Goal: Task Accomplishment & Management: Use online tool/utility

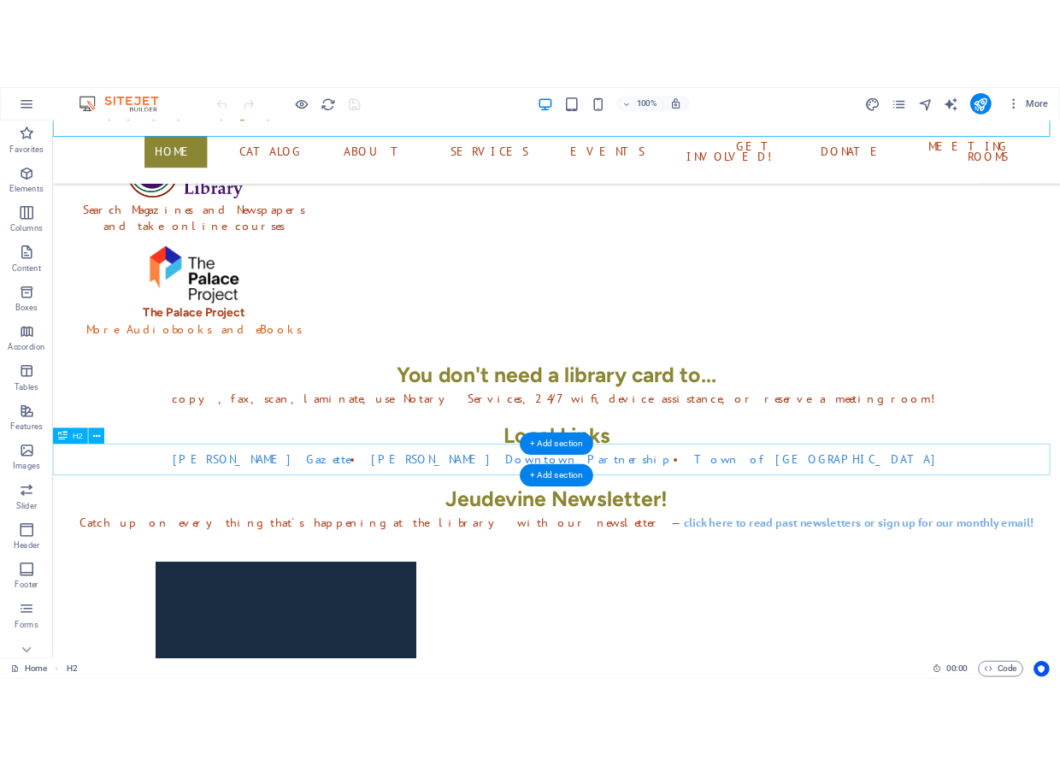
scroll to position [670, 0]
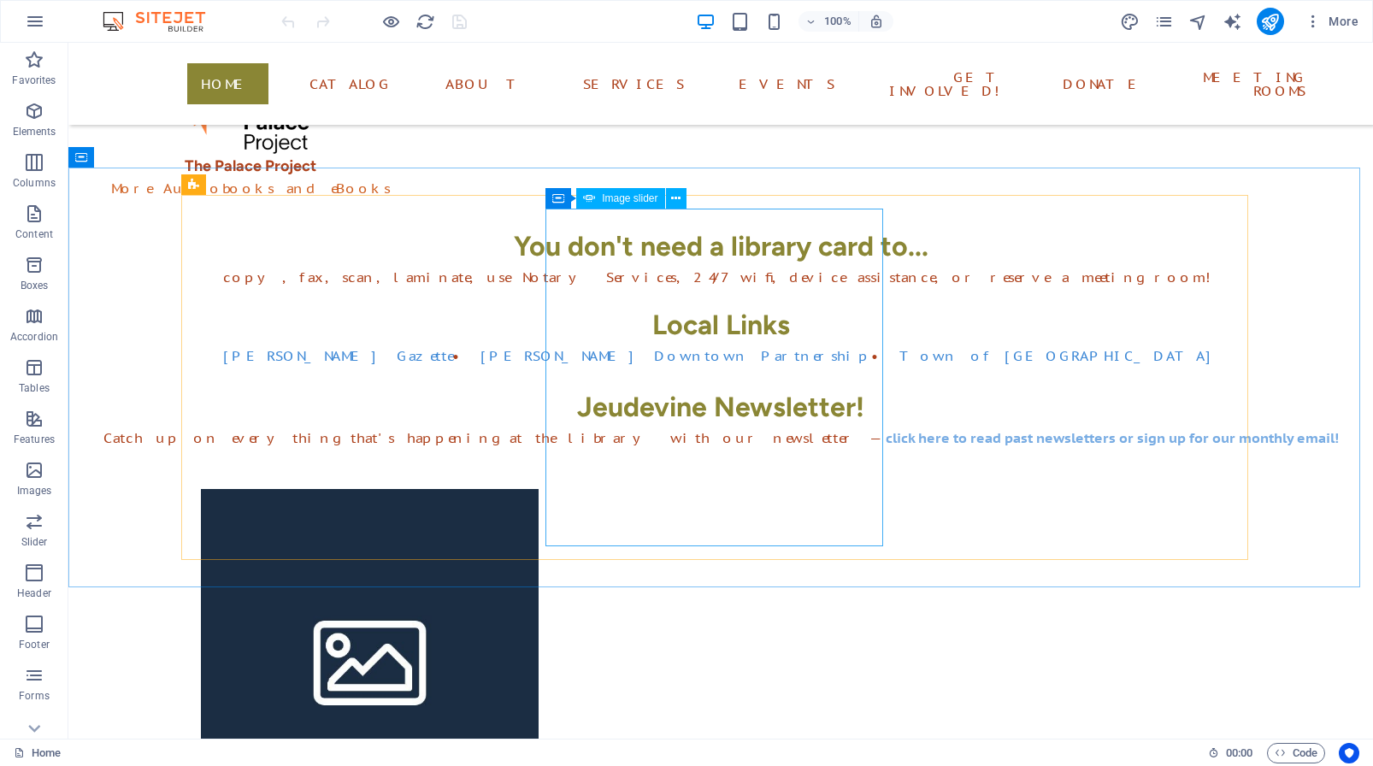
click at [626, 200] on span "Image slider" at bounding box center [630, 198] width 56 height 10
select select "px"
select select "ms"
select select "s"
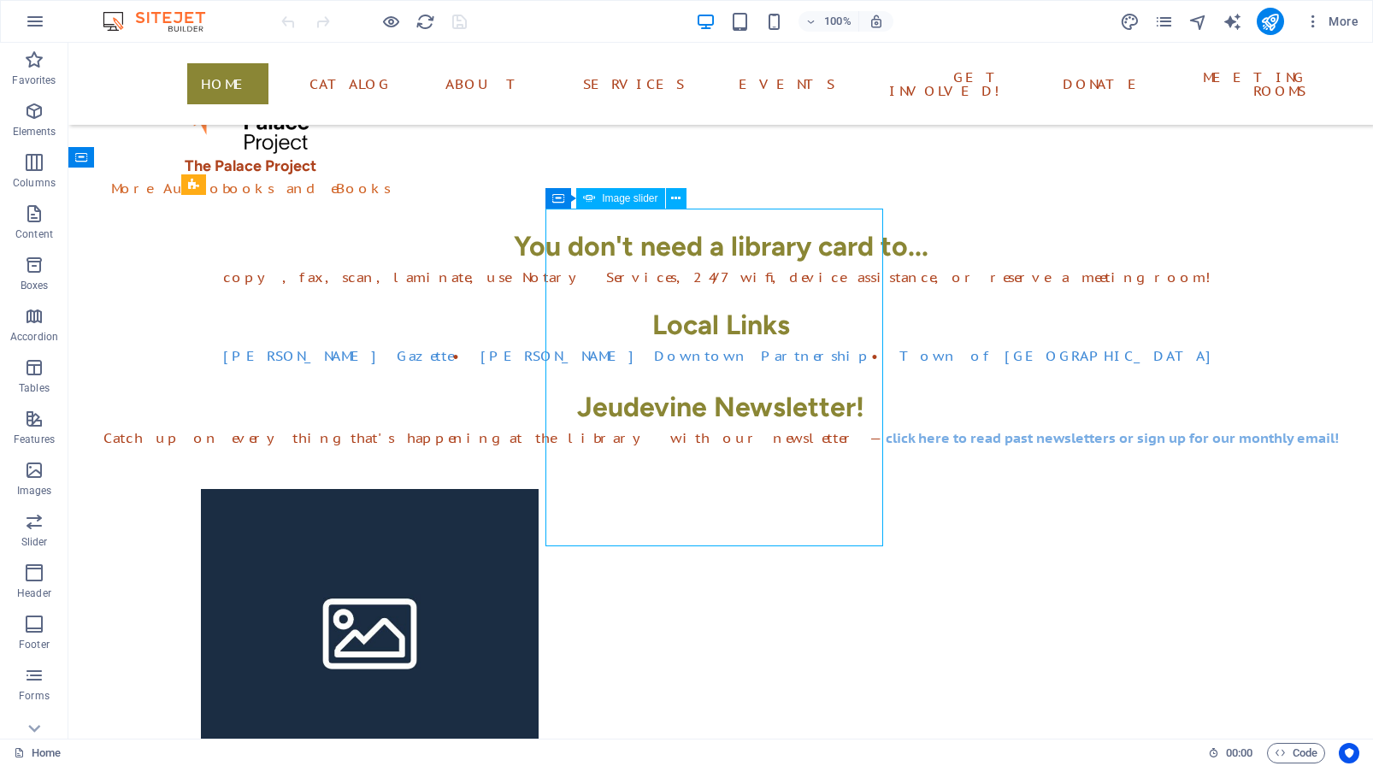
select select "progressive"
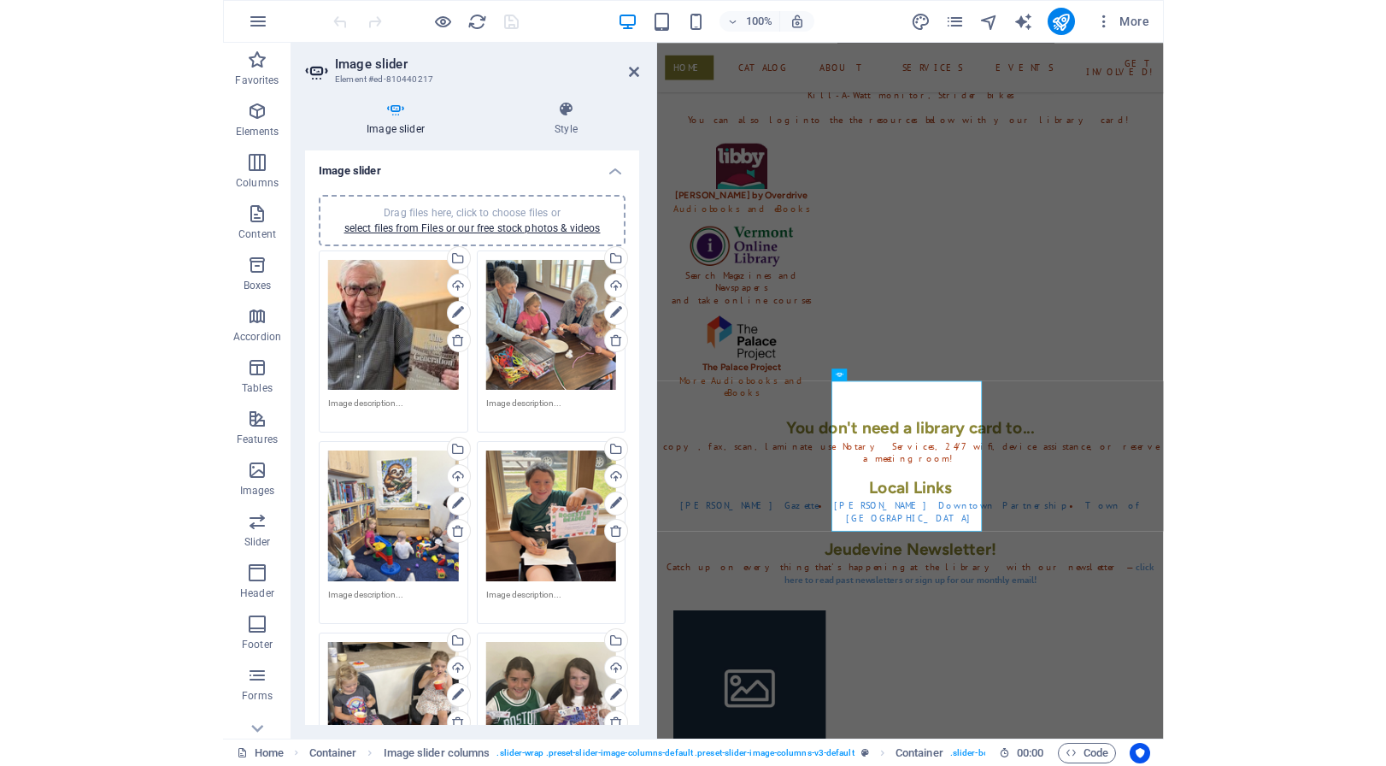
scroll to position [316, 0]
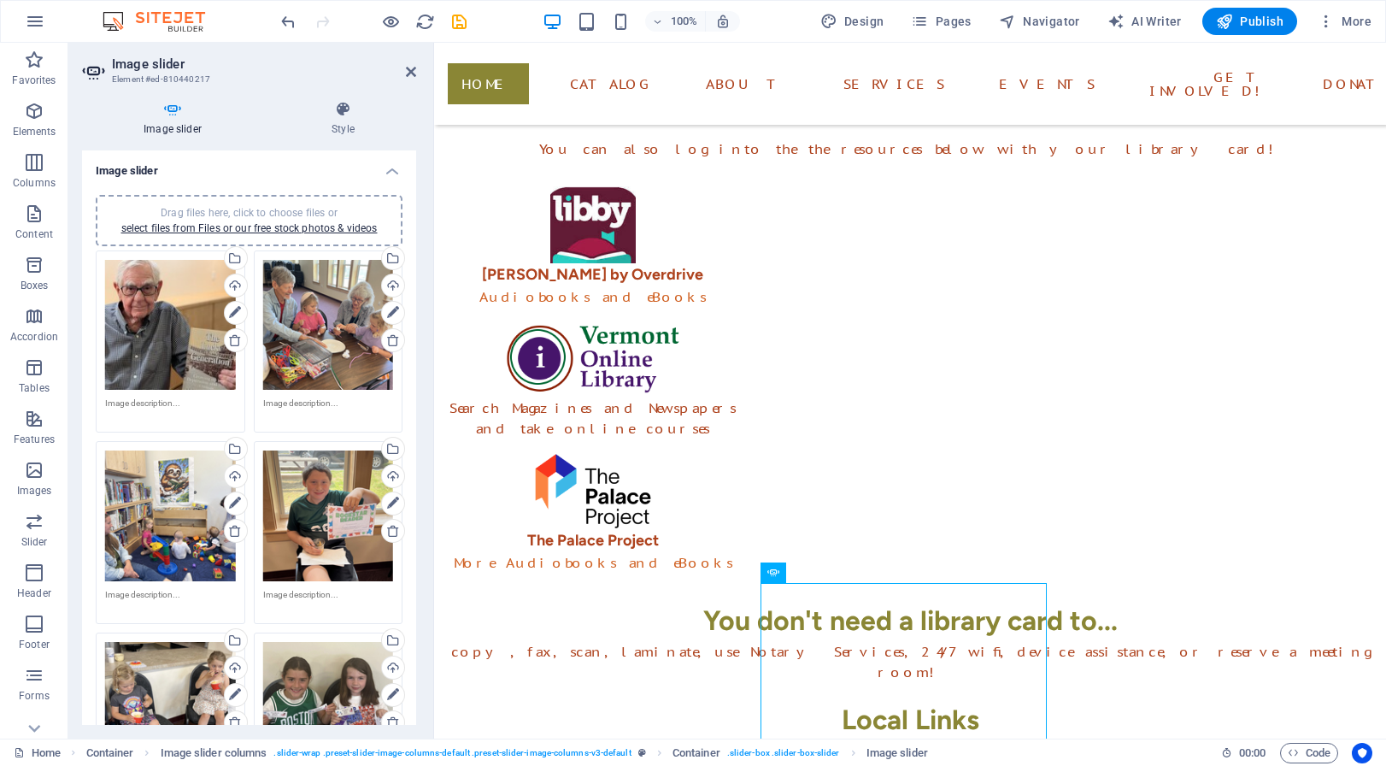
click at [385, 171] on h4 "Image slider" at bounding box center [249, 165] width 334 height 31
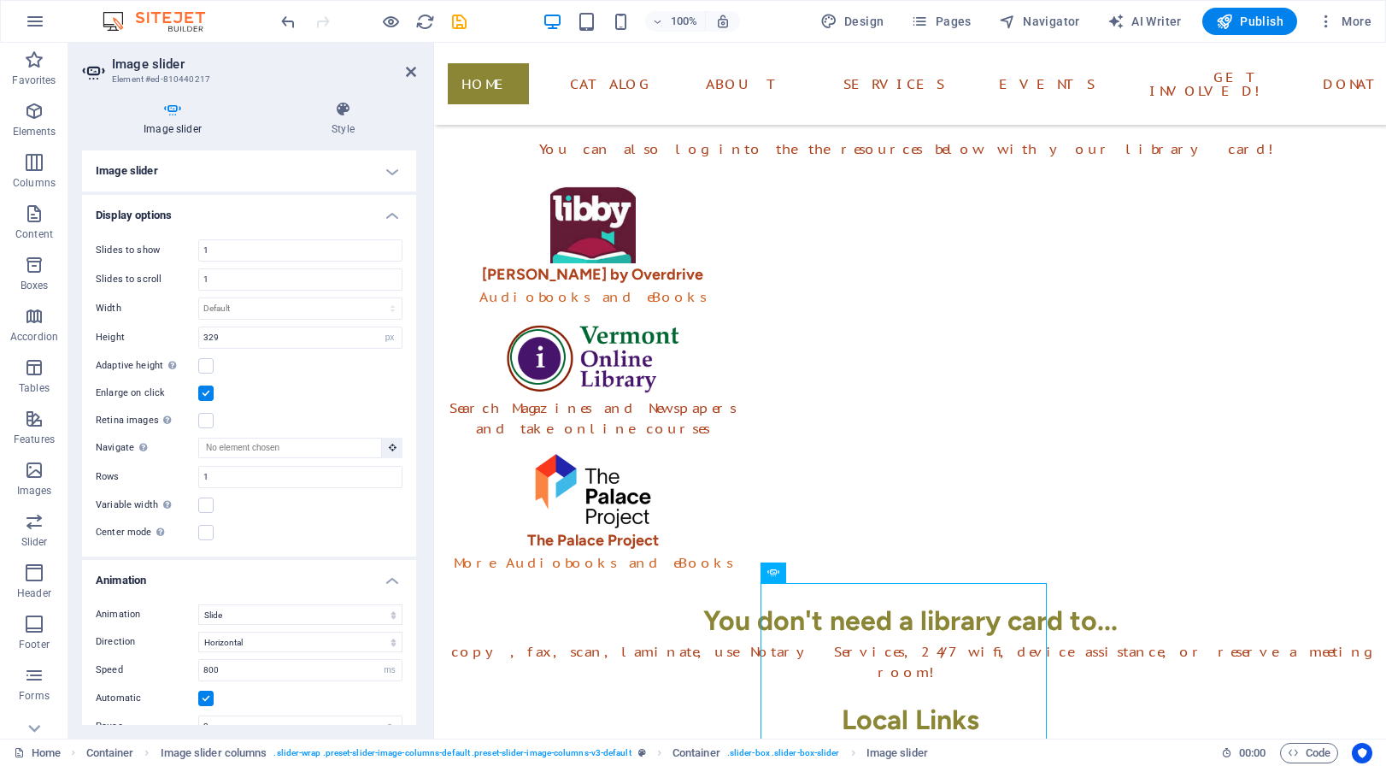
click at [384, 171] on h4 "Image slider" at bounding box center [249, 170] width 334 height 41
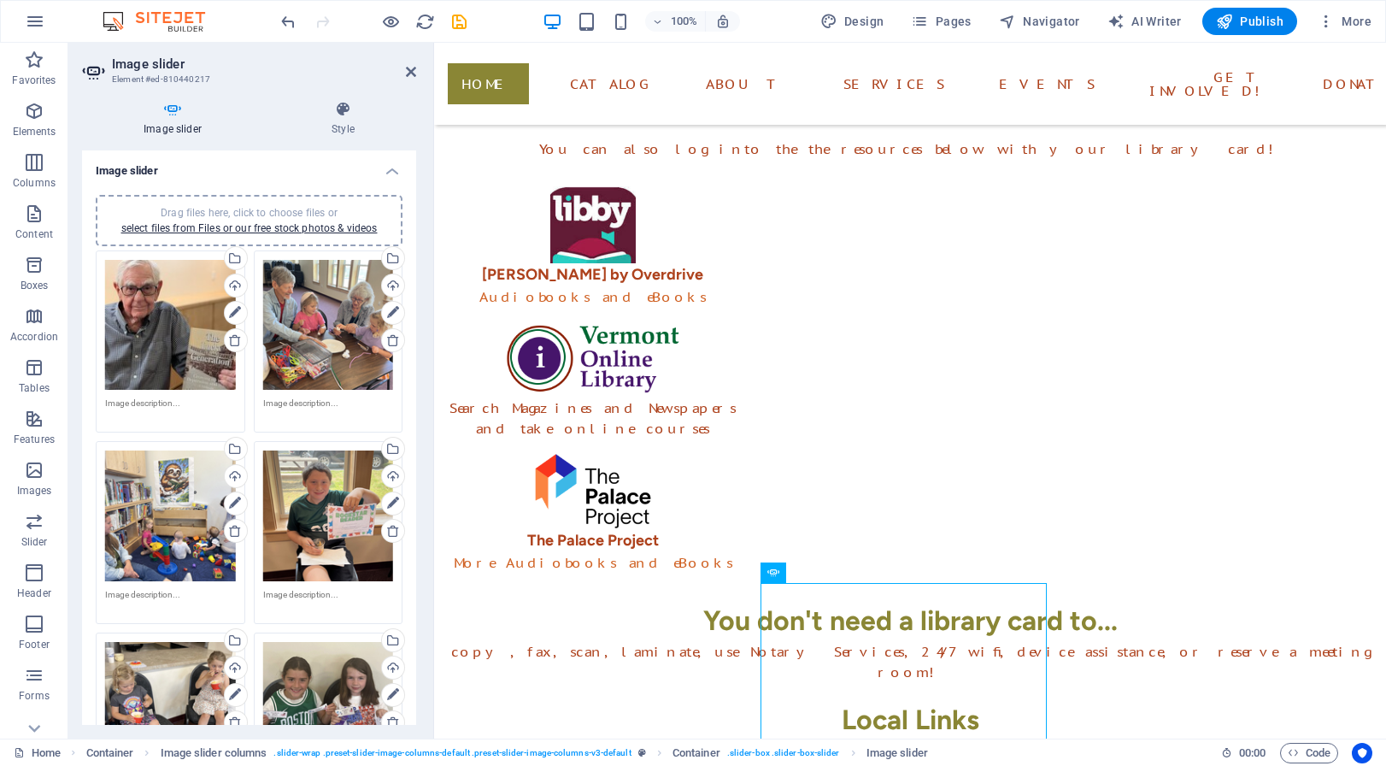
click at [384, 171] on h4 "Image slider" at bounding box center [249, 165] width 334 height 31
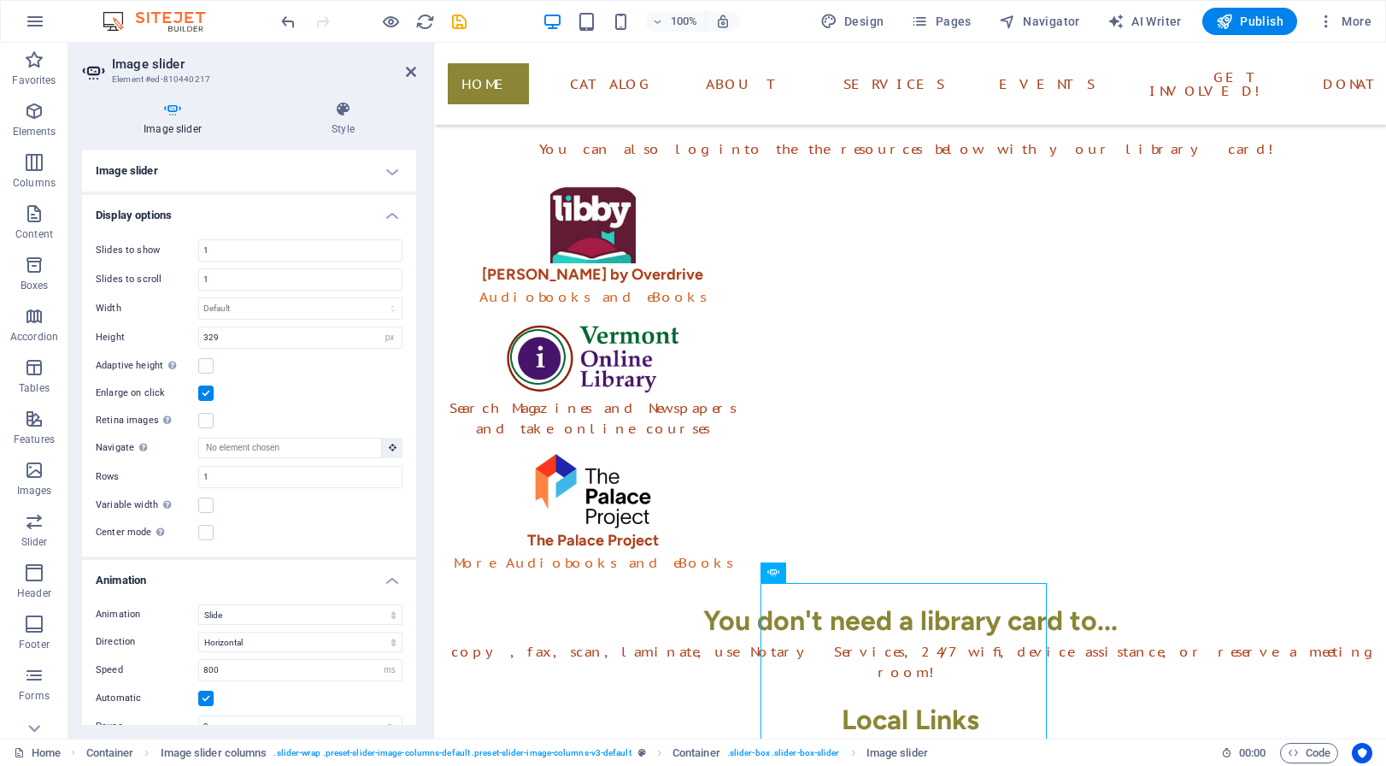
click at [383, 215] on h4 "Display options" at bounding box center [249, 210] width 334 height 31
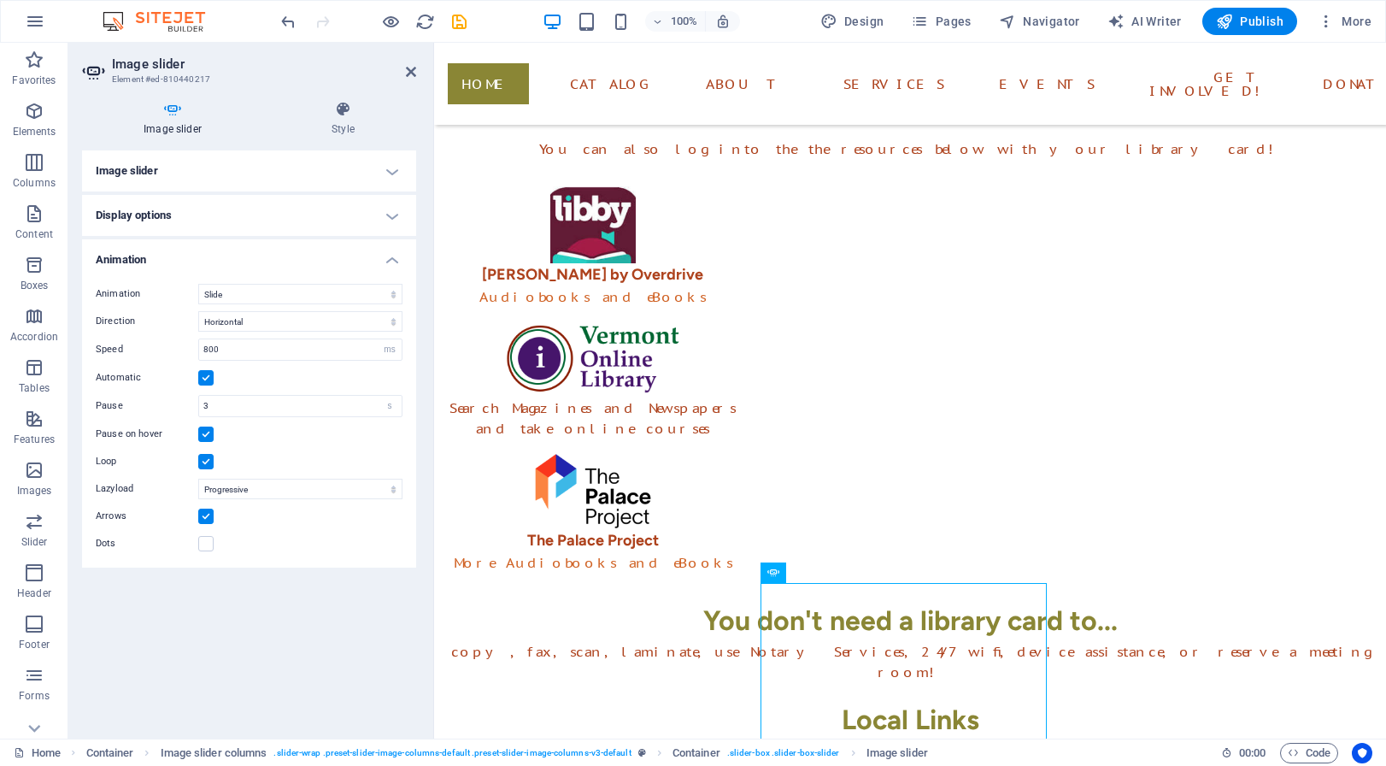
click at [395, 261] on h4 "Animation" at bounding box center [249, 254] width 334 height 31
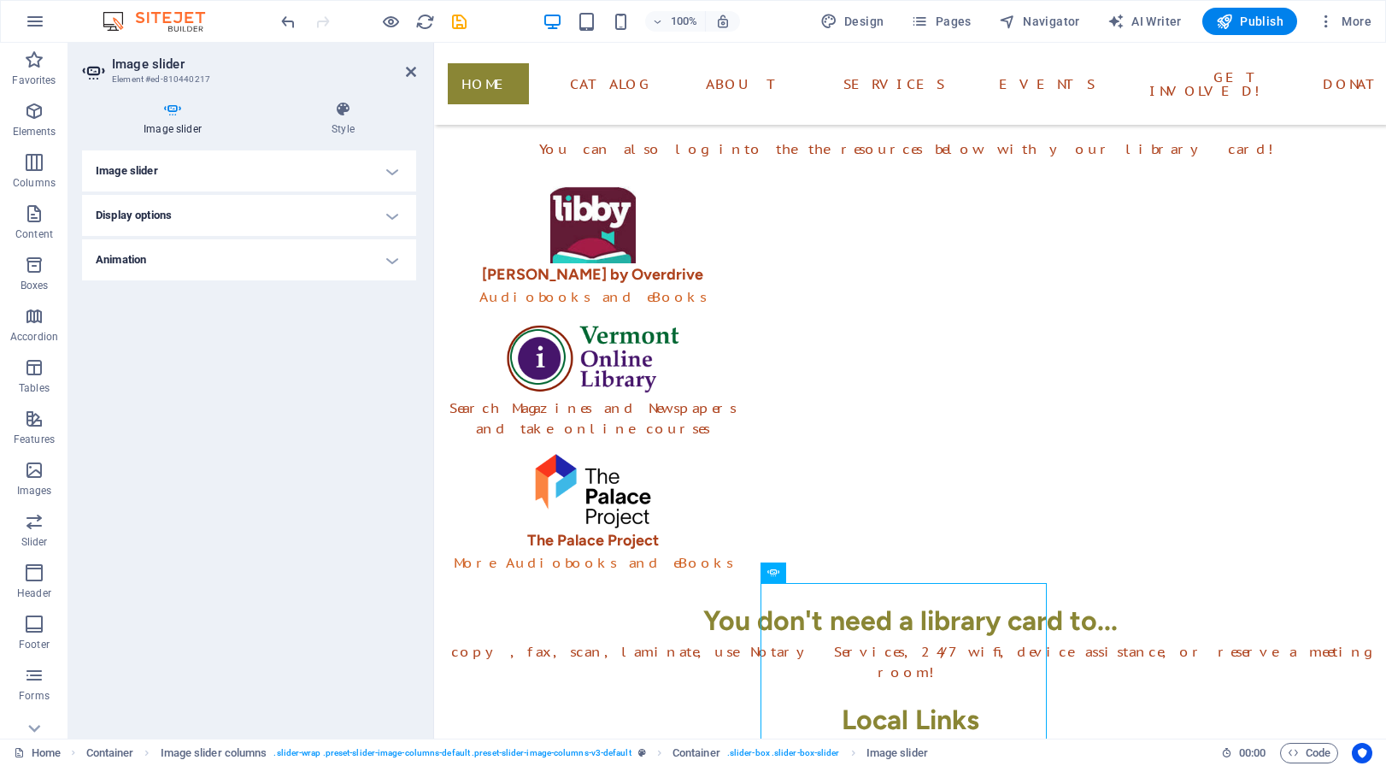
click at [394, 176] on h4 "Image slider" at bounding box center [249, 170] width 334 height 41
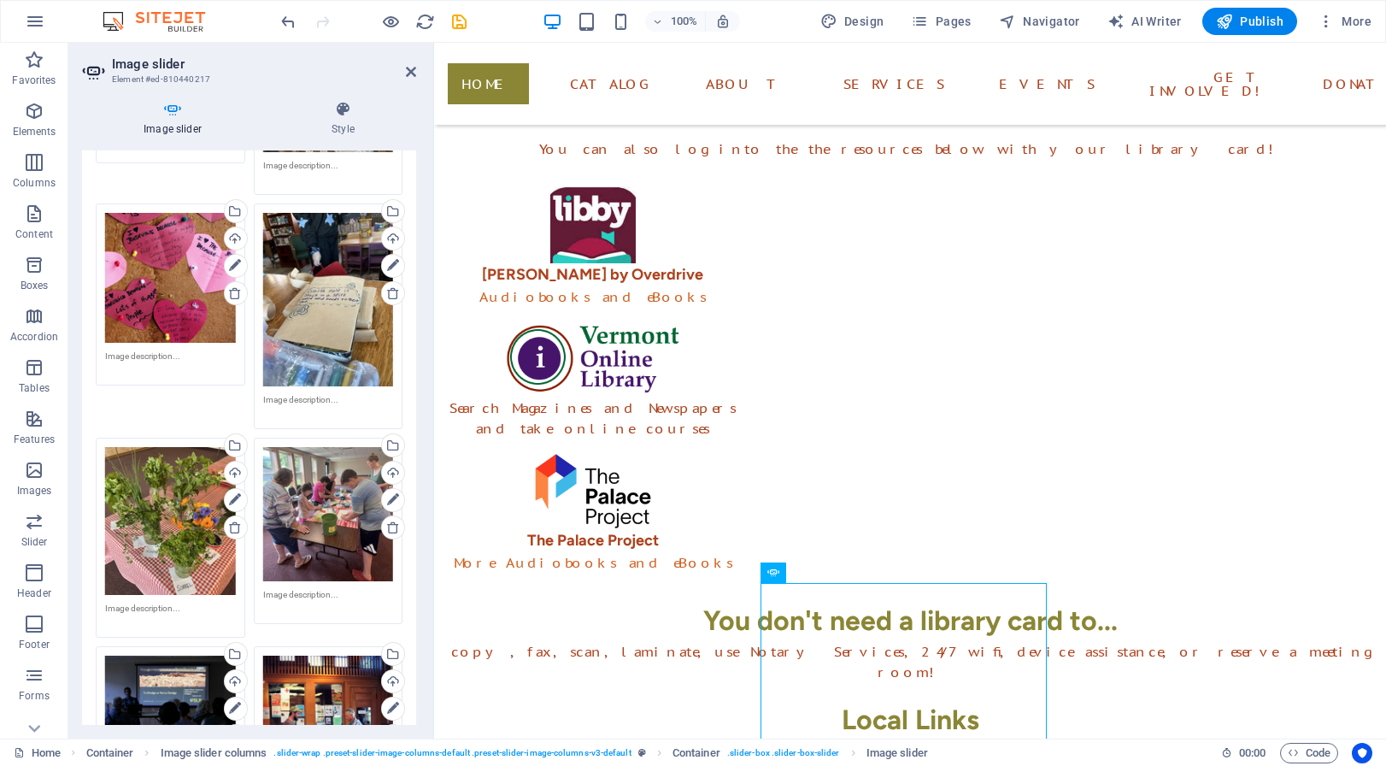
scroll to position [2498, 0]
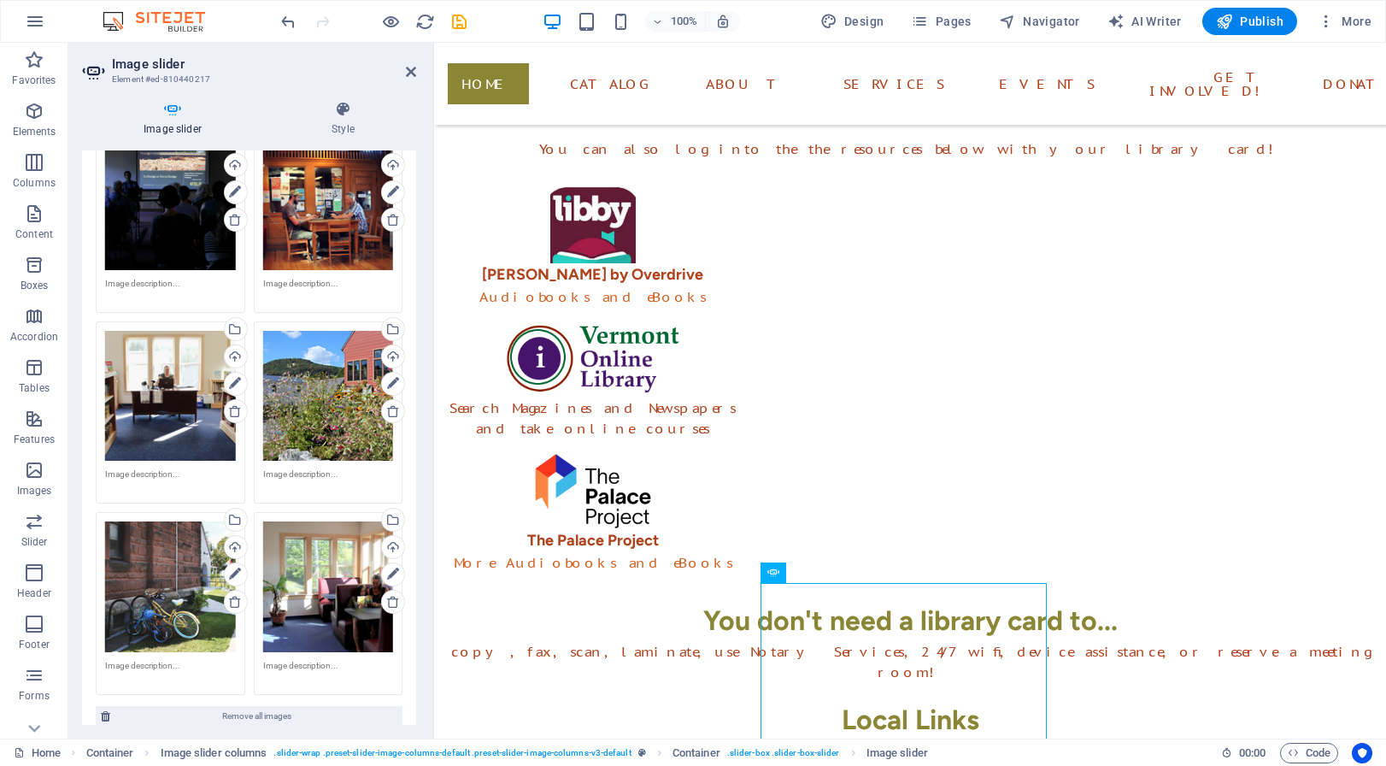
click at [297, 521] on div "Drag files here, click to choose files or select files from Files or our free s…" at bounding box center [328, 586] width 131 height 131
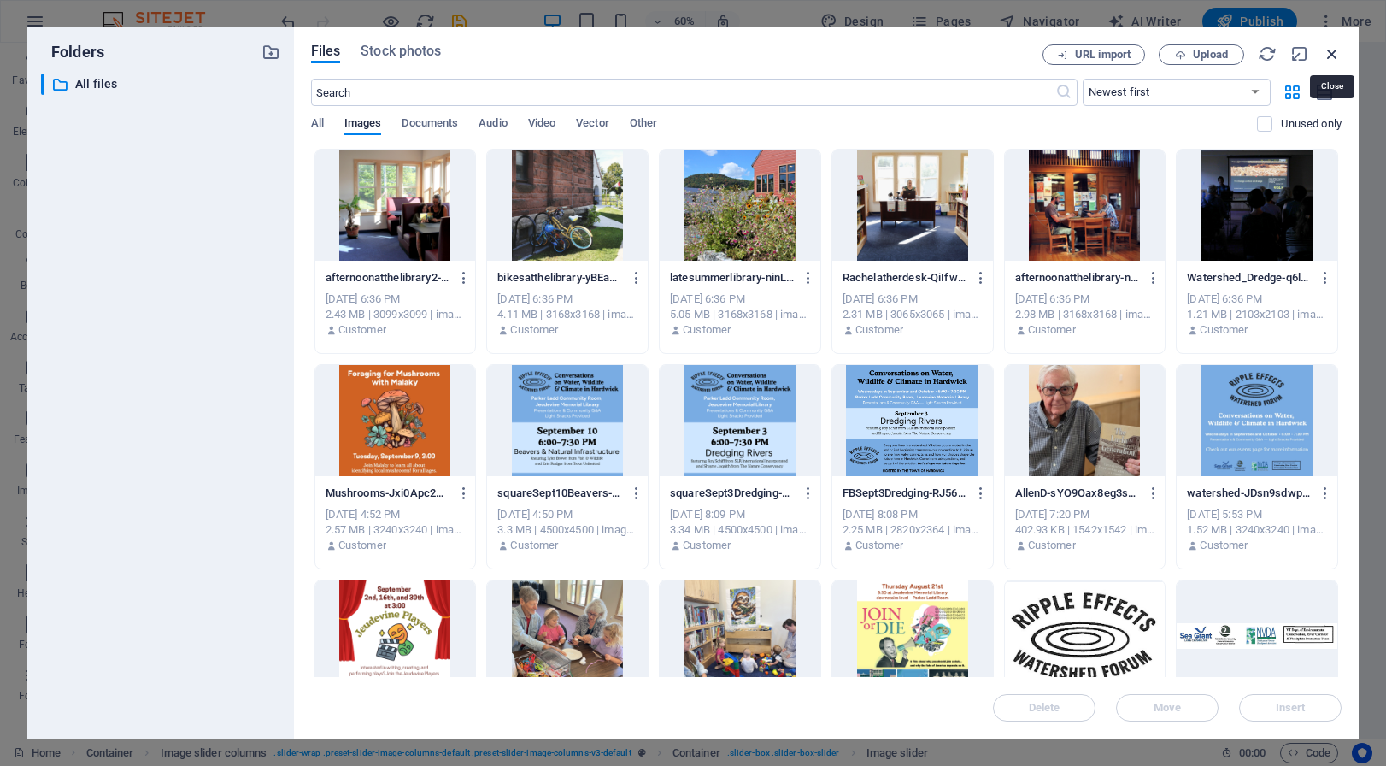
drag, startPoint x: 1335, startPoint y: 51, endPoint x: 840, endPoint y: 40, distance: 495.0
click at [1335, 51] on icon "button" at bounding box center [1332, 53] width 19 height 19
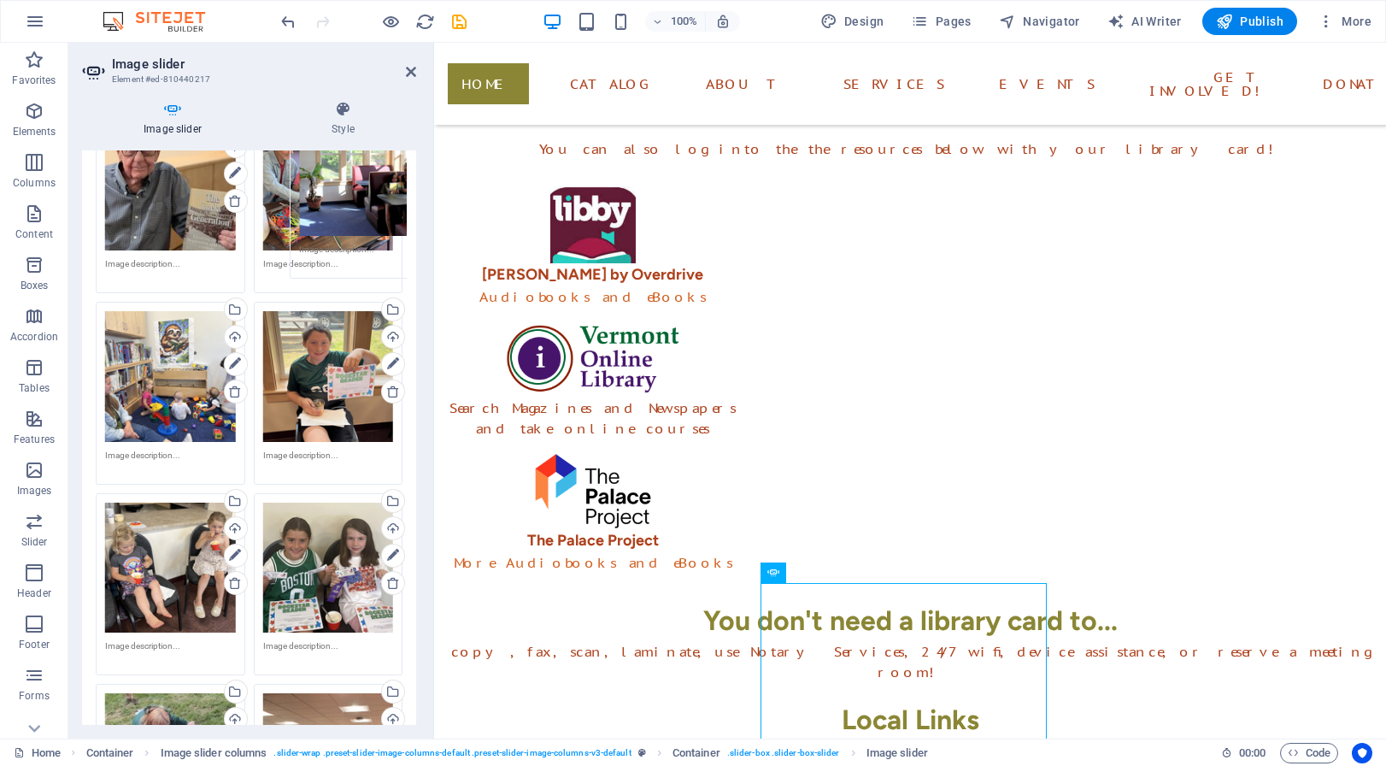
scroll to position [0, 0]
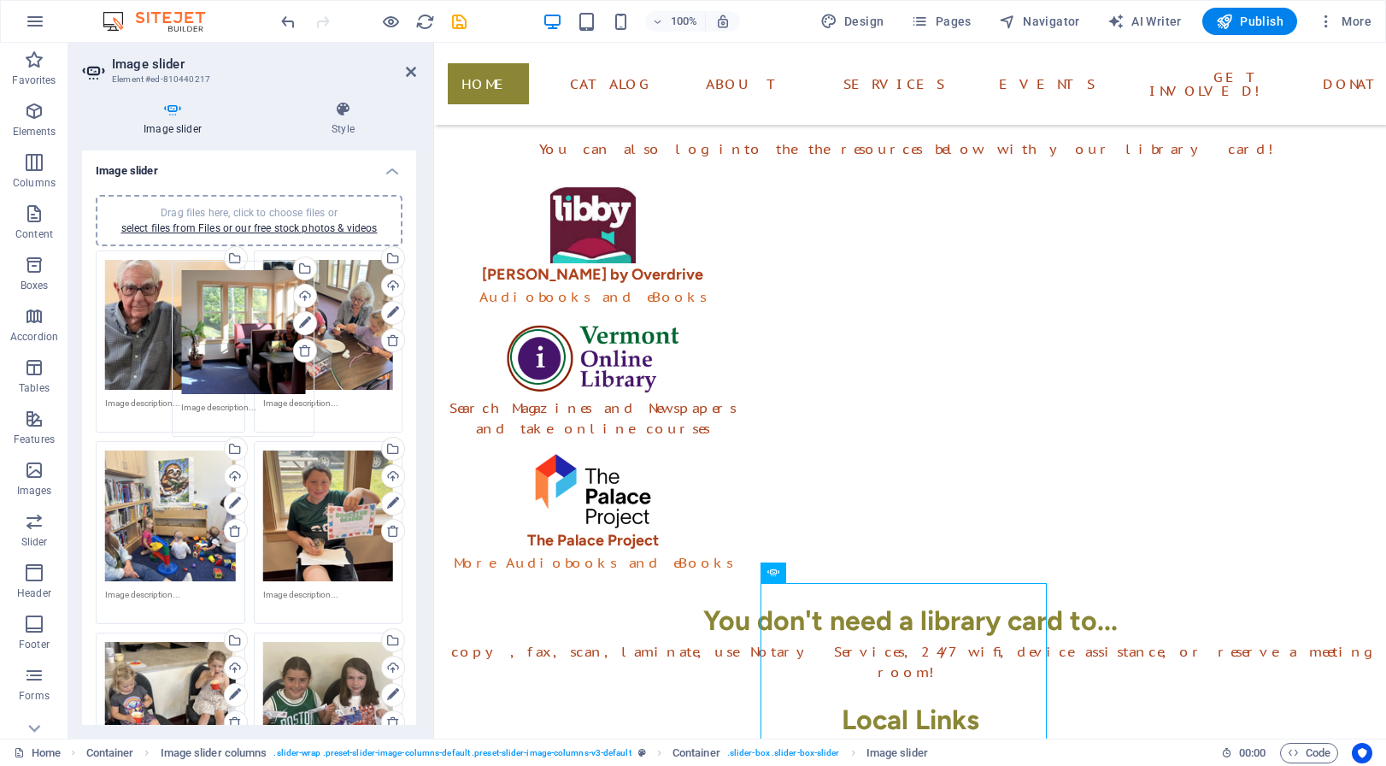
drag, startPoint x: 331, startPoint y: 472, endPoint x: 256, endPoint y: 318, distance: 171.2
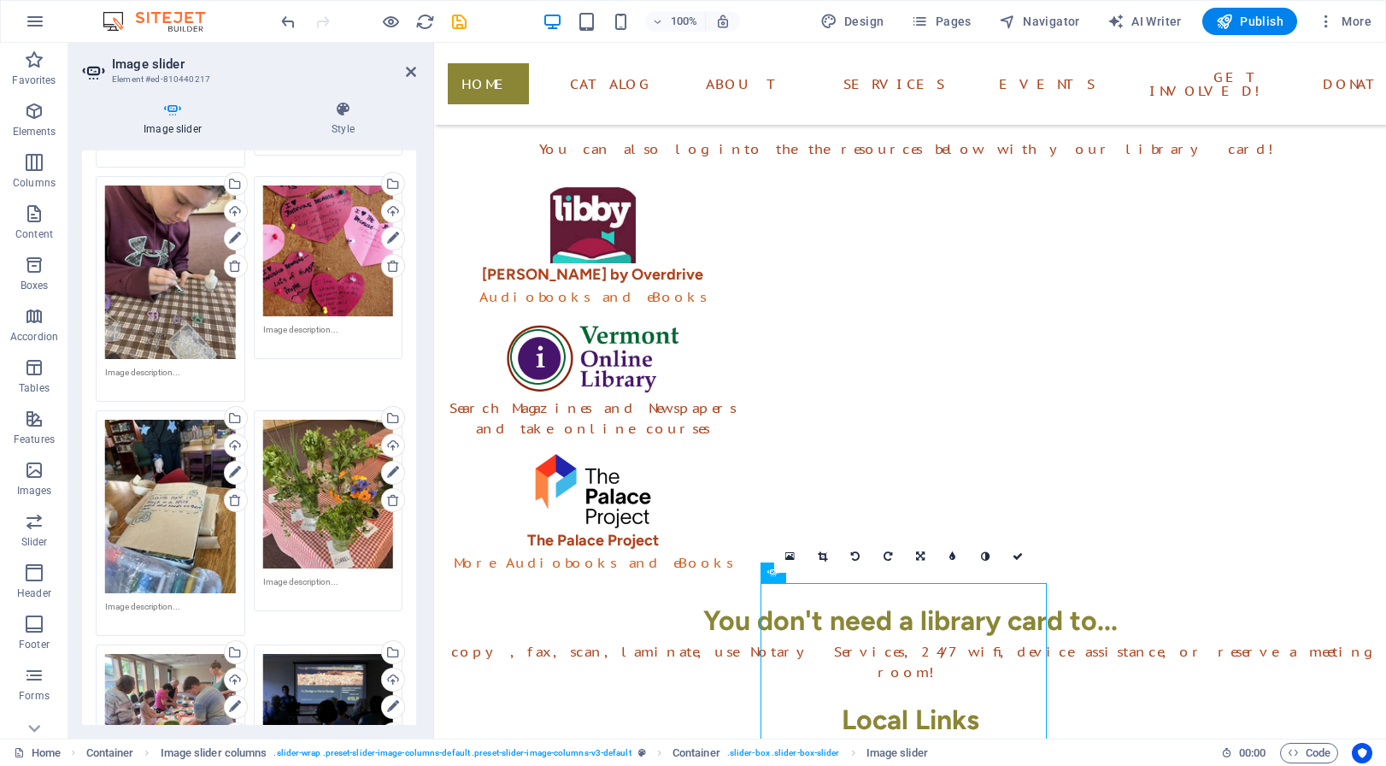
scroll to position [2497, 0]
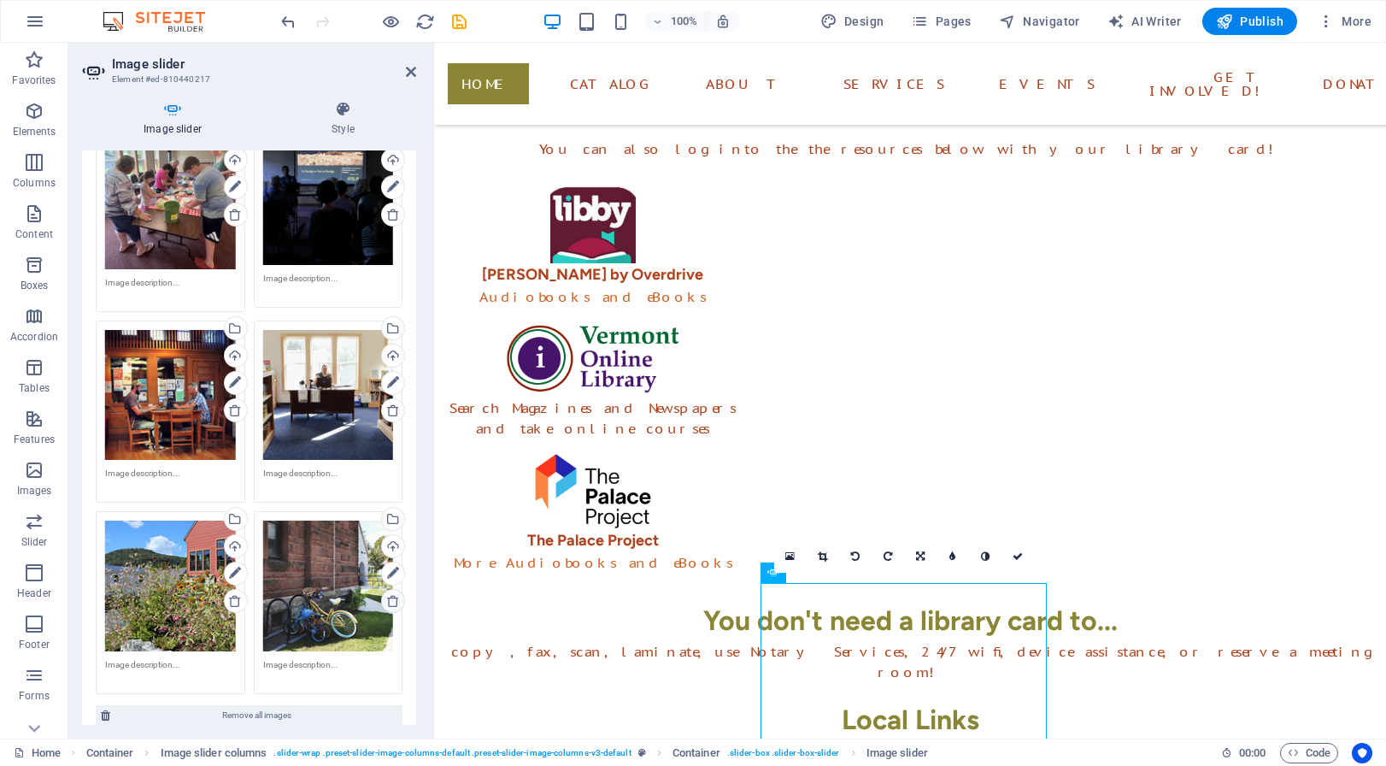
click at [386, 594] on icon at bounding box center [393, 601] width 14 height 14
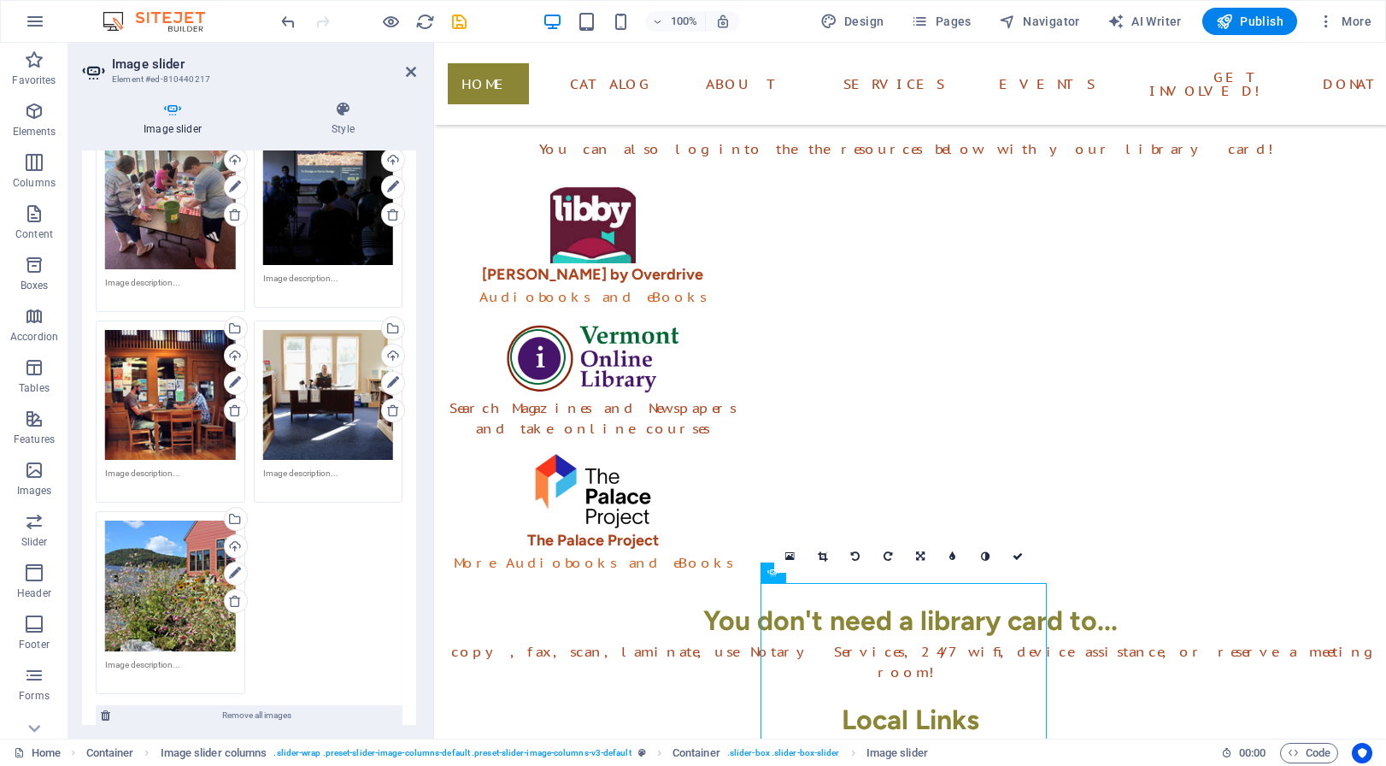
drag, startPoint x: 225, startPoint y: 507, endPoint x: 236, endPoint y: 368, distance: 139.8
click at [228, 594] on icon at bounding box center [235, 601] width 14 height 14
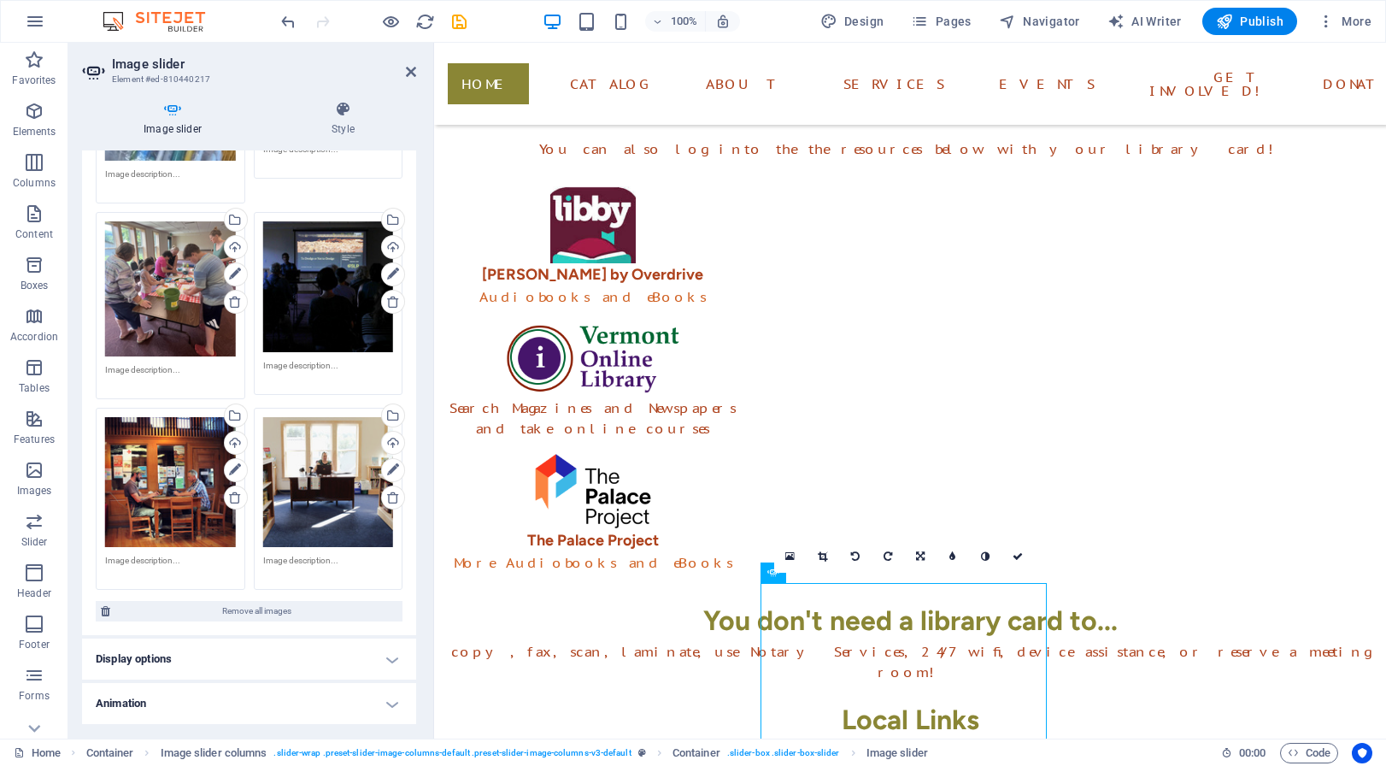
scroll to position [2313, 0]
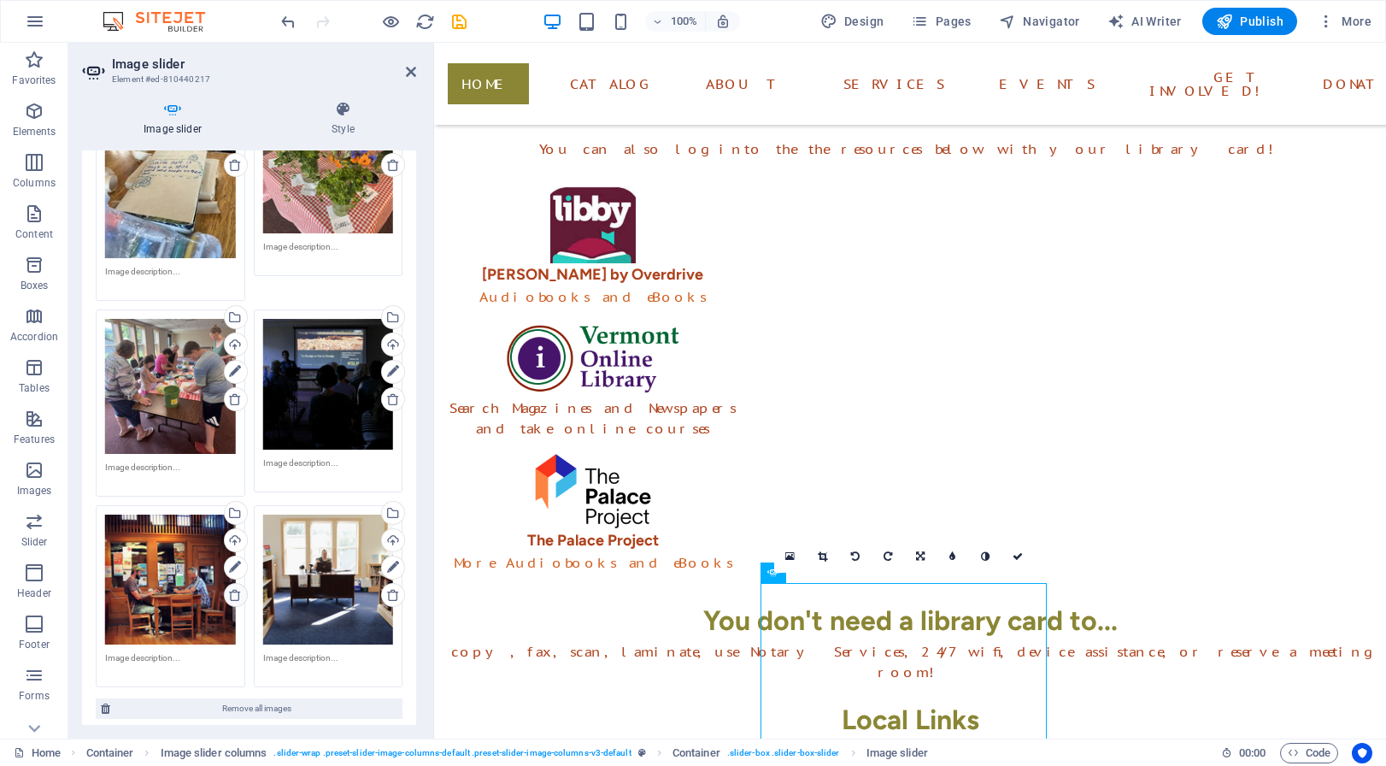
click at [228, 588] on icon at bounding box center [235, 595] width 14 height 14
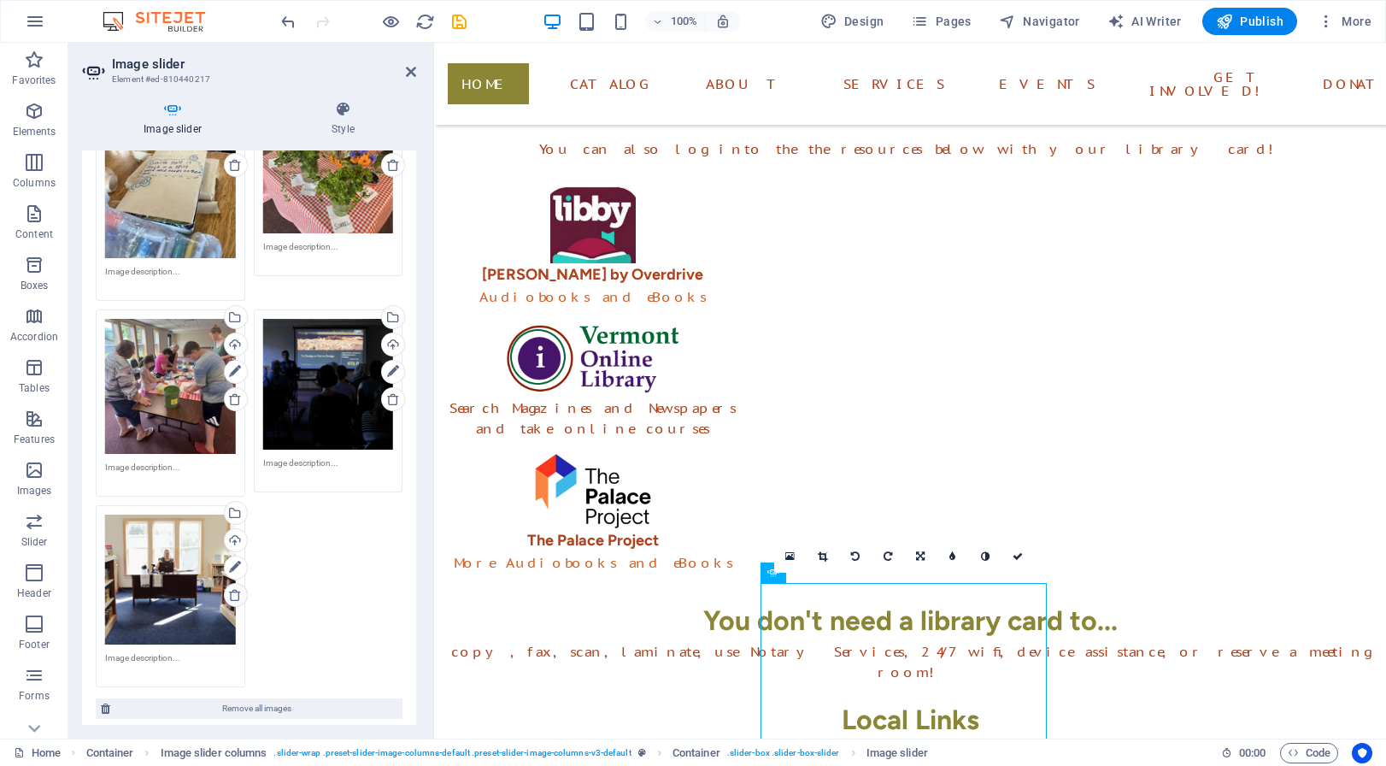
click at [231, 588] on icon at bounding box center [235, 595] width 14 height 14
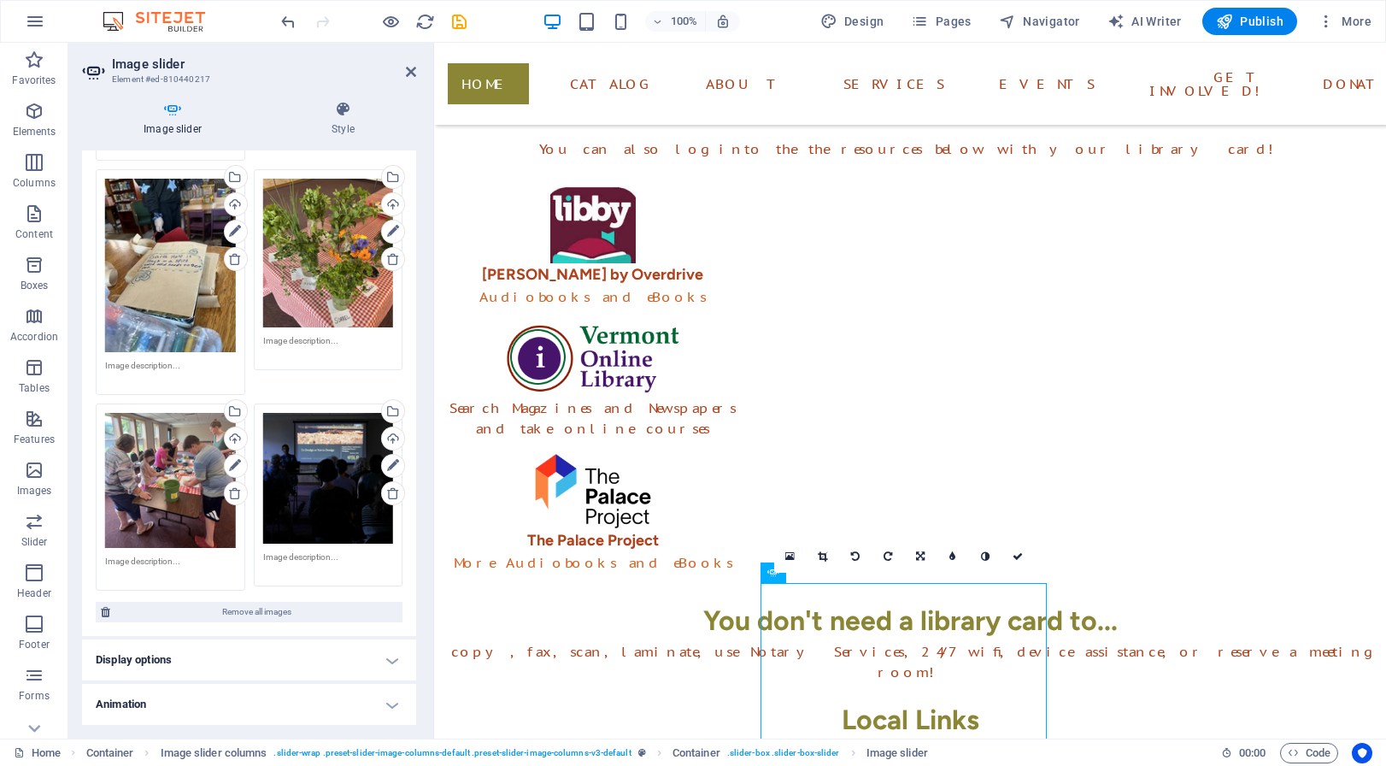
scroll to position [2128, 0]
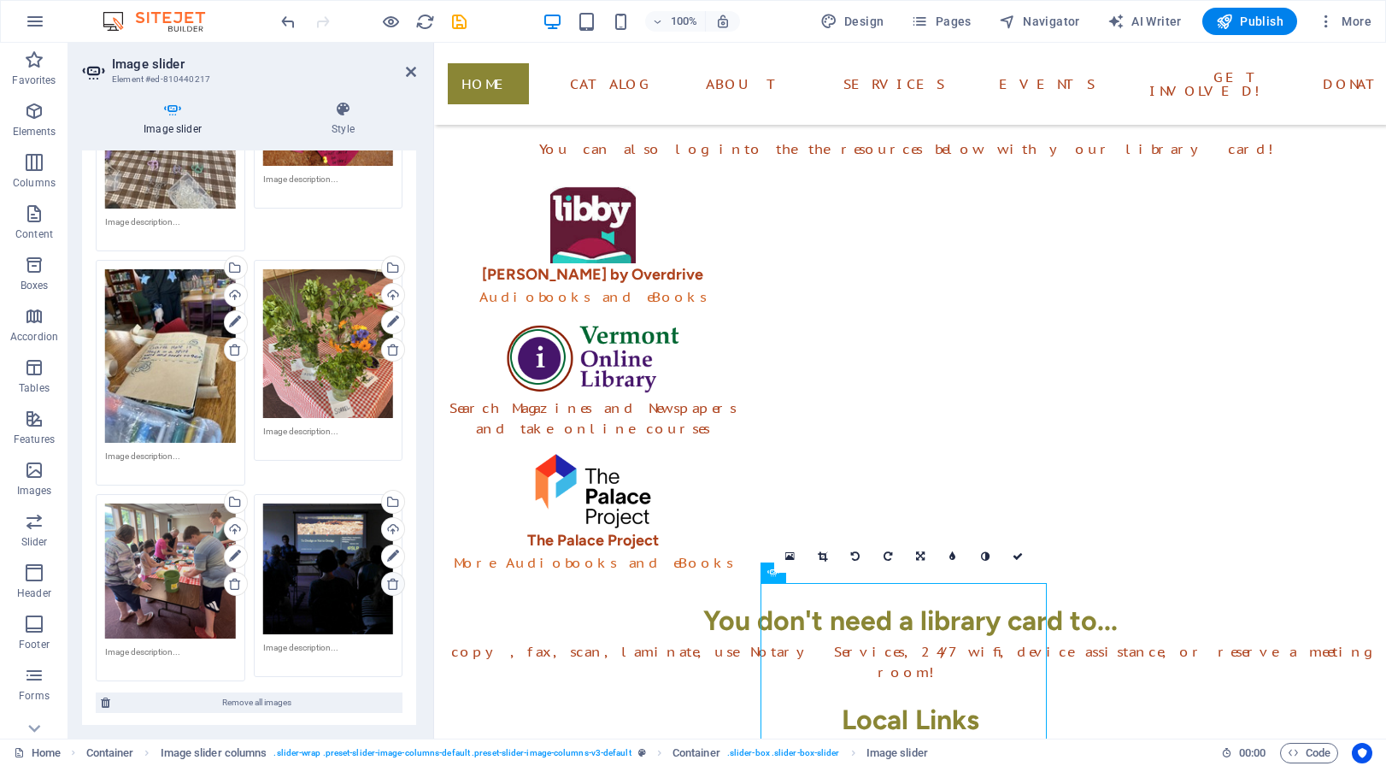
click at [386, 577] on icon at bounding box center [393, 584] width 14 height 14
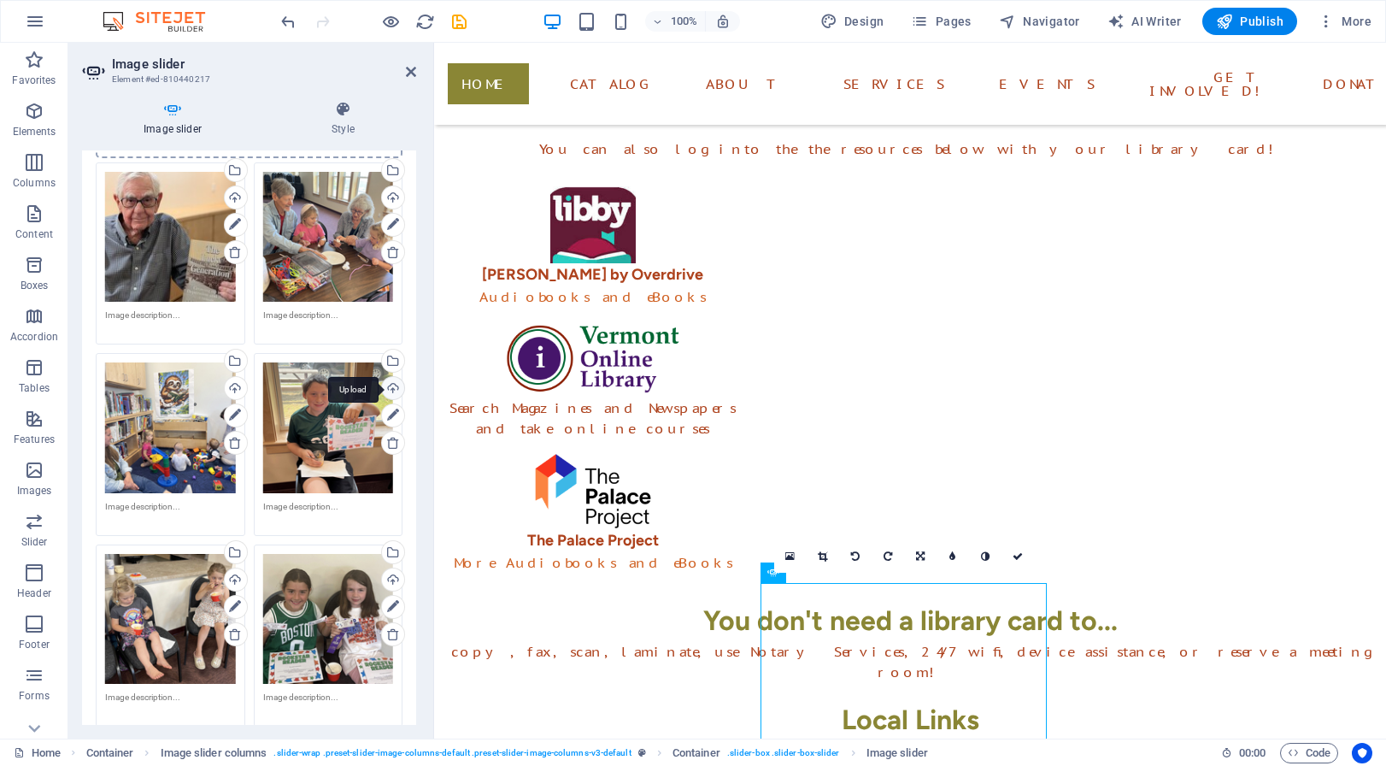
scroll to position [0, 0]
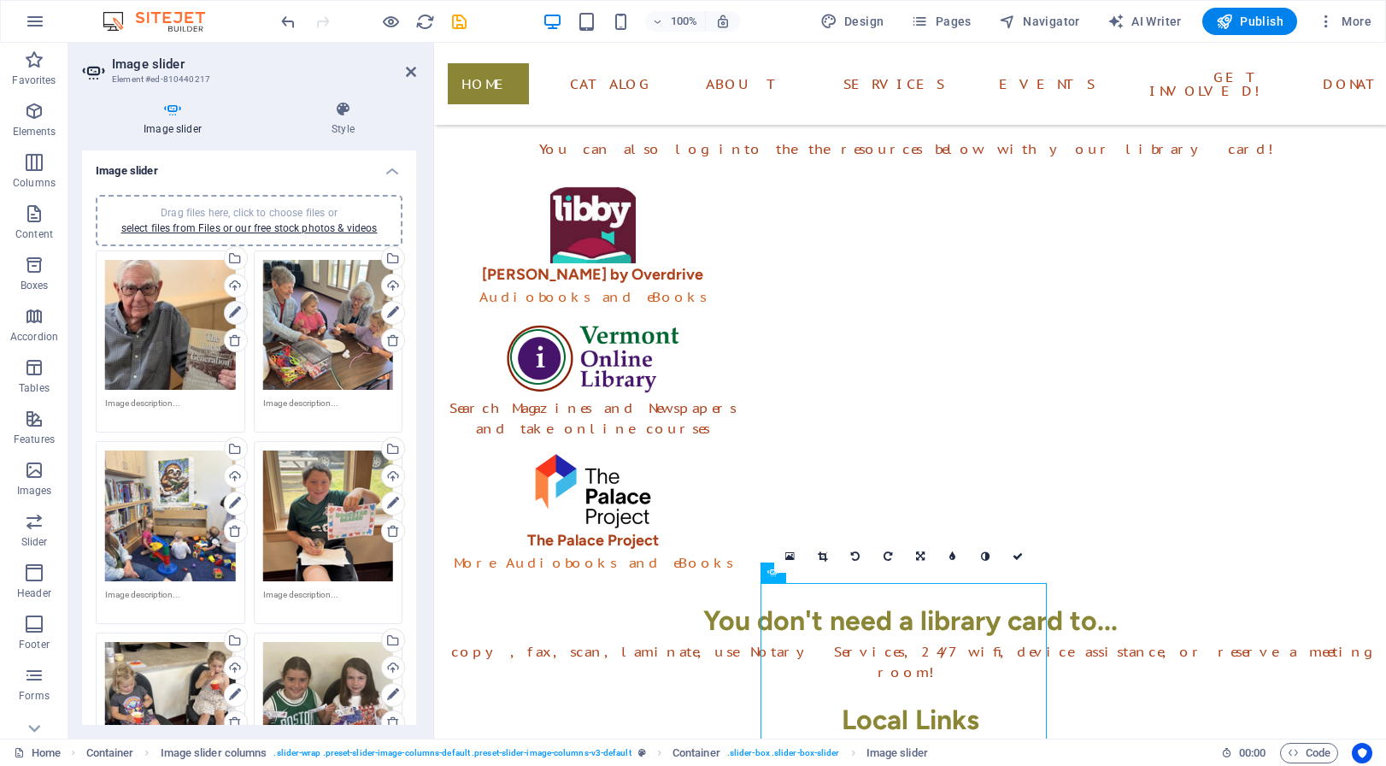
click at [229, 315] on icon at bounding box center [235, 313] width 12 height 21
click at [230, 311] on icon at bounding box center [235, 313] width 12 height 21
click at [264, 229] on link "select files from Files or our free stock photos & videos" at bounding box center [249, 228] width 256 height 12
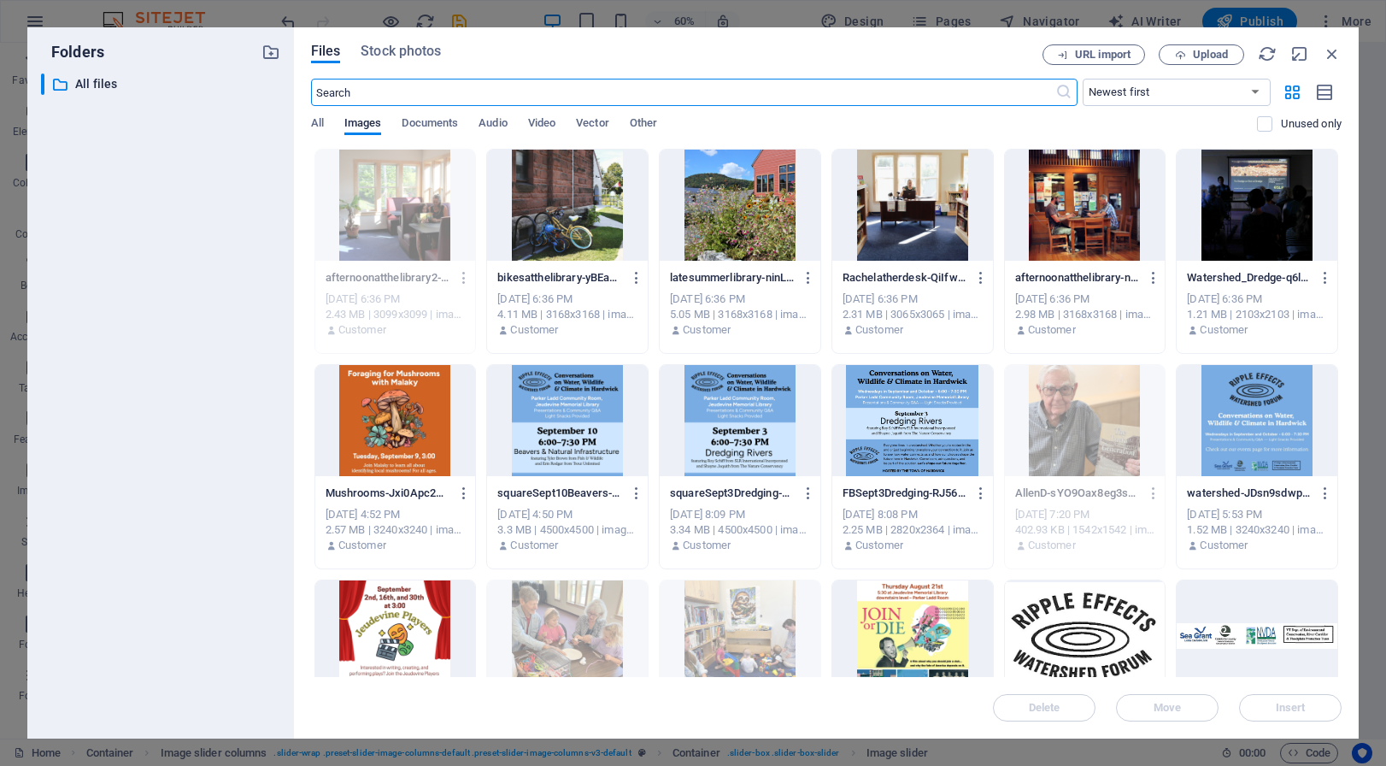
click at [564, 224] on div at bounding box center [567, 205] width 161 height 111
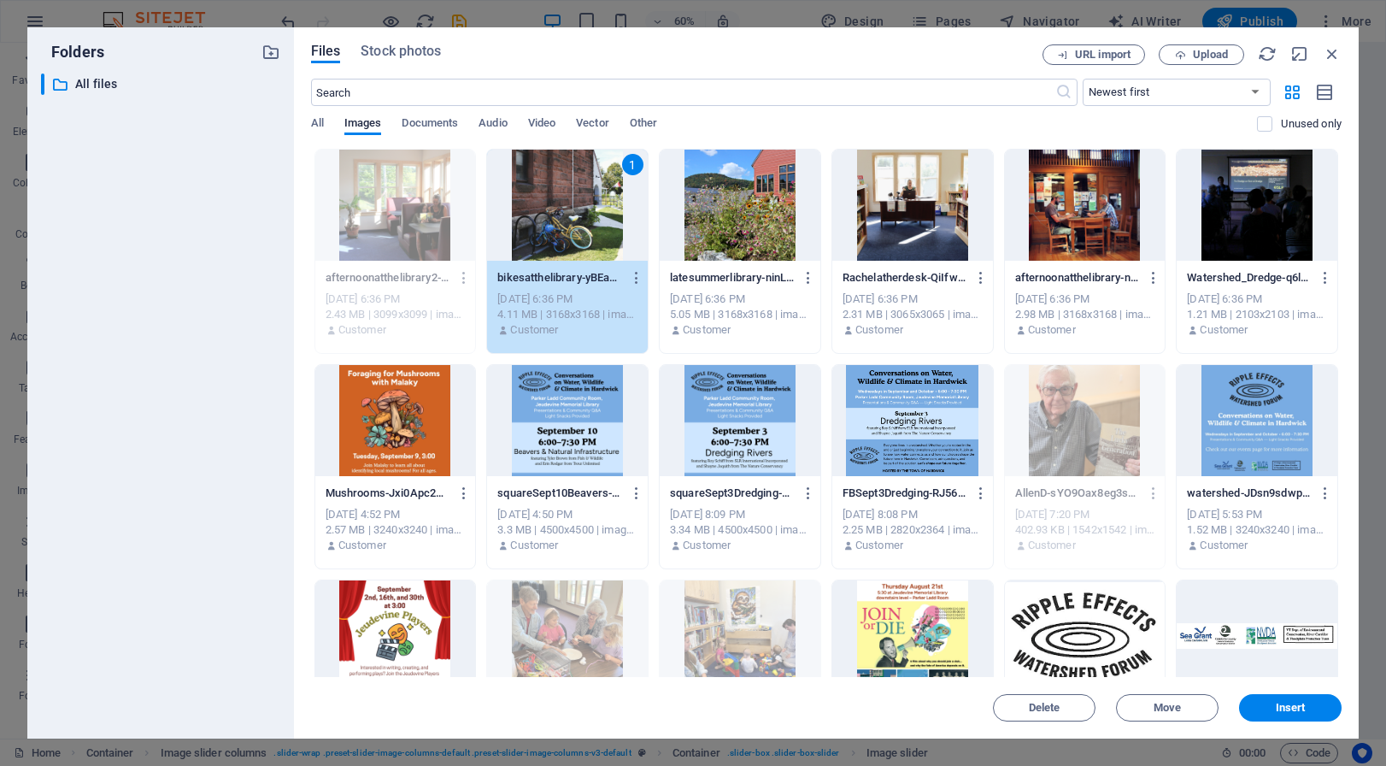
click at [756, 244] on div at bounding box center [740, 205] width 161 height 111
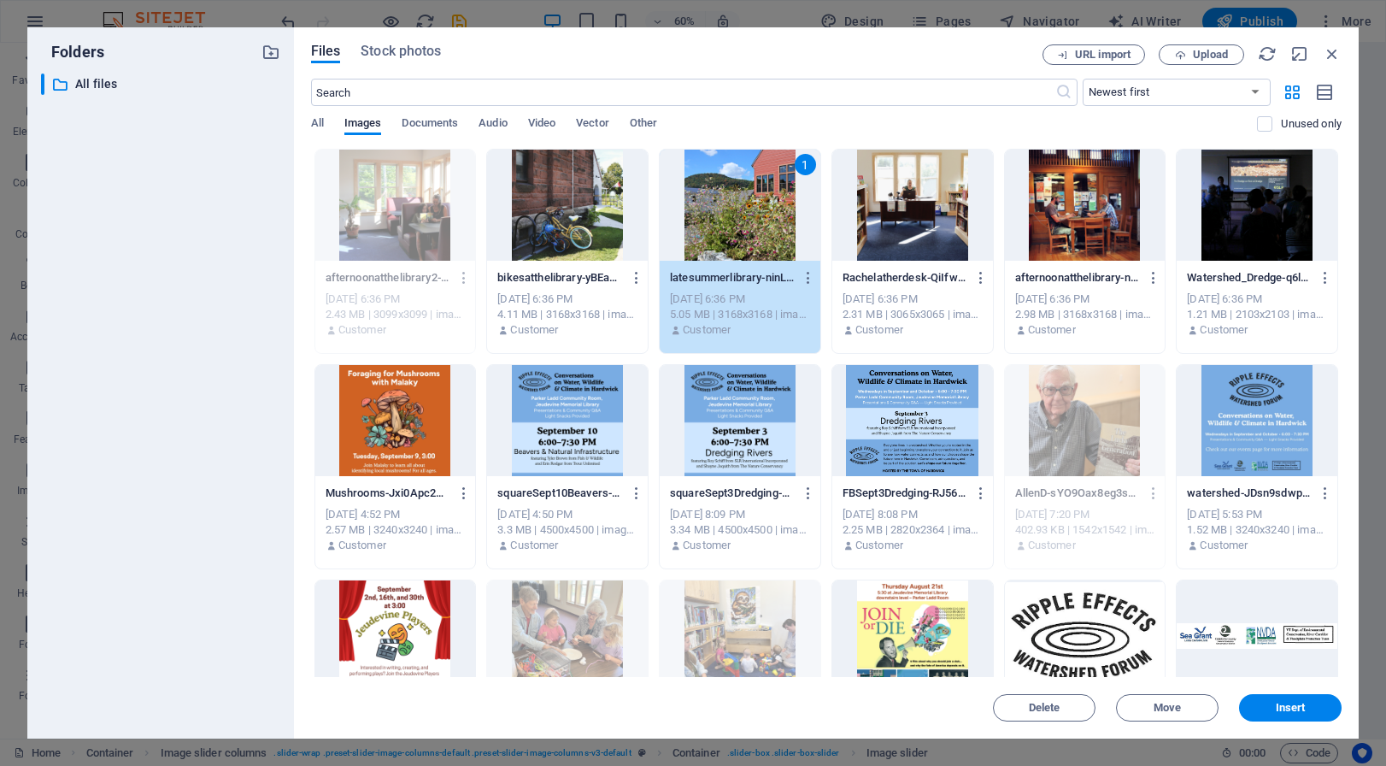
click at [602, 234] on div at bounding box center [567, 205] width 161 height 111
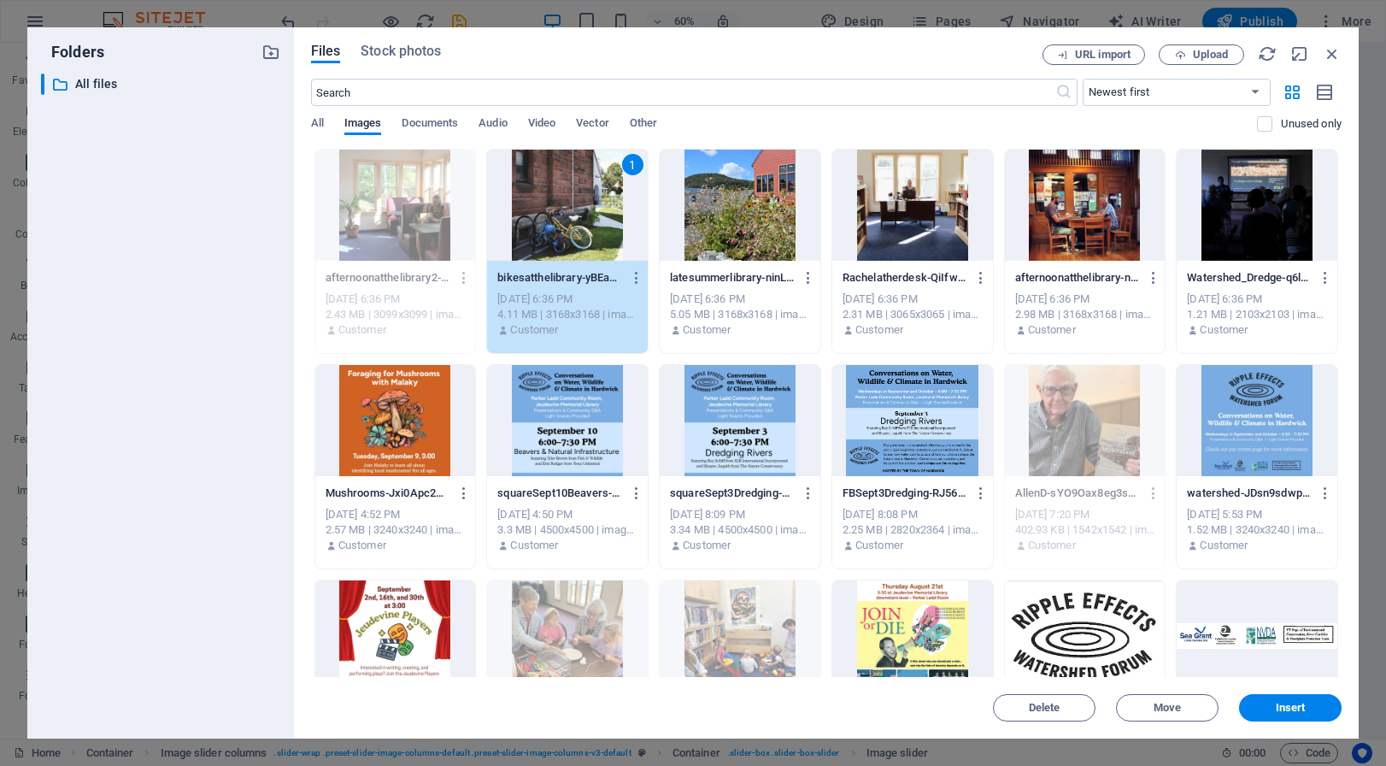
click at [726, 235] on div at bounding box center [740, 205] width 161 height 111
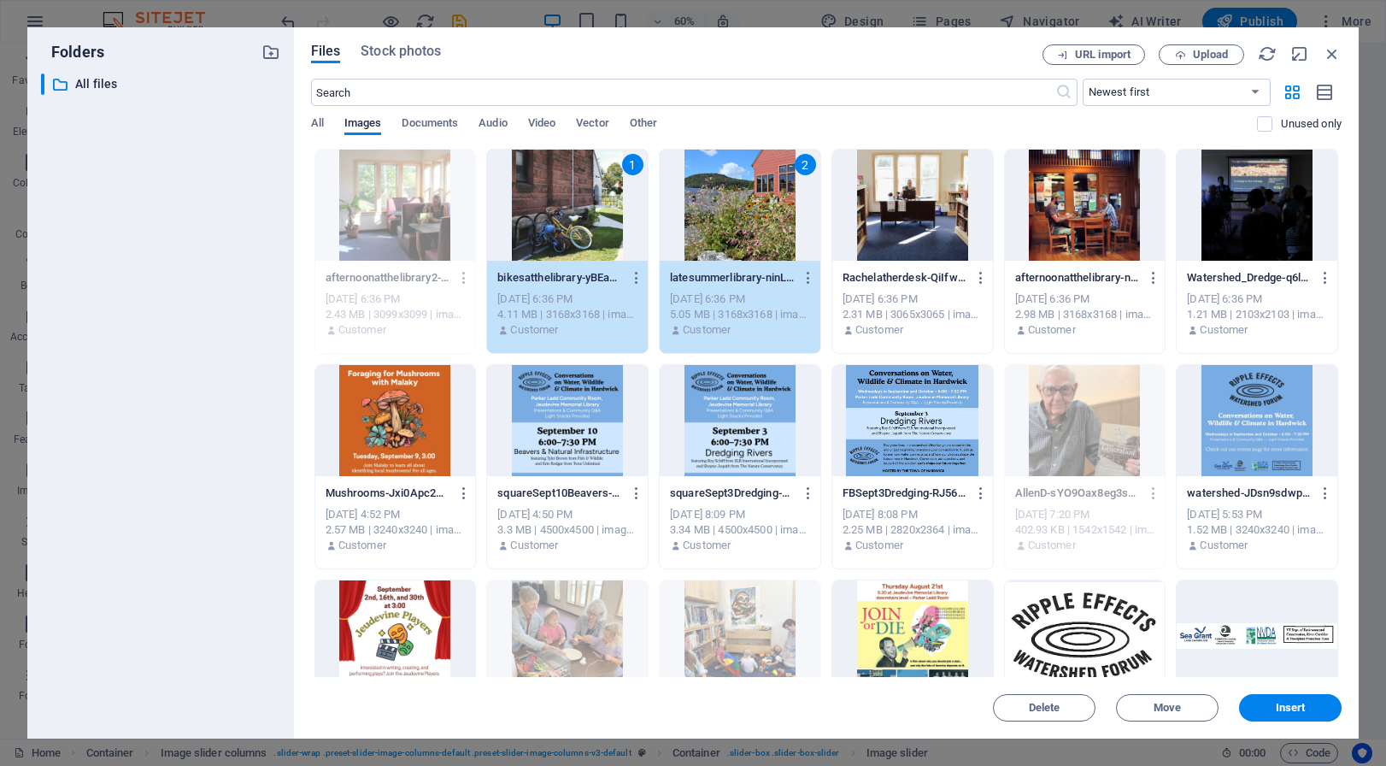
click at [891, 230] on div at bounding box center [912, 205] width 161 height 111
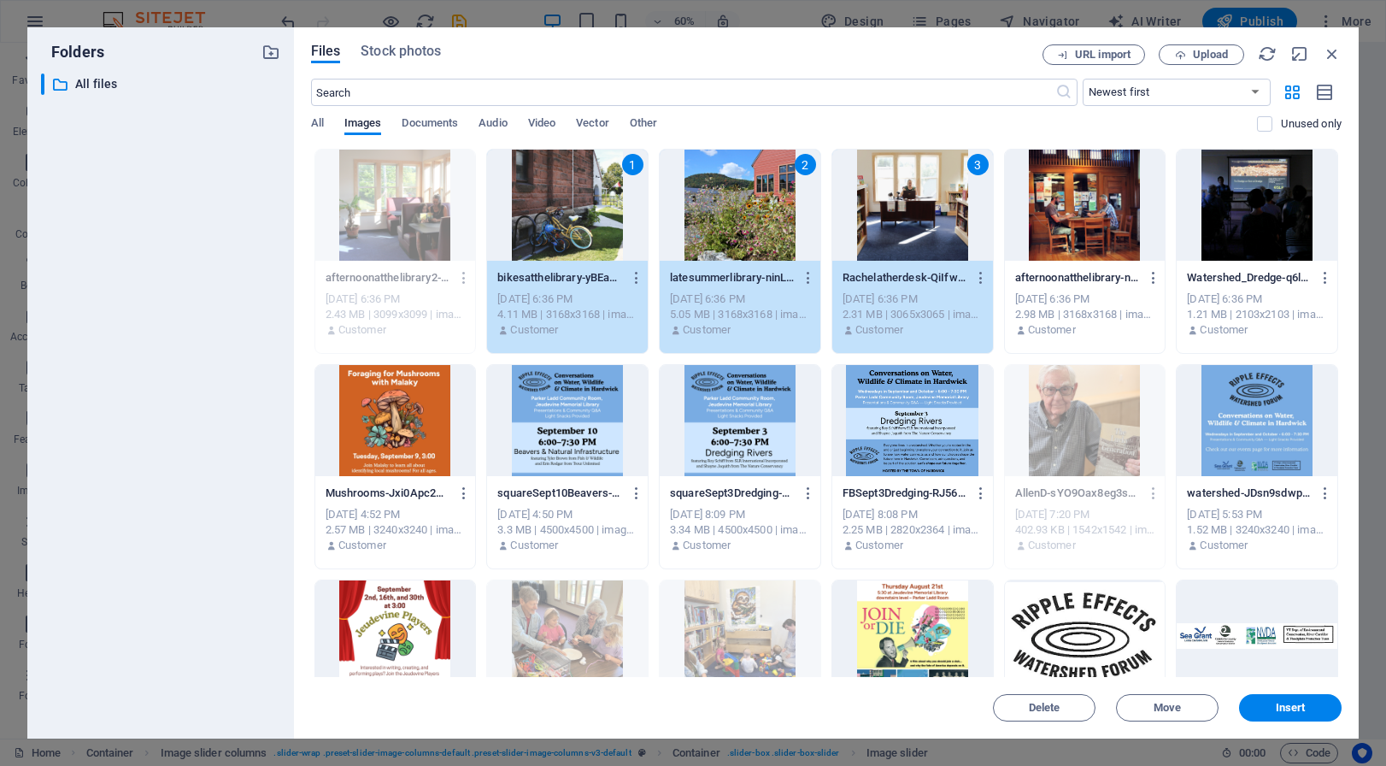
drag, startPoint x: 1052, startPoint y: 227, endPoint x: 1101, endPoint y: 231, distance: 48.8
click at [1053, 227] on div at bounding box center [1085, 205] width 161 height 111
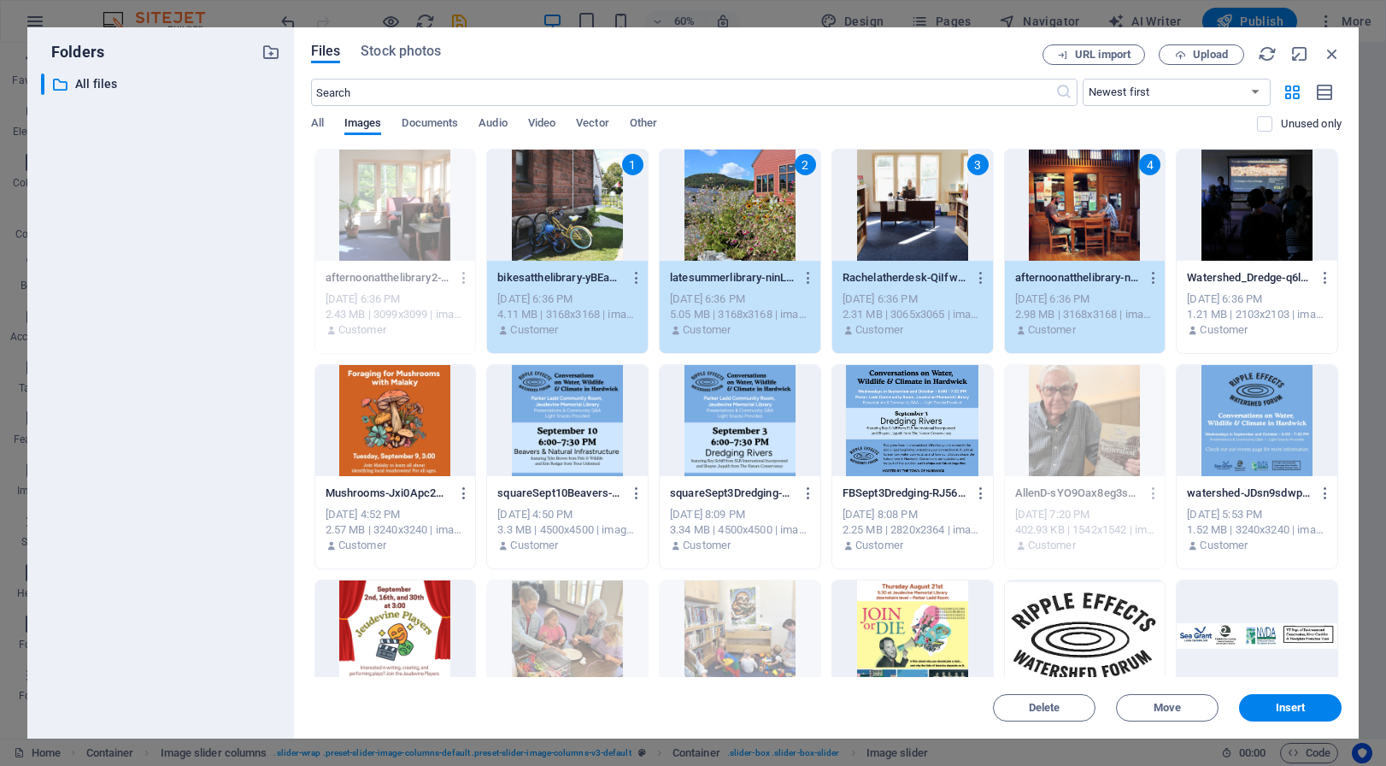
click at [1255, 232] on div at bounding box center [1257, 205] width 161 height 111
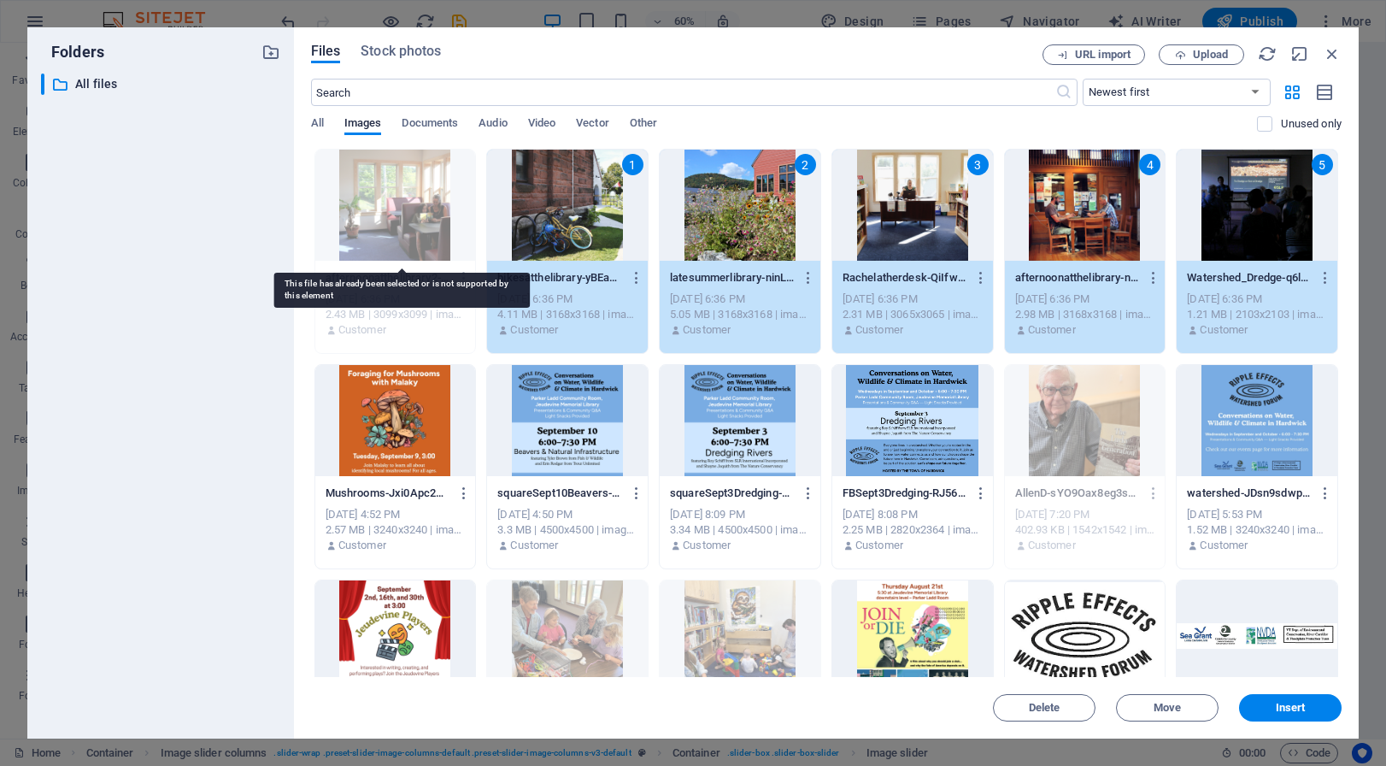
click at [444, 237] on div at bounding box center [395, 205] width 161 height 111
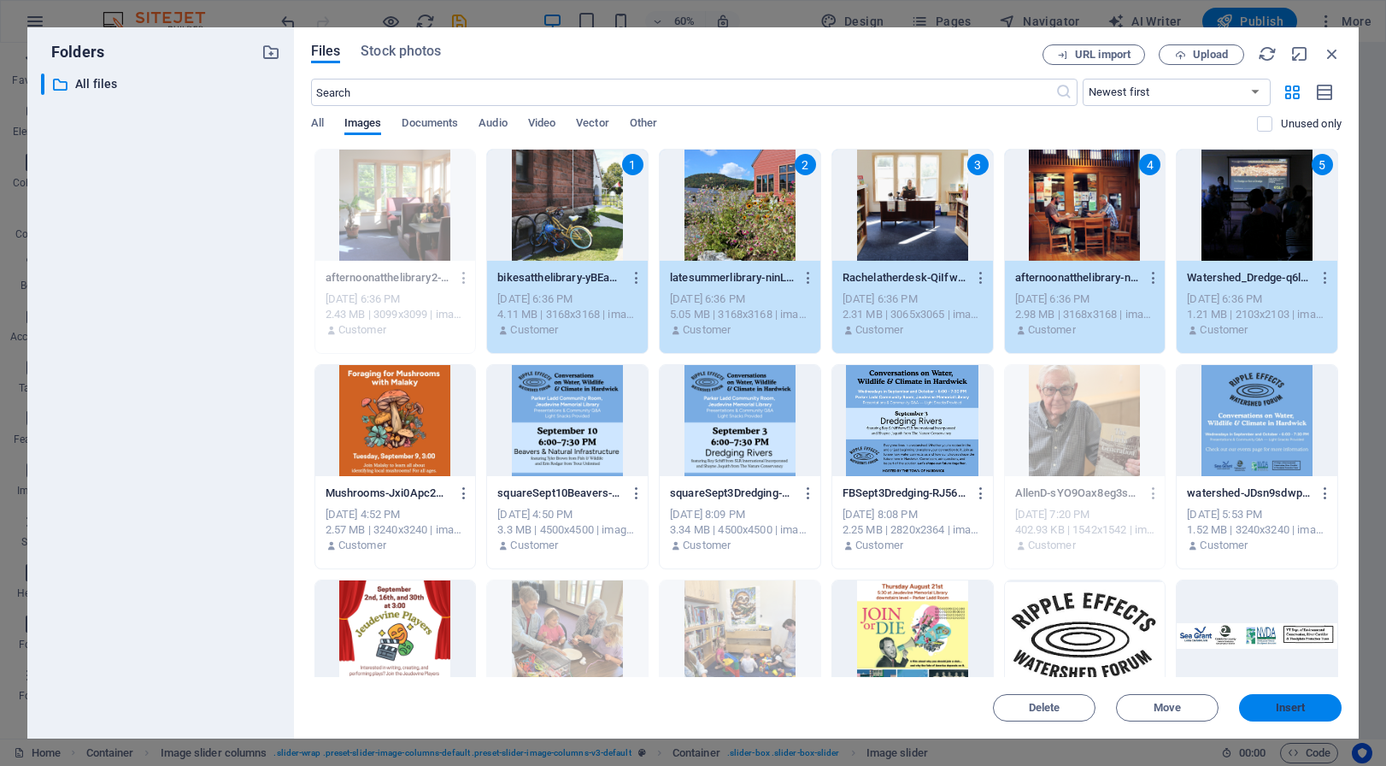
click at [1287, 707] on span "Insert" at bounding box center [1291, 708] width 30 height 10
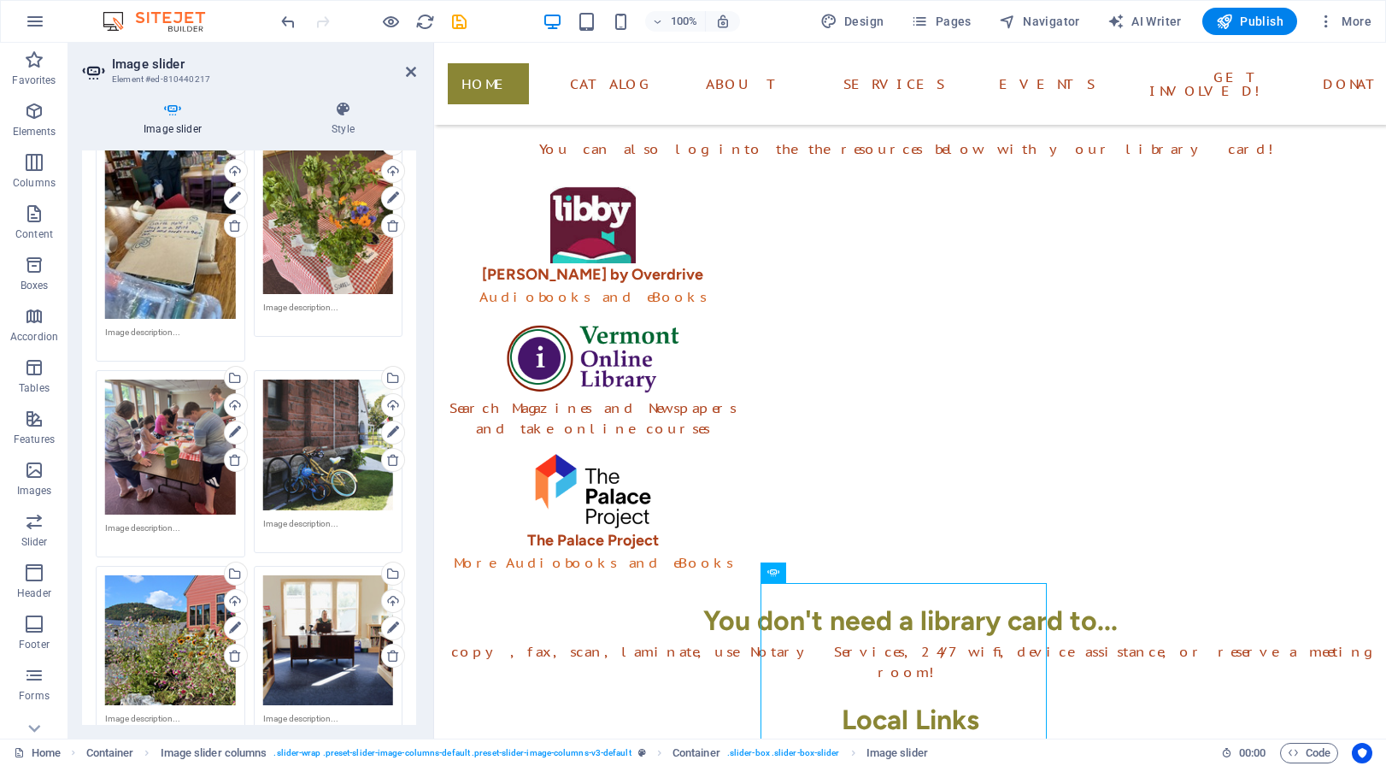
scroll to position [2251, 0]
click at [172, 576] on div "Drag files here, click to choose files or select files from Files or our free s…" at bounding box center [170, 641] width 131 height 131
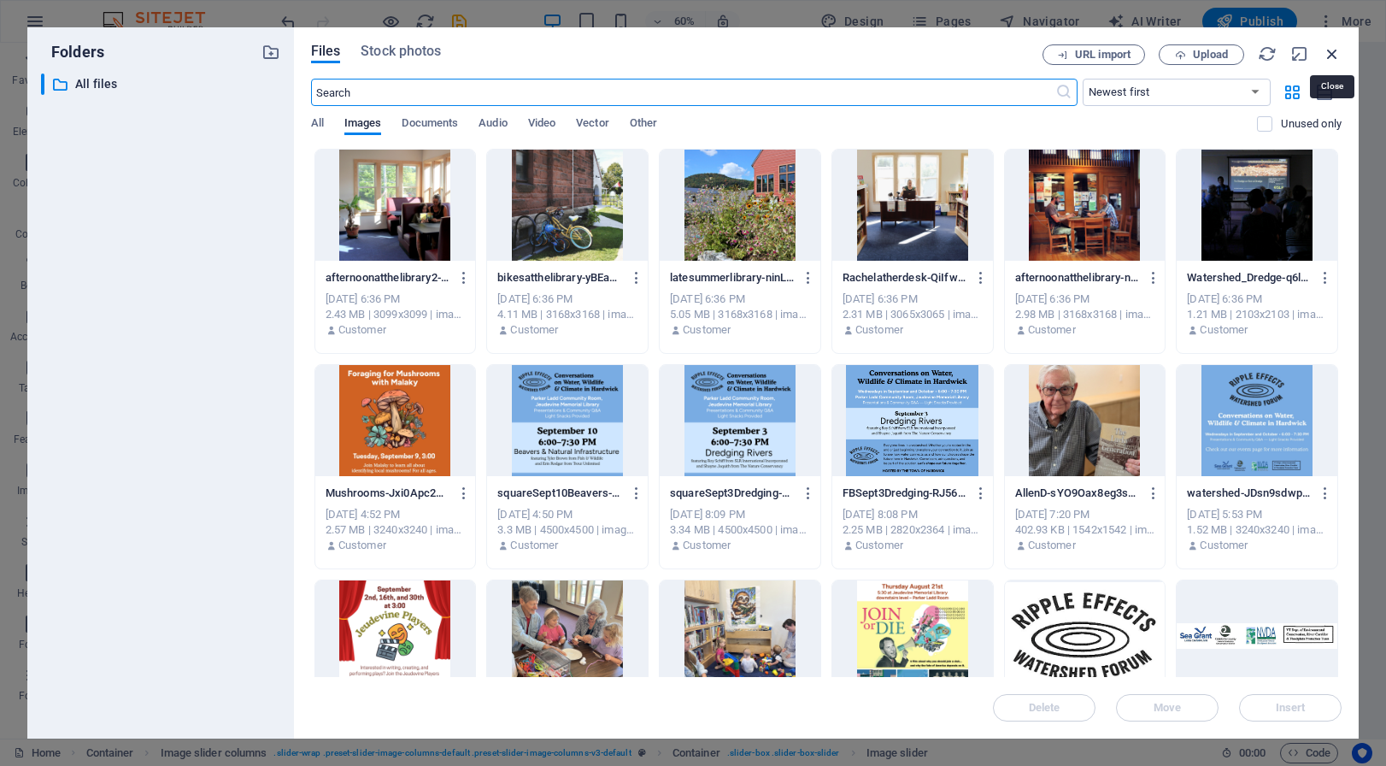
click at [1334, 49] on icon "button" at bounding box center [1332, 53] width 19 height 19
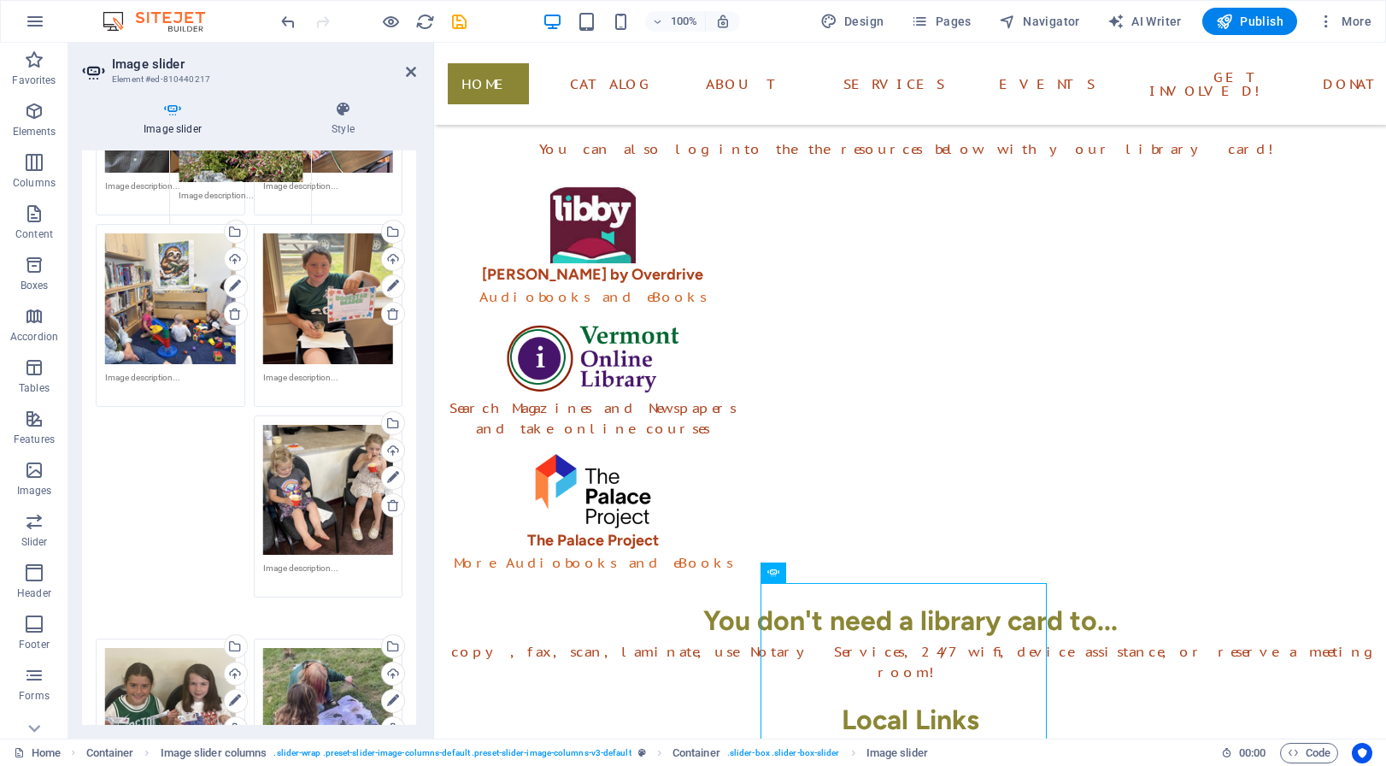
scroll to position [80, 0]
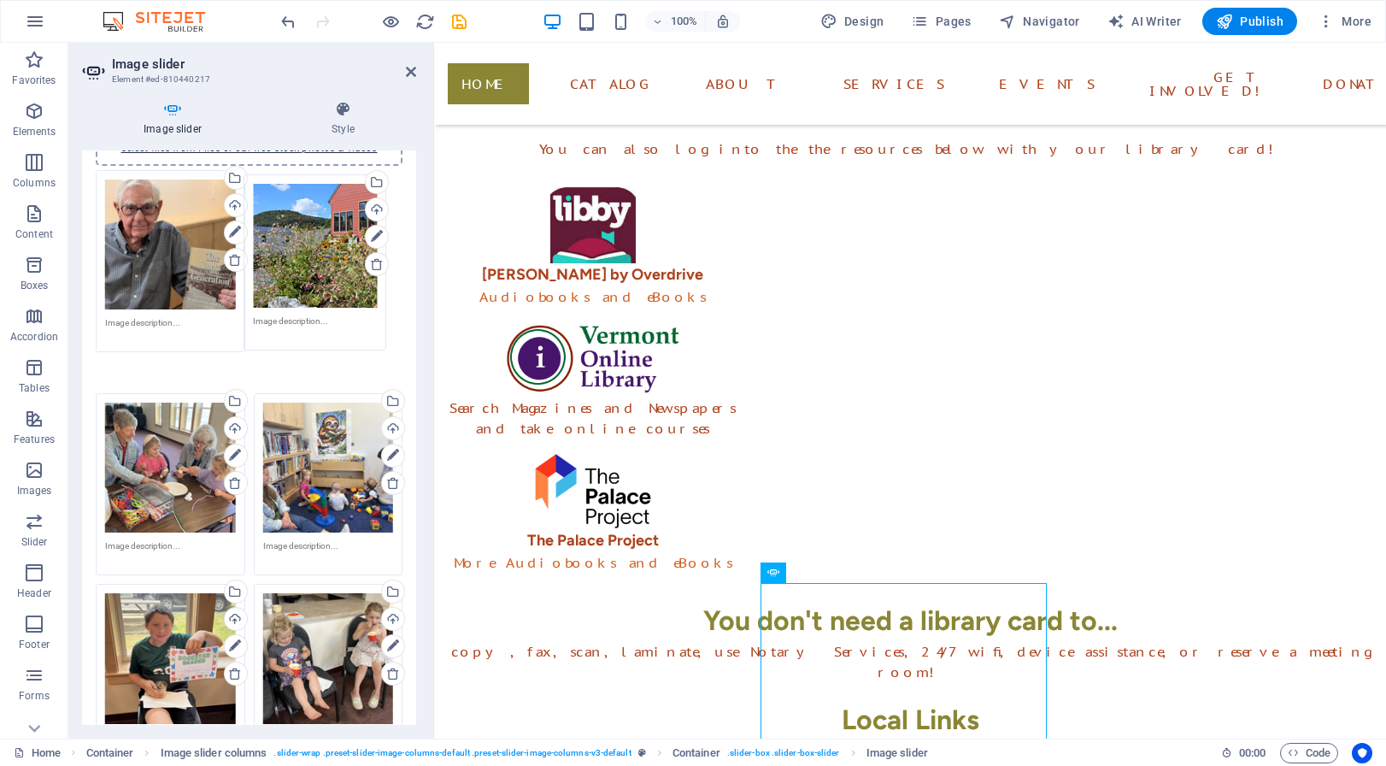
drag, startPoint x: 189, startPoint y: 577, endPoint x: 338, endPoint y: 275, distance: 336.4
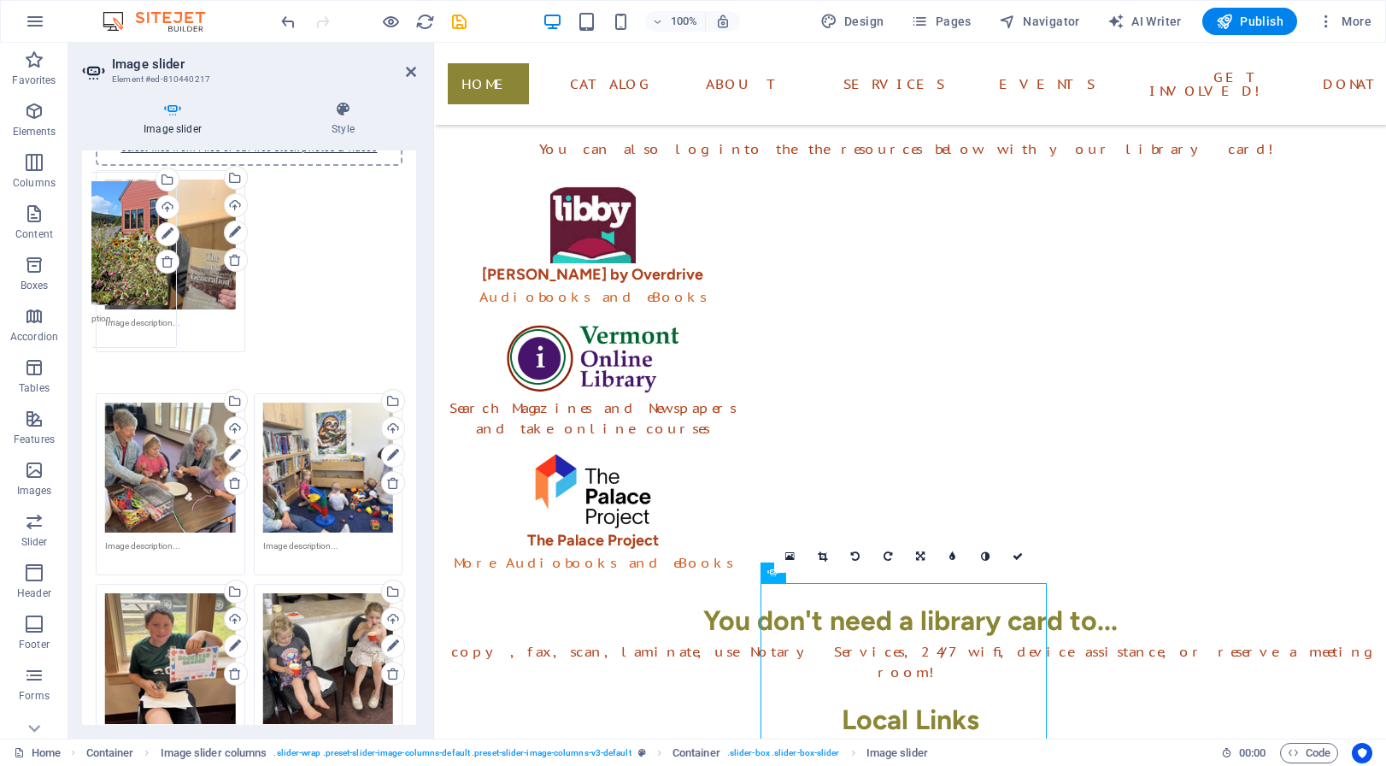
drag, startPoint x: 339, startPoint y: 266, endPoint x: 126, endPoint y: 268, distance: 212.8
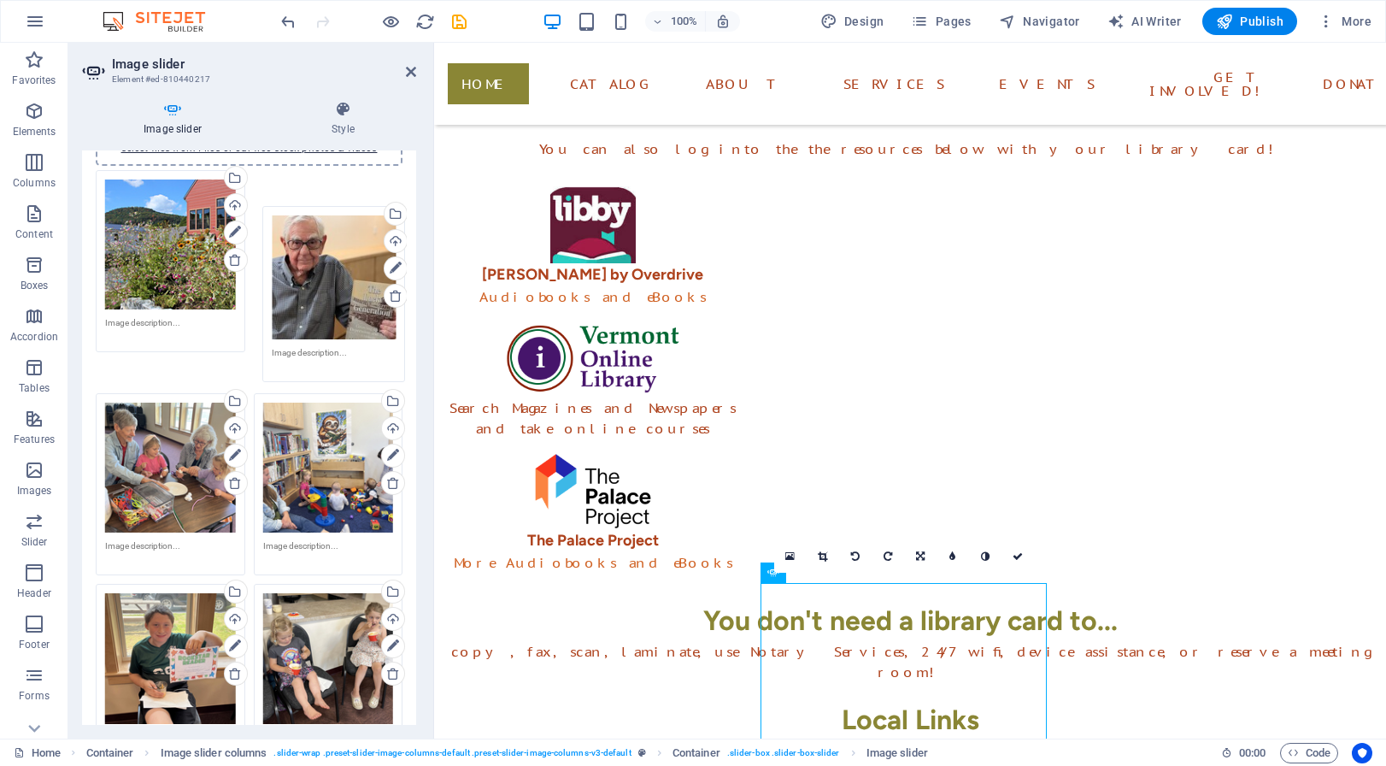
drag, startPoint x: 172, startPoint y: 259, endPoint x: 341, endPoint y: 291, distance: 172.3
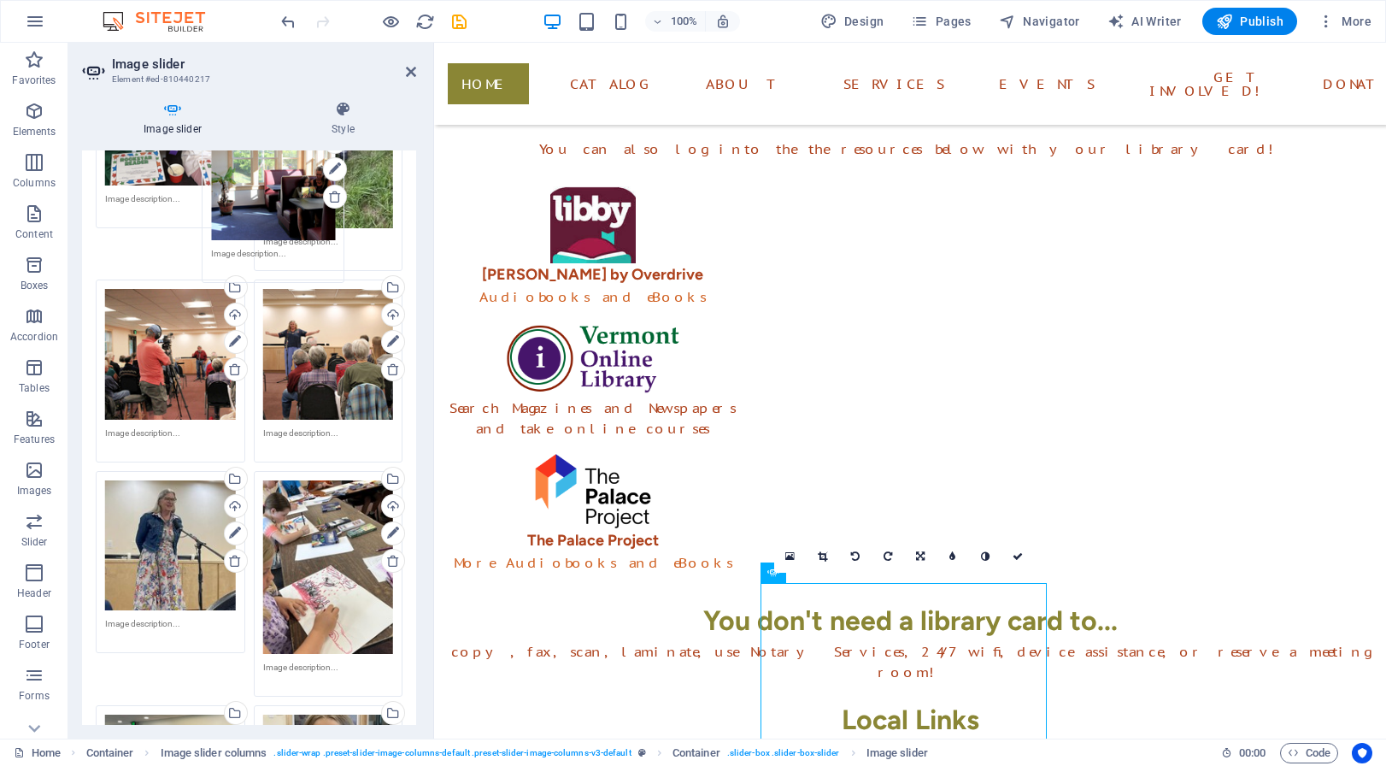
scroll to position [726, 0]
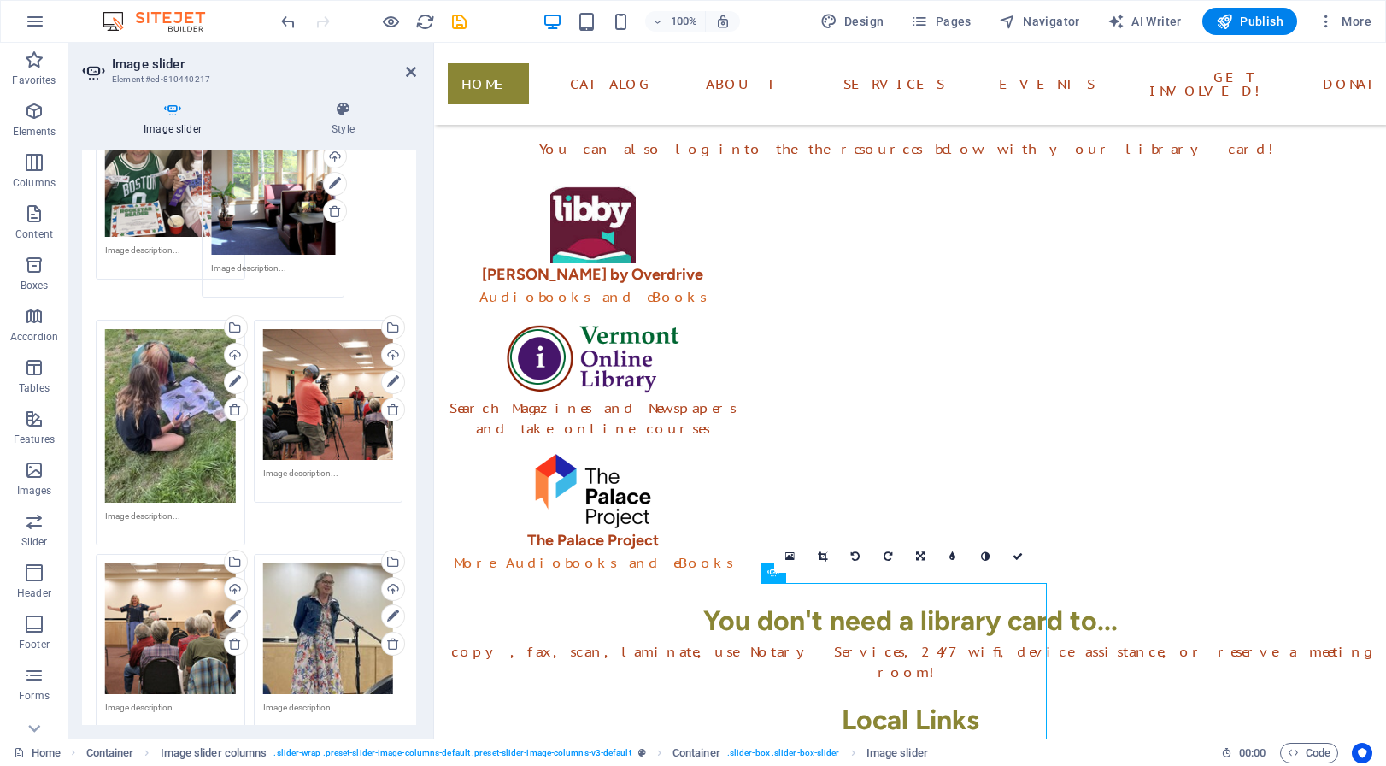
drag, startPoint x: 176, startPoint y: 585, endPoint x: 281, endPoint y: 203, distance: 396.3
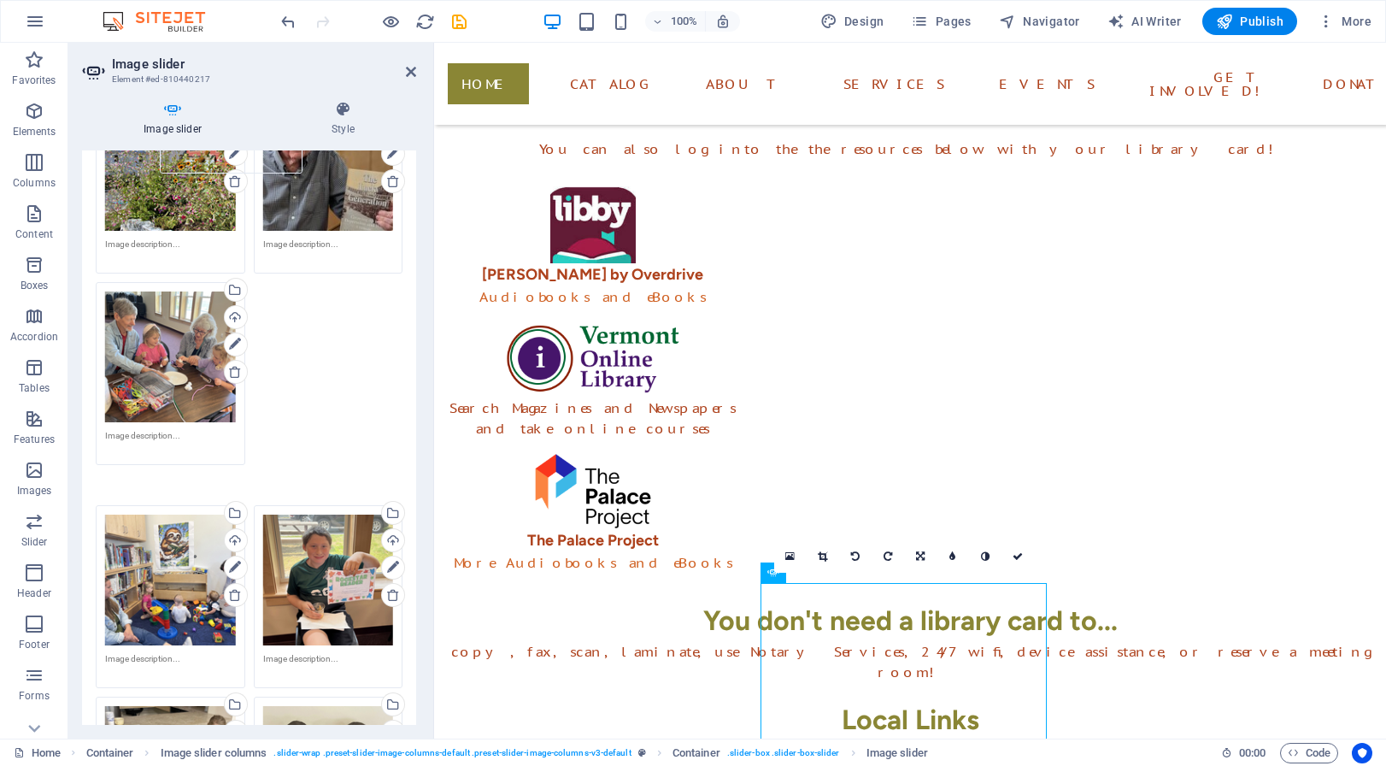
scroll to position [74, 0]
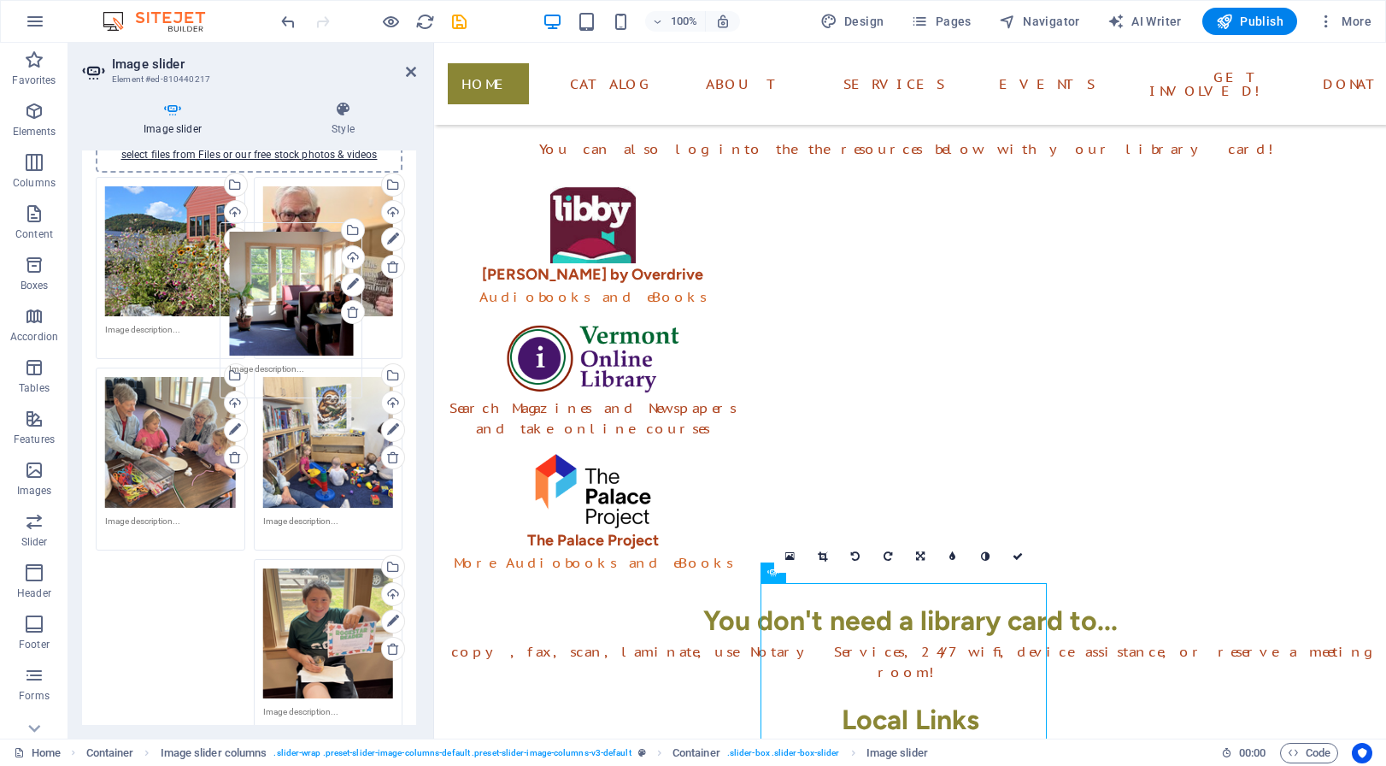
drag, startPoint x: 309, startPoint y: 495, endPoint x: 280, endPoint y: 321, distance: 175.9
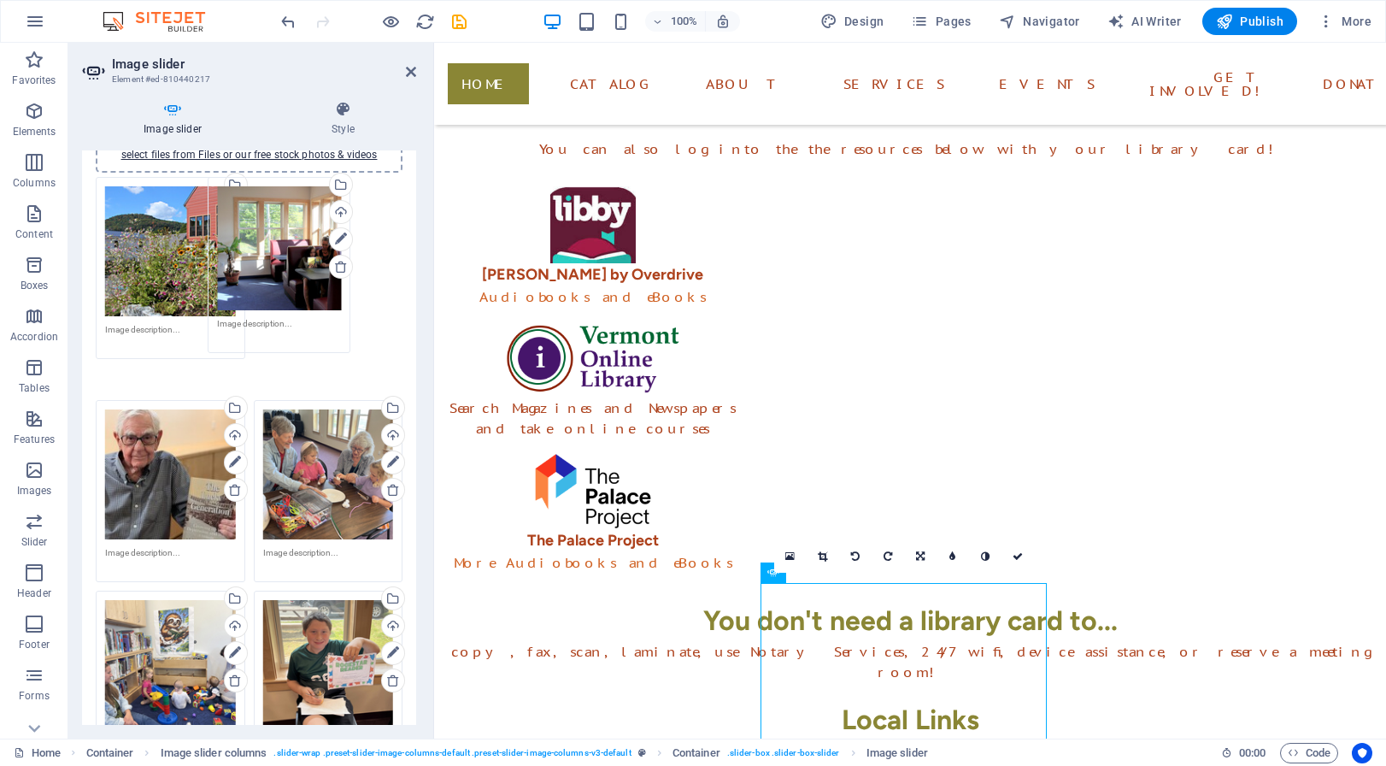
drag, startPoint x: 161, startPoint y: 619, endPoint x: 275, endPoint y: 256, distance: 380.9
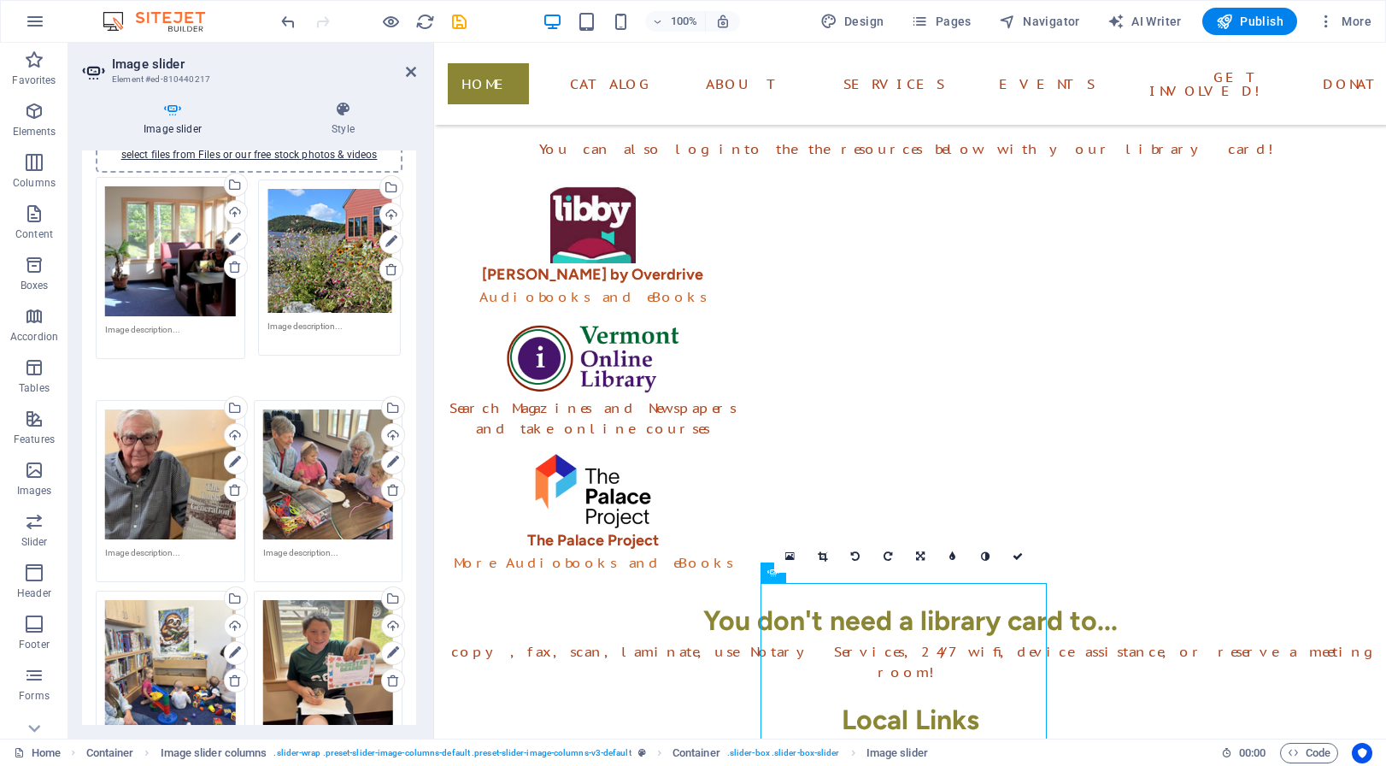
drag, startPoint x: 176, startPoint y: 284, endPoint x: 338, endPoint y: 286, distance: 161.6
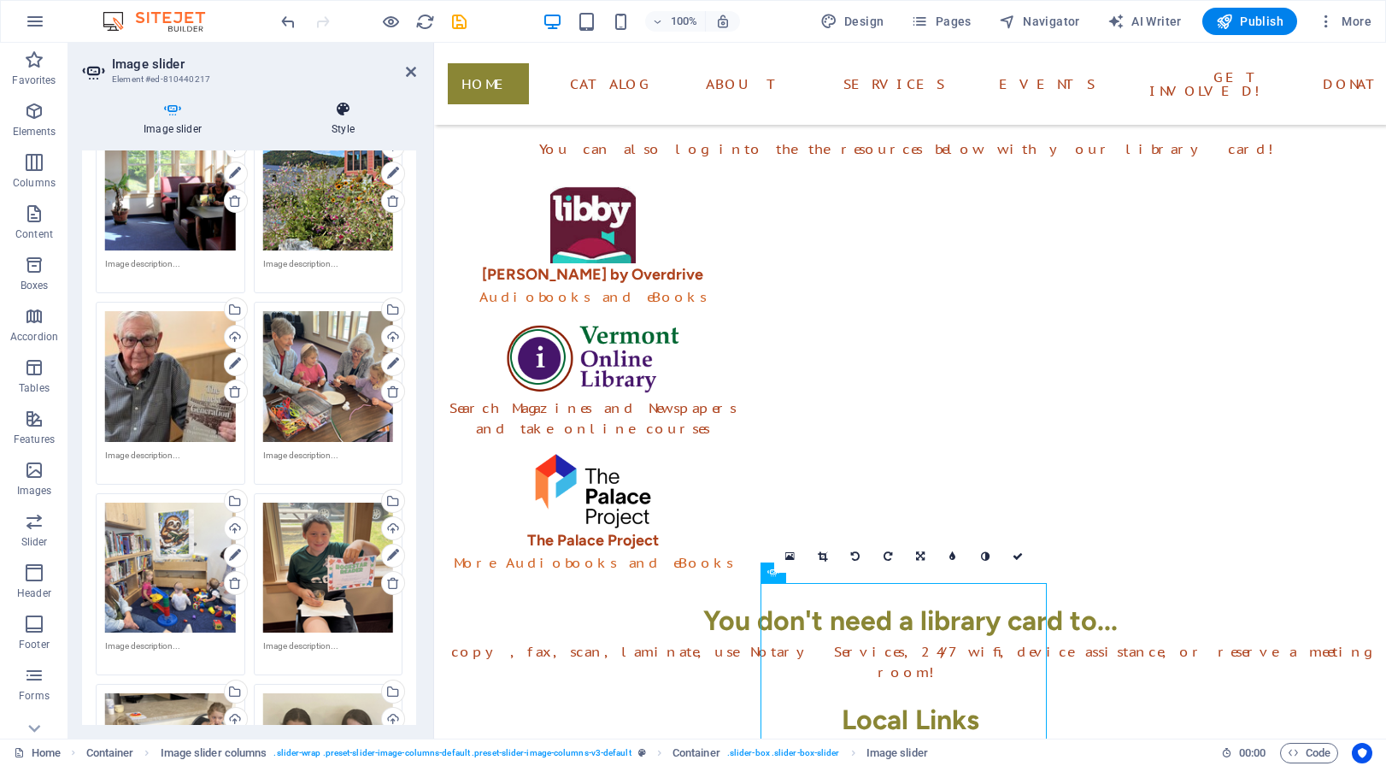
scroll to position [0, 0]
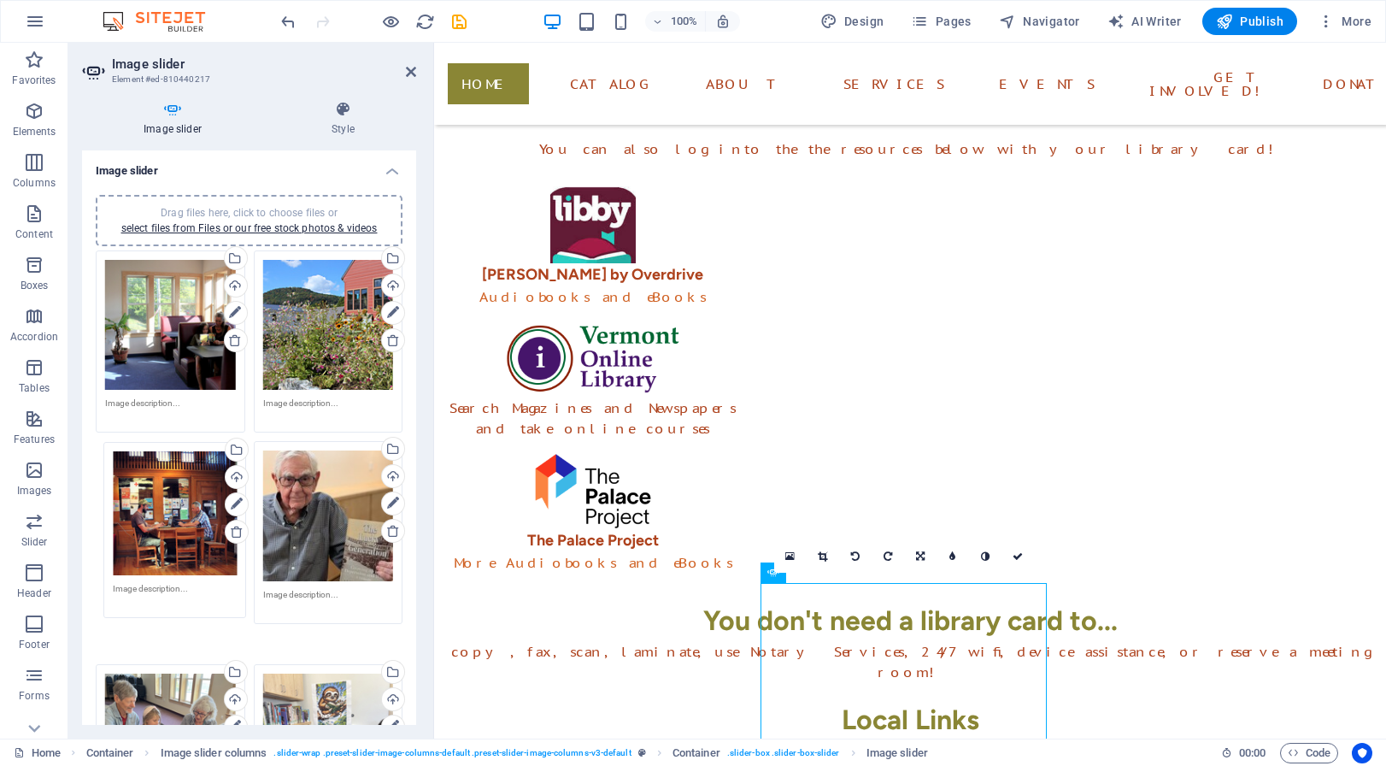
drag, startPoint x: 160, startPoint y: 505, endPoint x: 153, endPoint y: 533, distance: 29.0
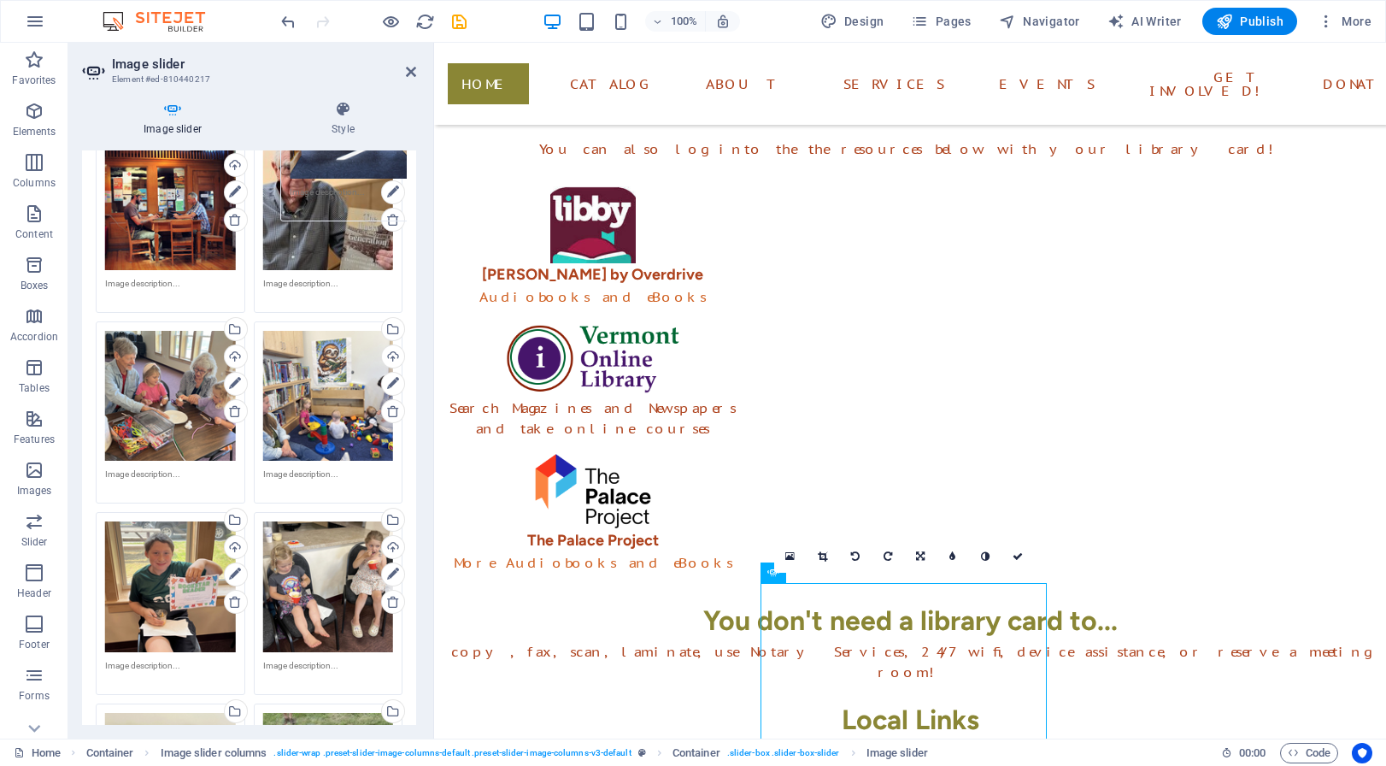
scroll to position [226, 0]
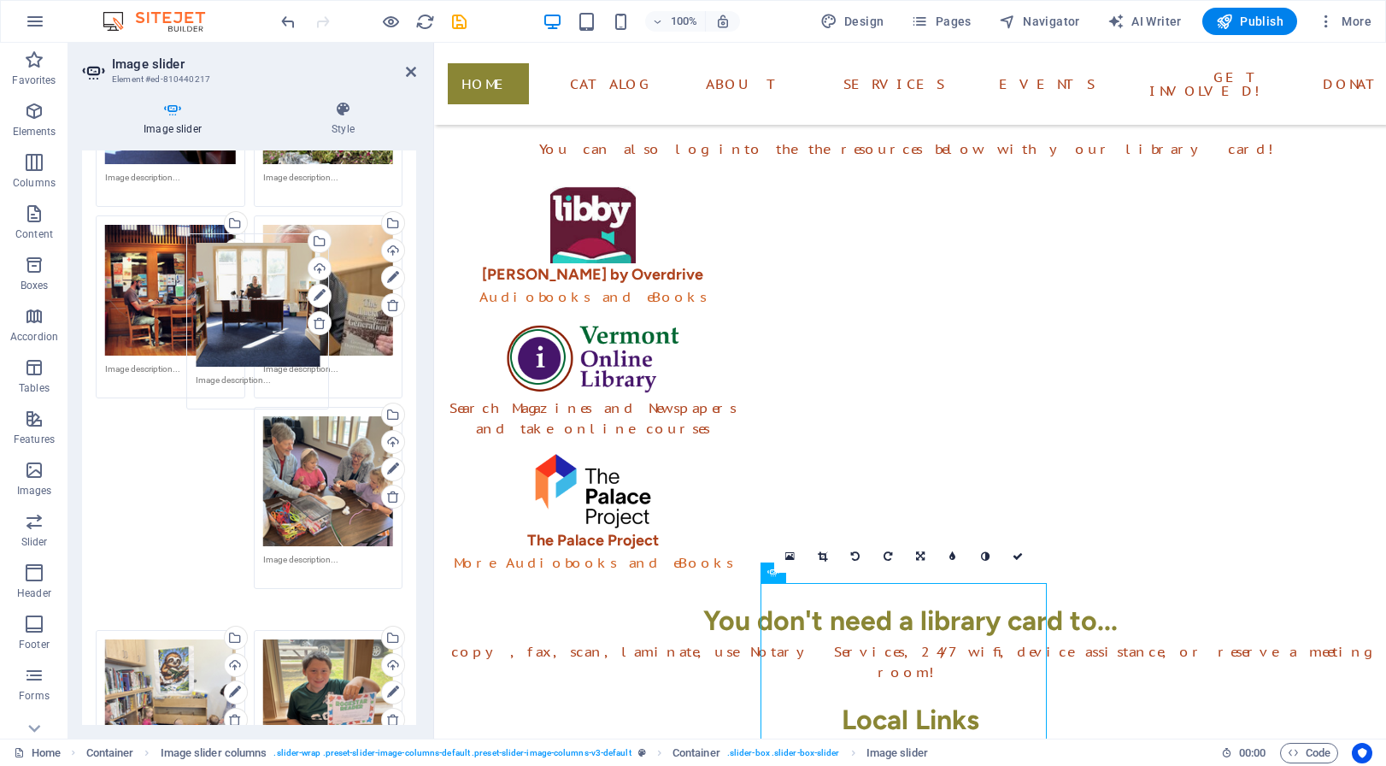
drag, startPoint x: 161, startPoint y: 507, endPoint x: 254, endPoint y: 323, distance: 206.0
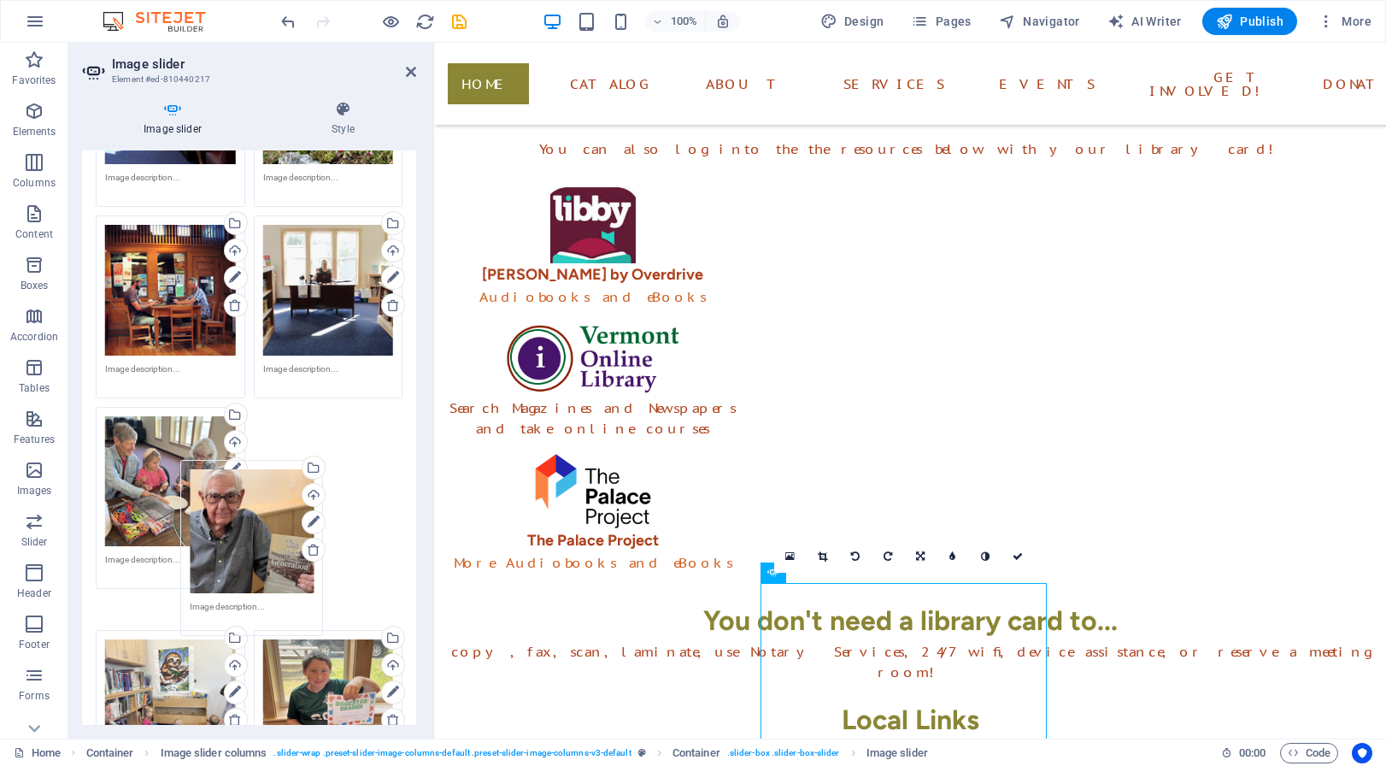
drag, startPoint x: 312, startPoint y: 296, endPoint x: 277, endPoint y: 485, distance: 193.0
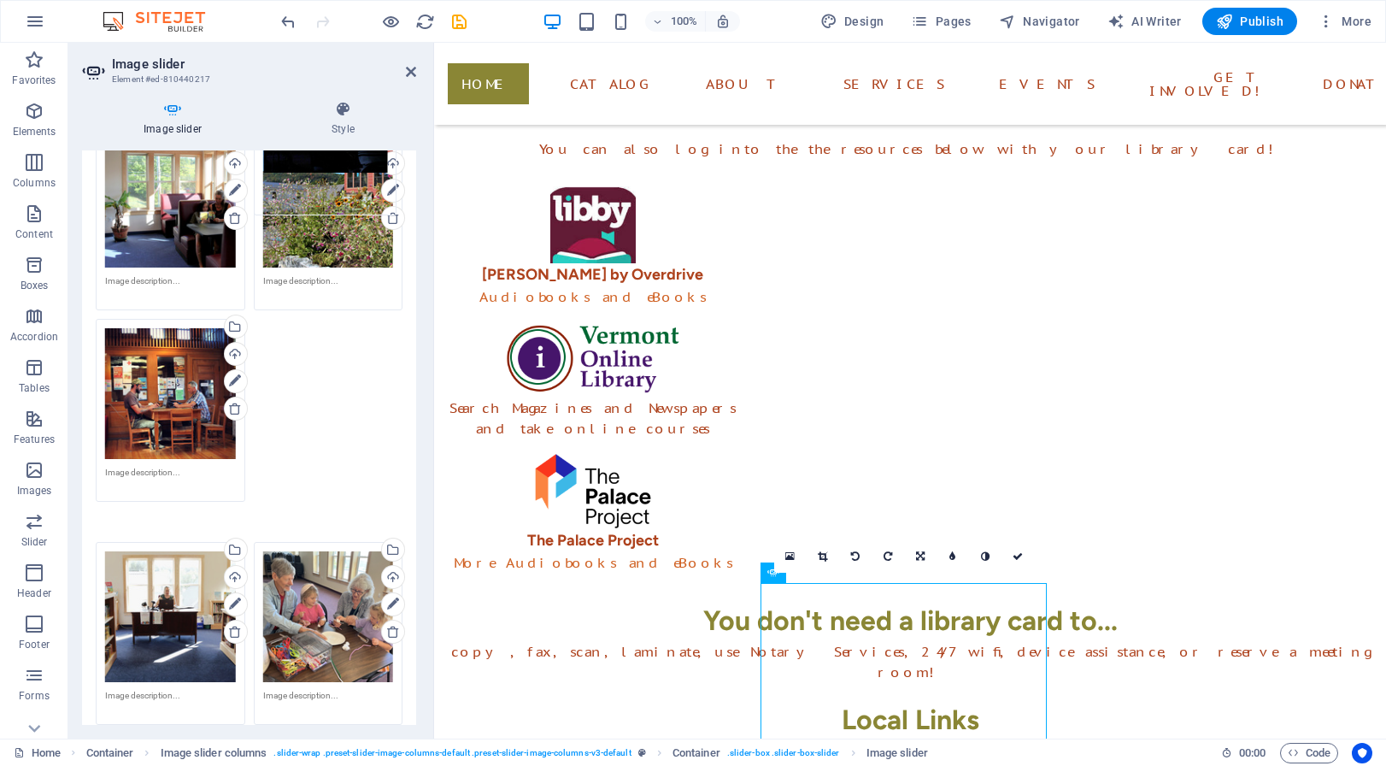
scroll to position [3, 0]
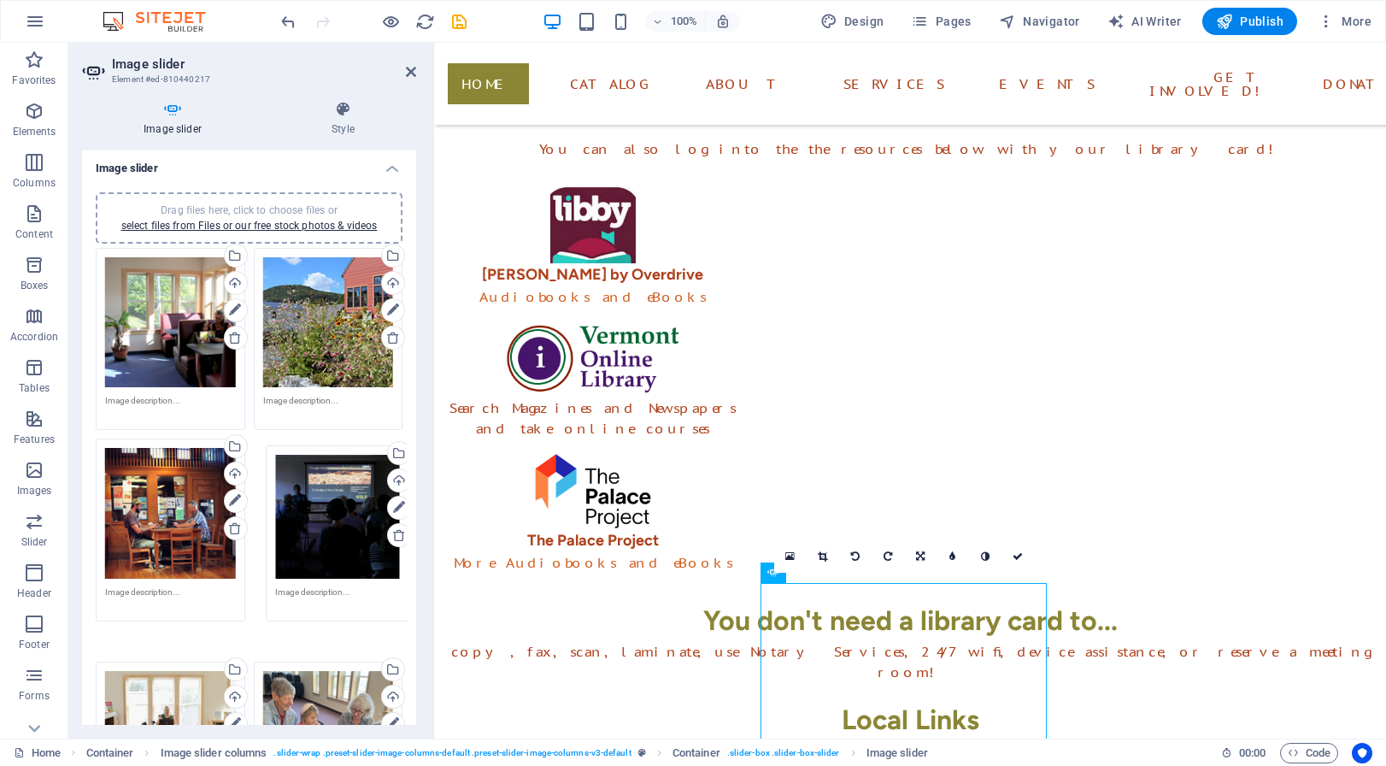
drag, startPoint x: 310, startPoint y: 496, endPoint x: 325, endPoint y: 532, distance: 38.7
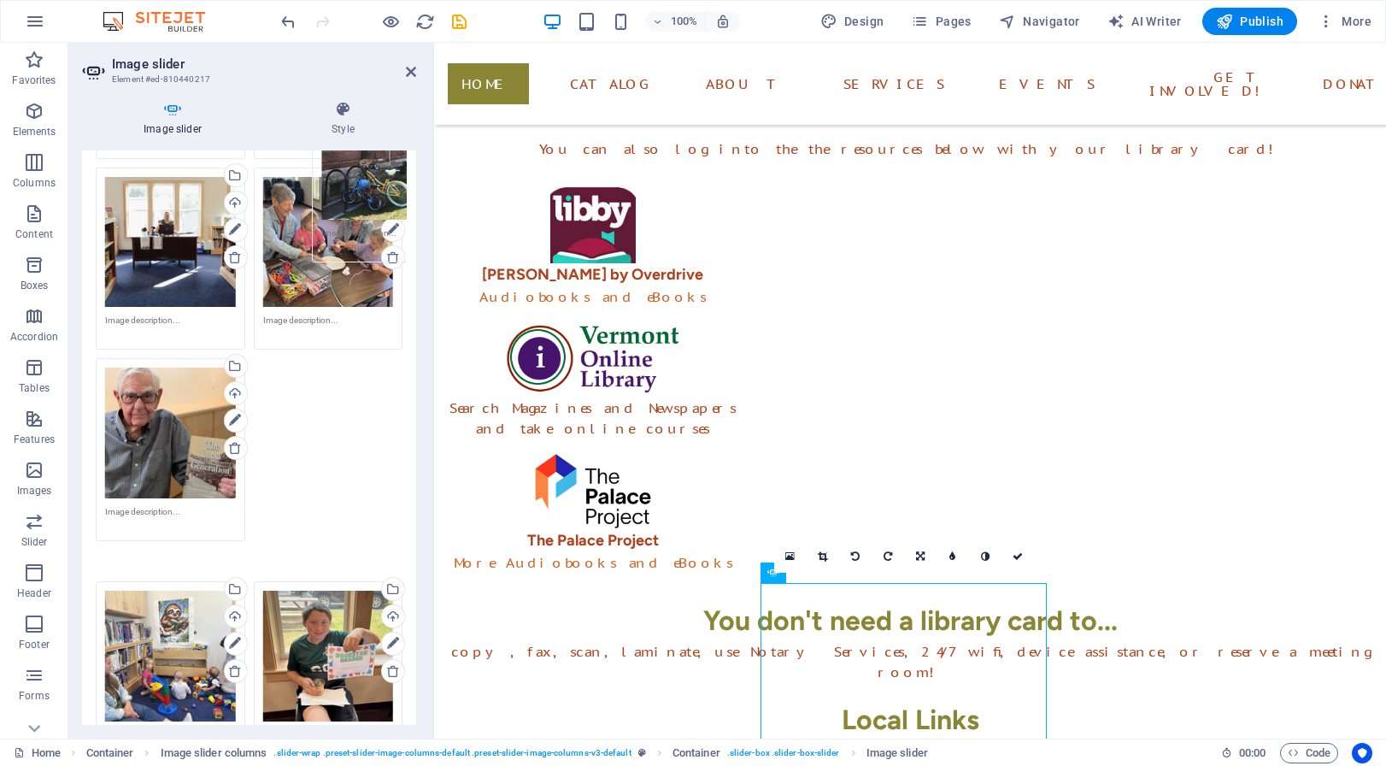
scroll to position [226, 0]
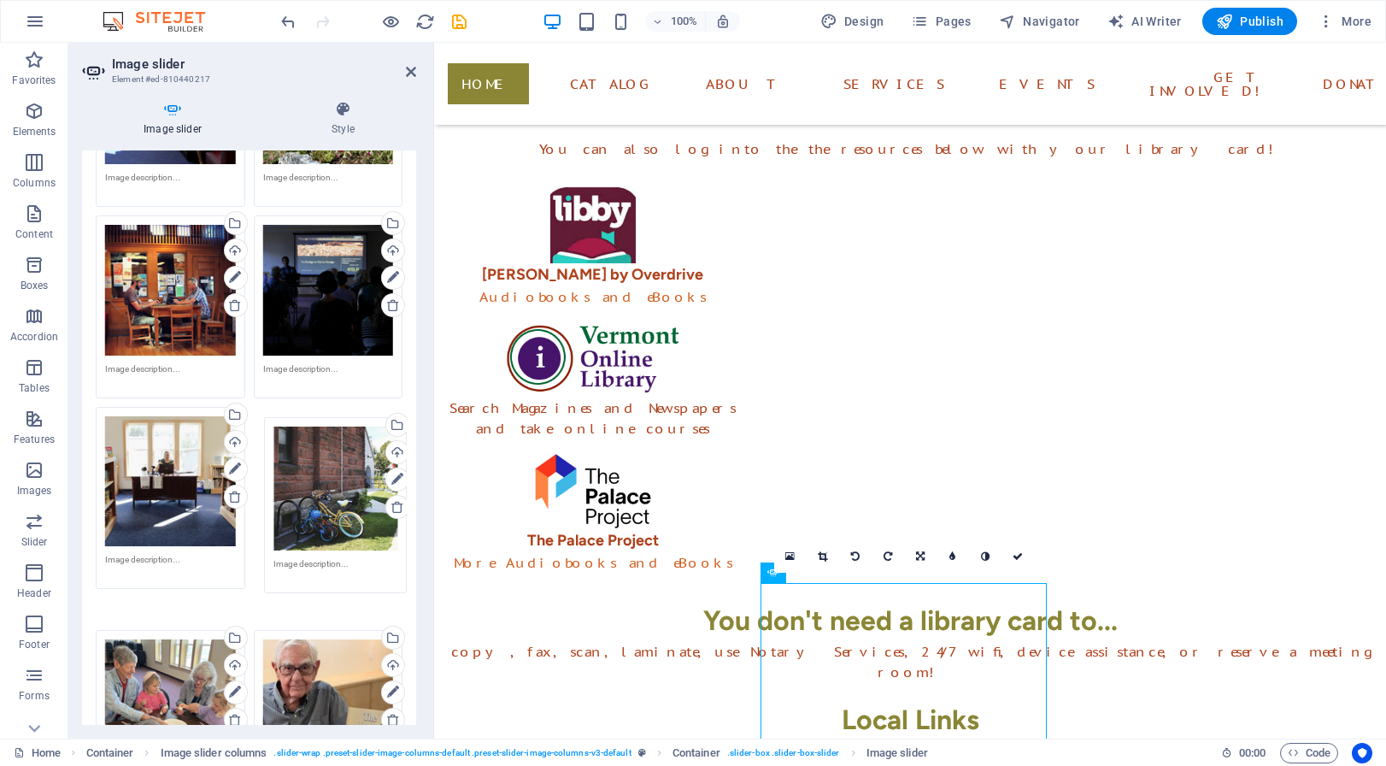
drag, startPoint x: 315, startPoint y: 491, endPoint x: 328, endPoint y: 487, distance: 14.3
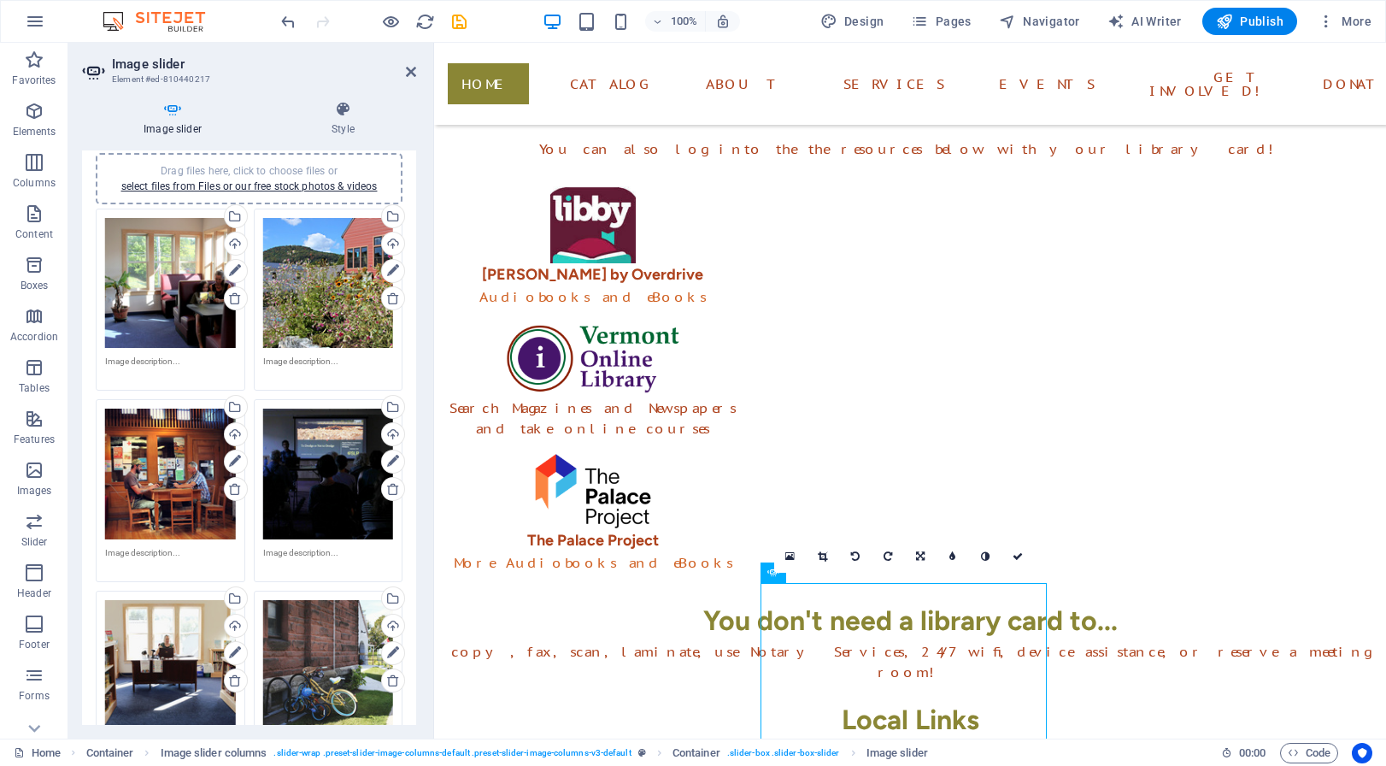
scroll to position [0, 0]
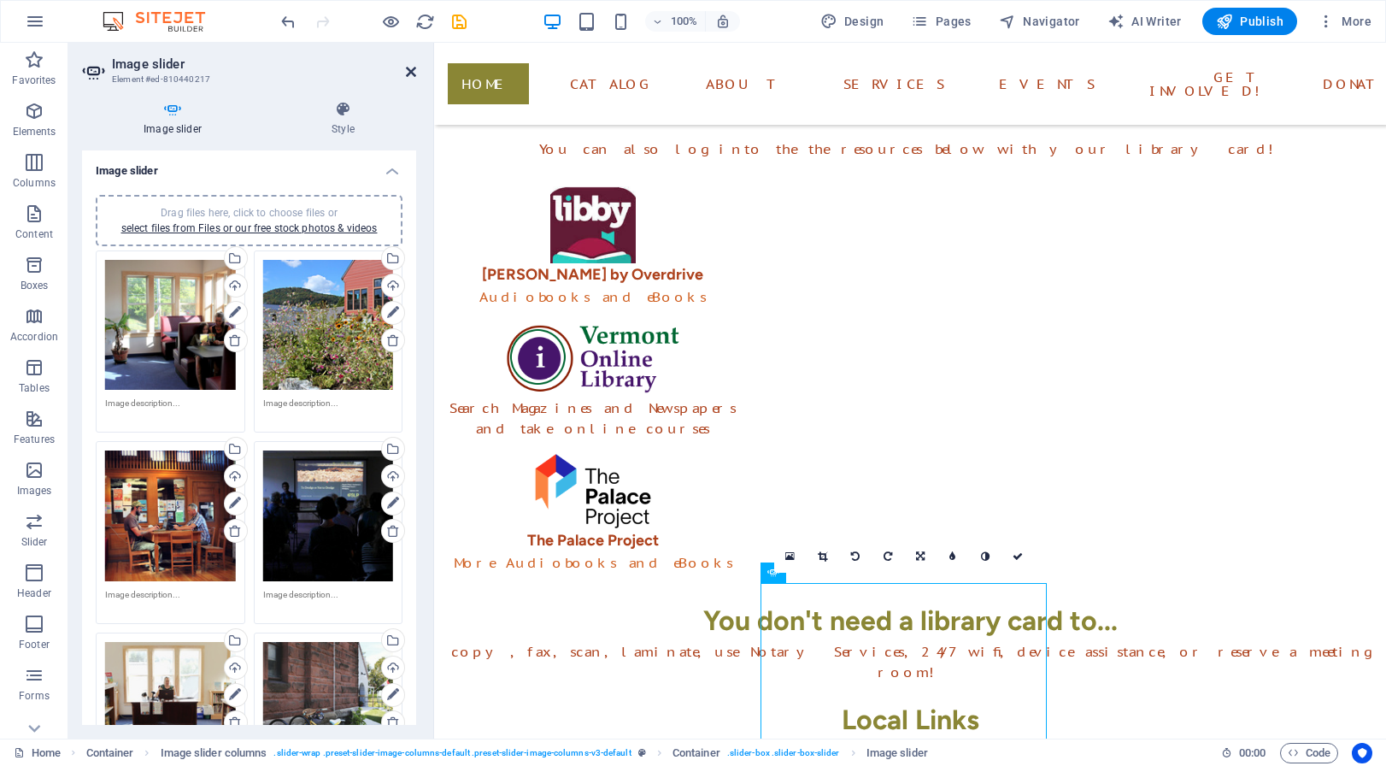
click at [409, 67] on icon at bounding box center [411, 72] width 10 height 14
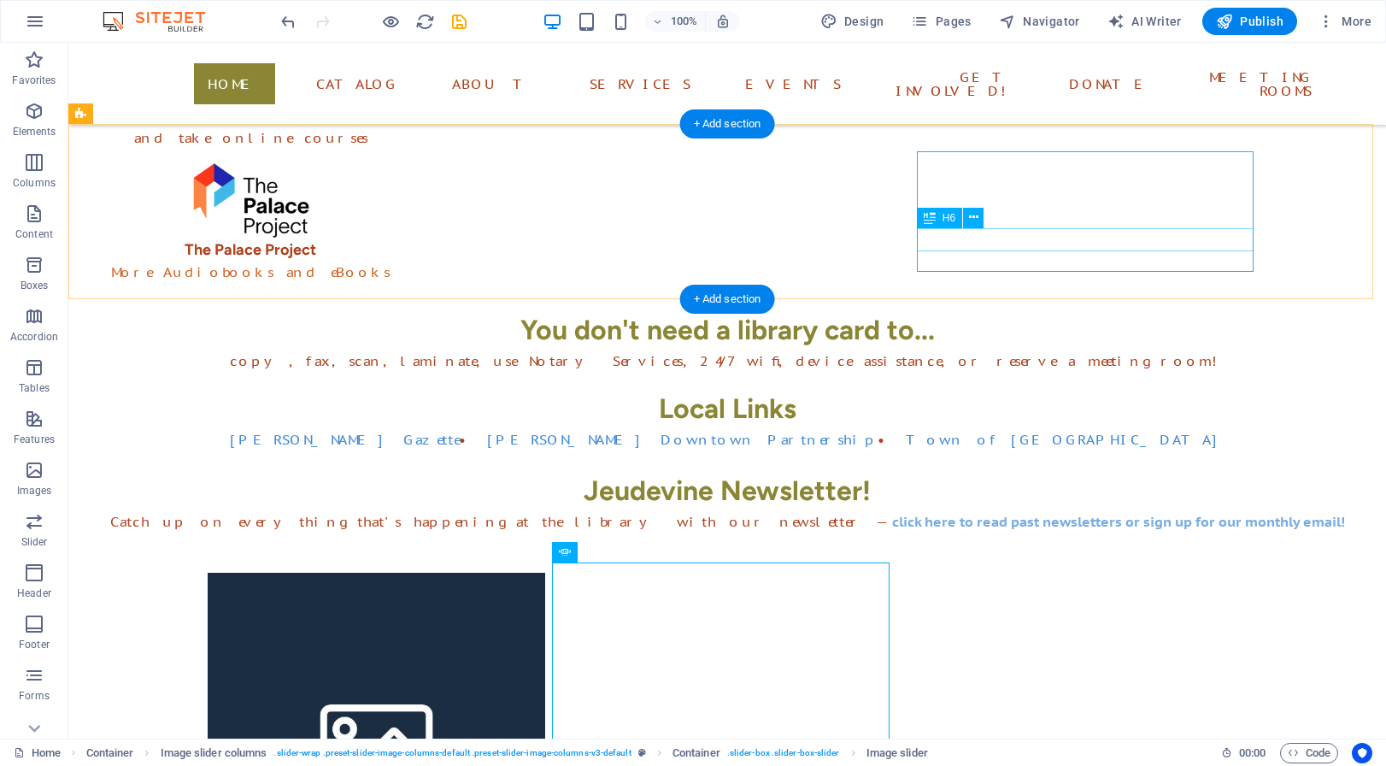
scroll to position [685, 0]
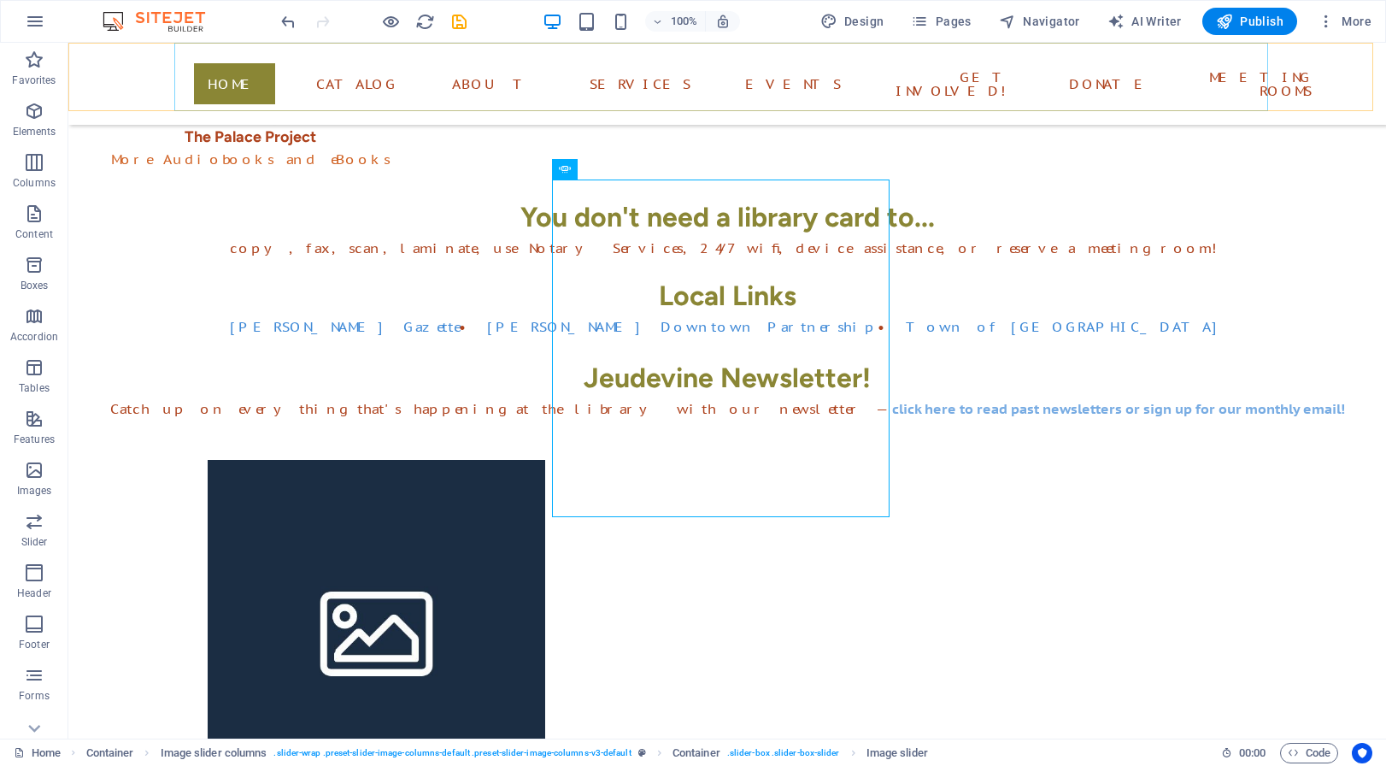
scroll to position [699, 0]
click at [459, 20] on icon "save" at bounding box center [460, 22] width 20 height 20
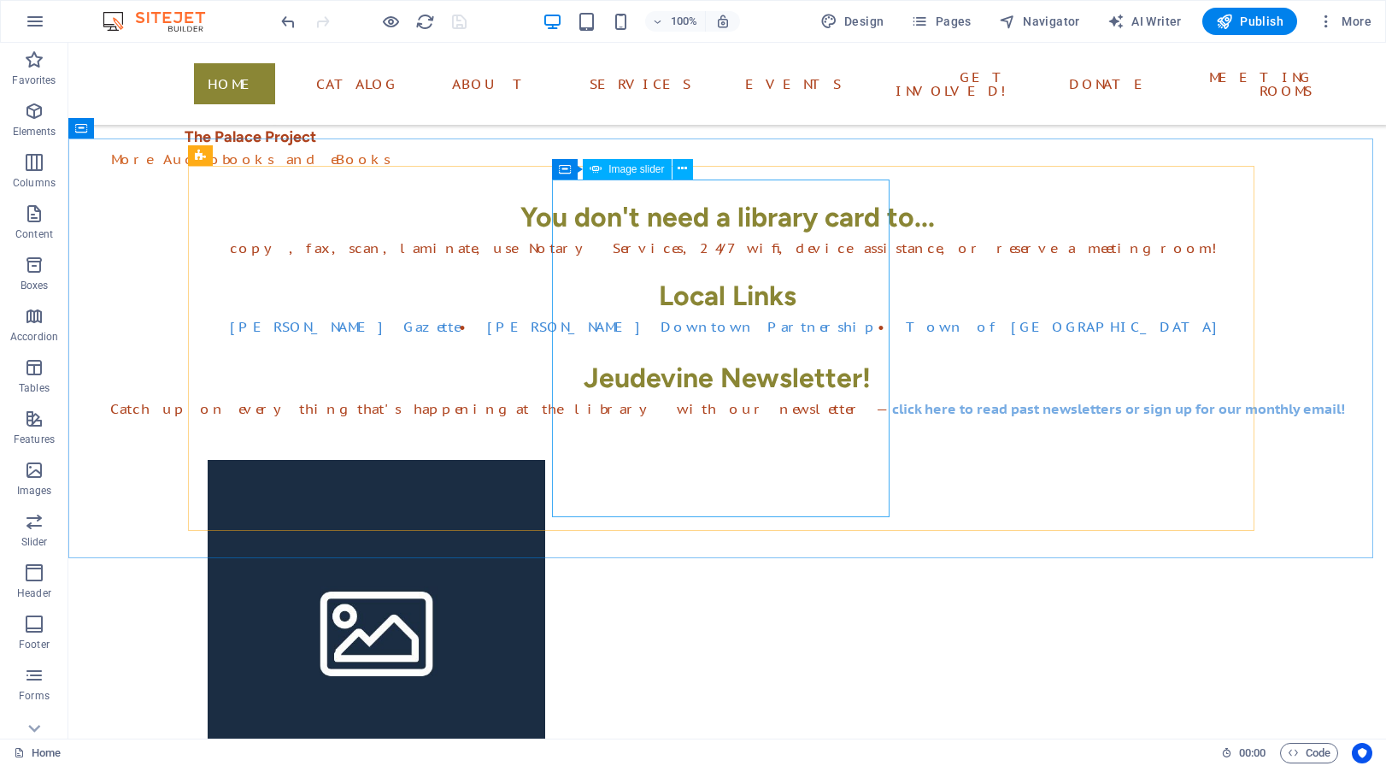
click at [627, 171] on span "Image slider" at bounding box center [637, 169] width 56 height 10
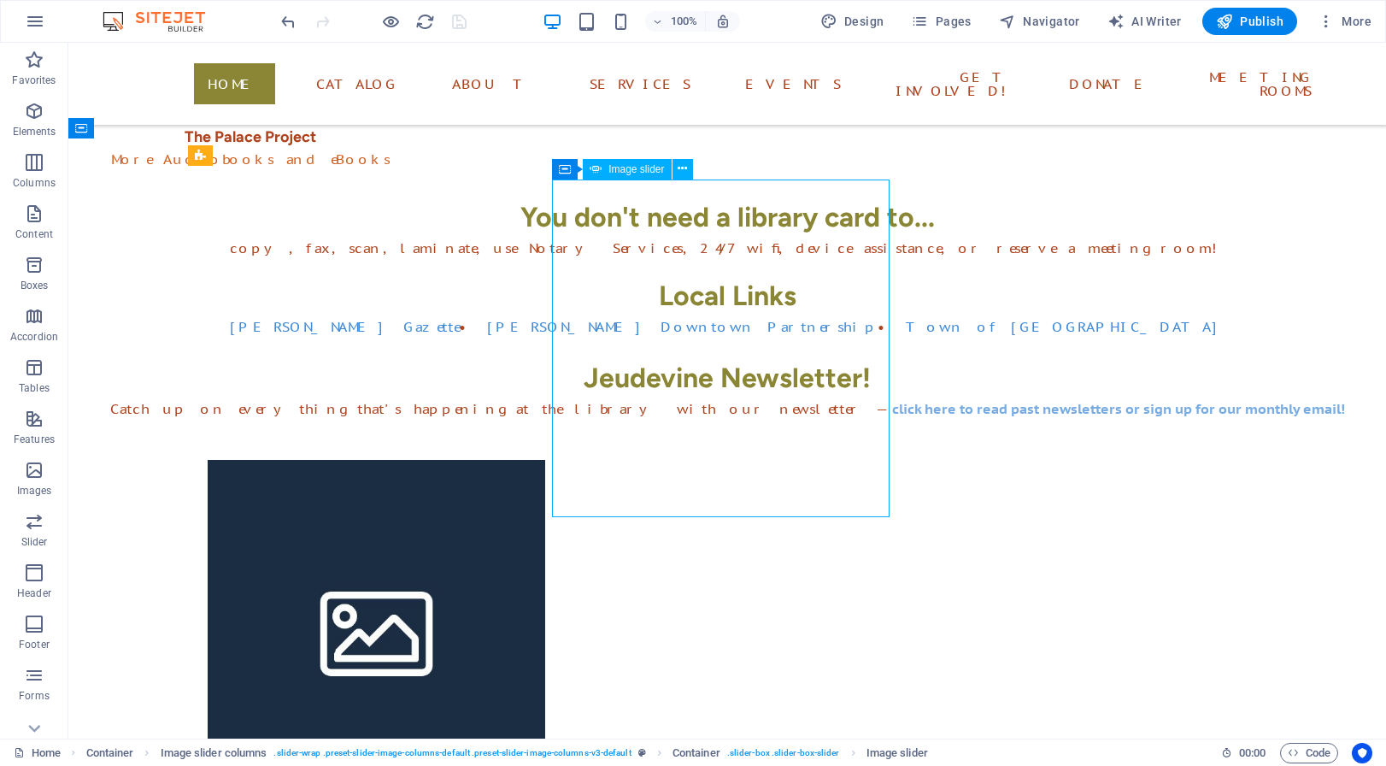
click at [627, 171] on span "Image slider" at bounding box center [637, 169] width 56 height 10
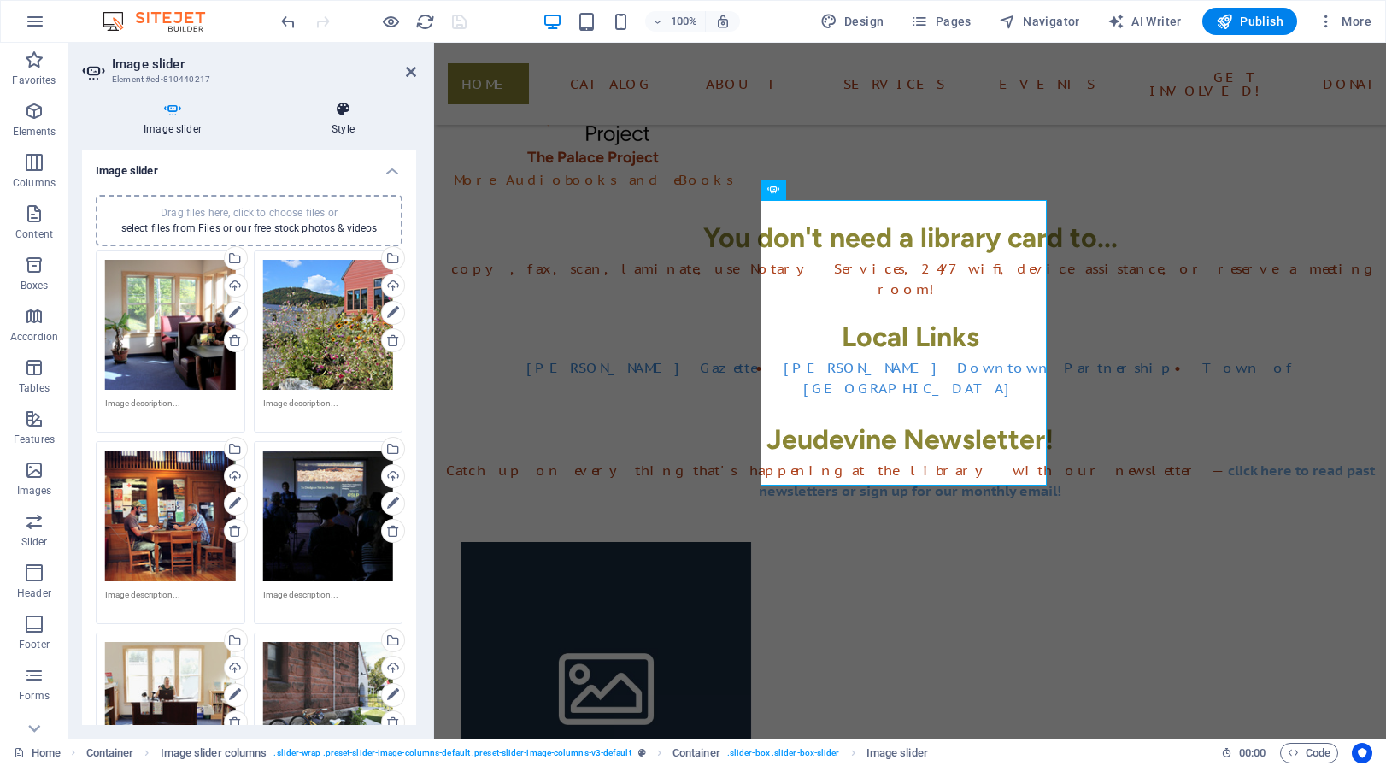
click at [344, 125] on h4 "Style" at bounding box center [343, 119] width 146 height 36
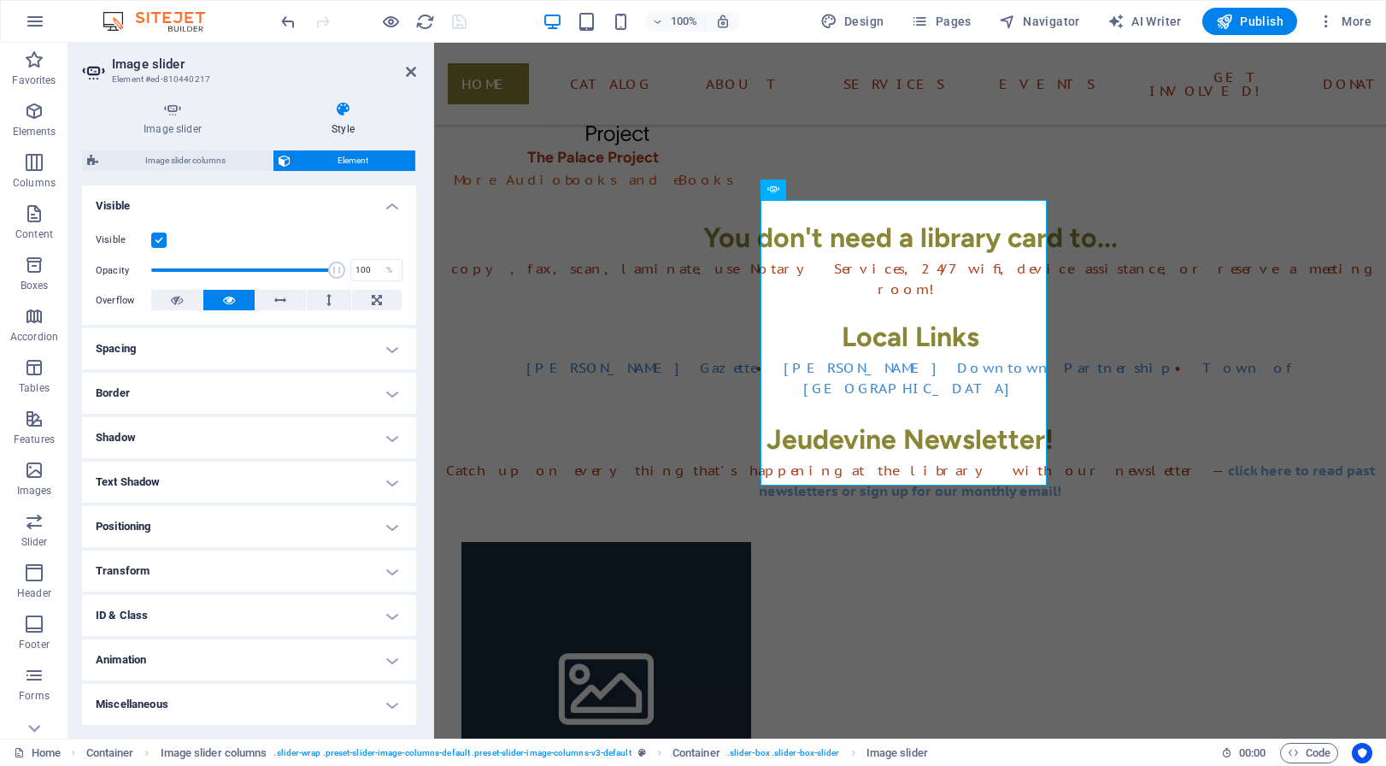
scroll to position [32, 0]
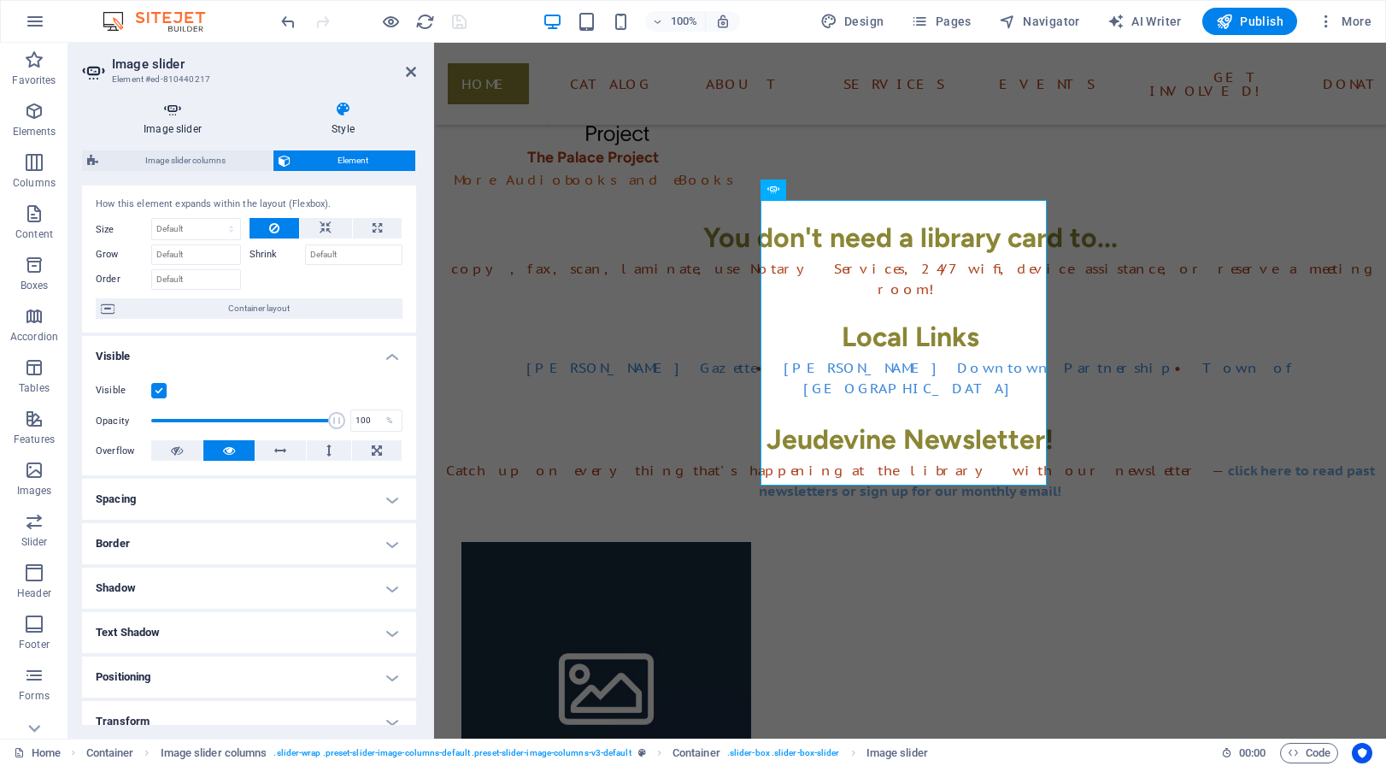
click at [183, 114] on icon at bounding box center [172, 109] width 181 height 17
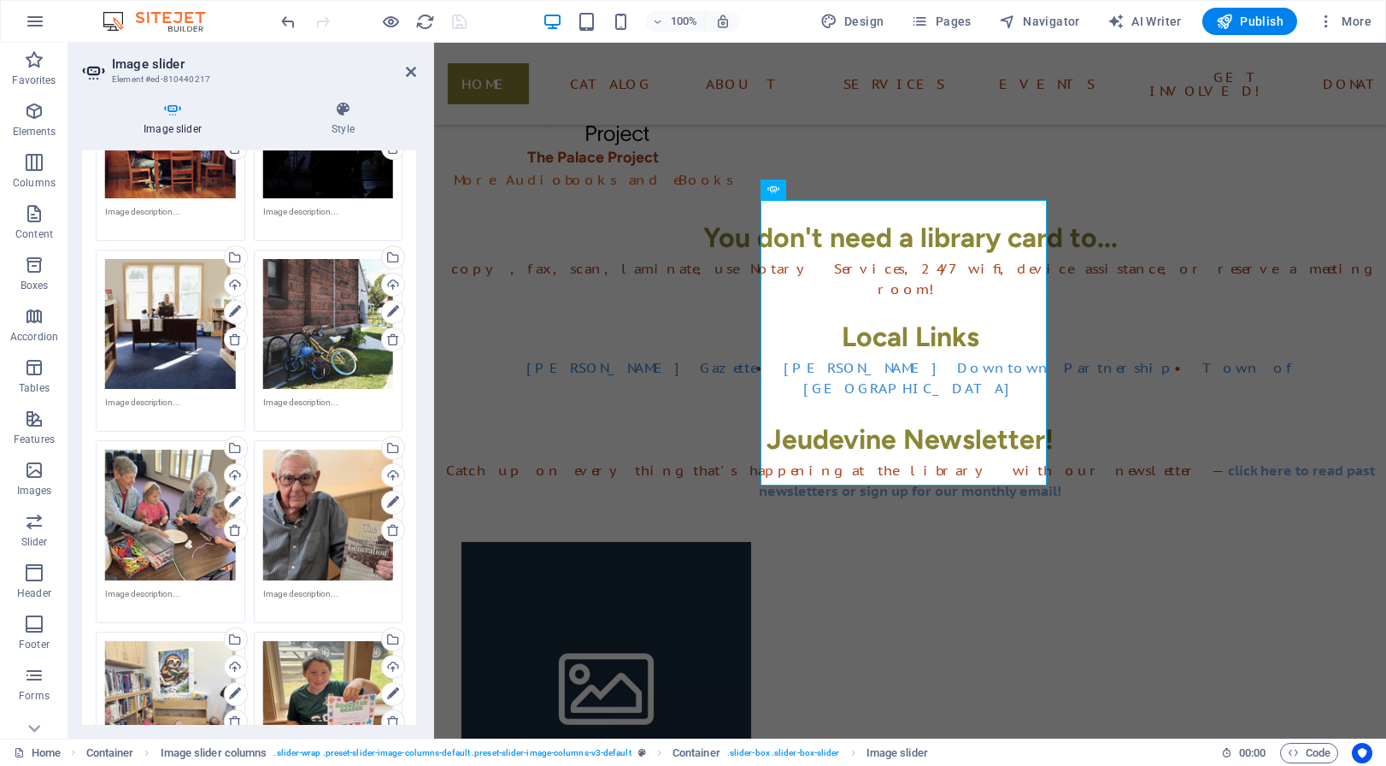
scroll to position [0, 0]
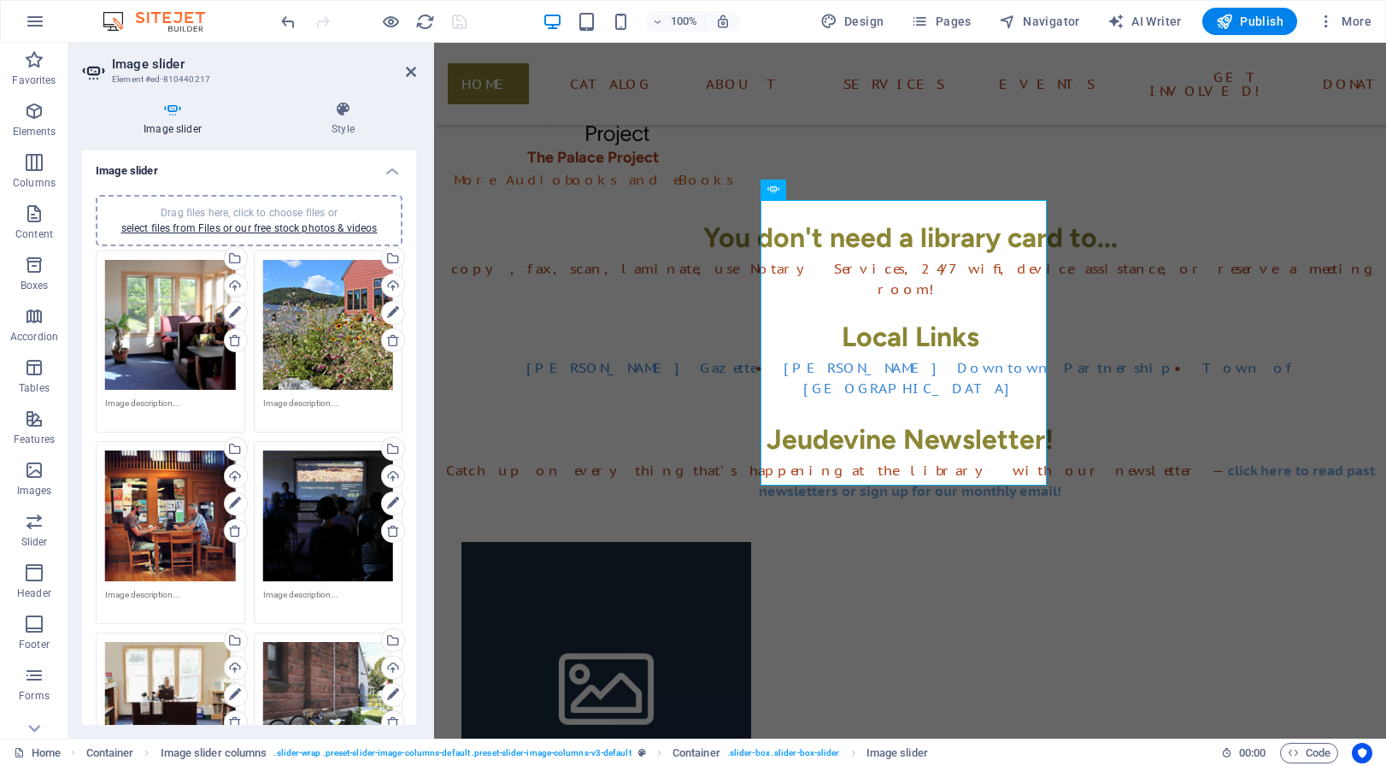
click at [380, 171] on h4 "Image slider" at bounding box center [249, 165] width 334 height 31
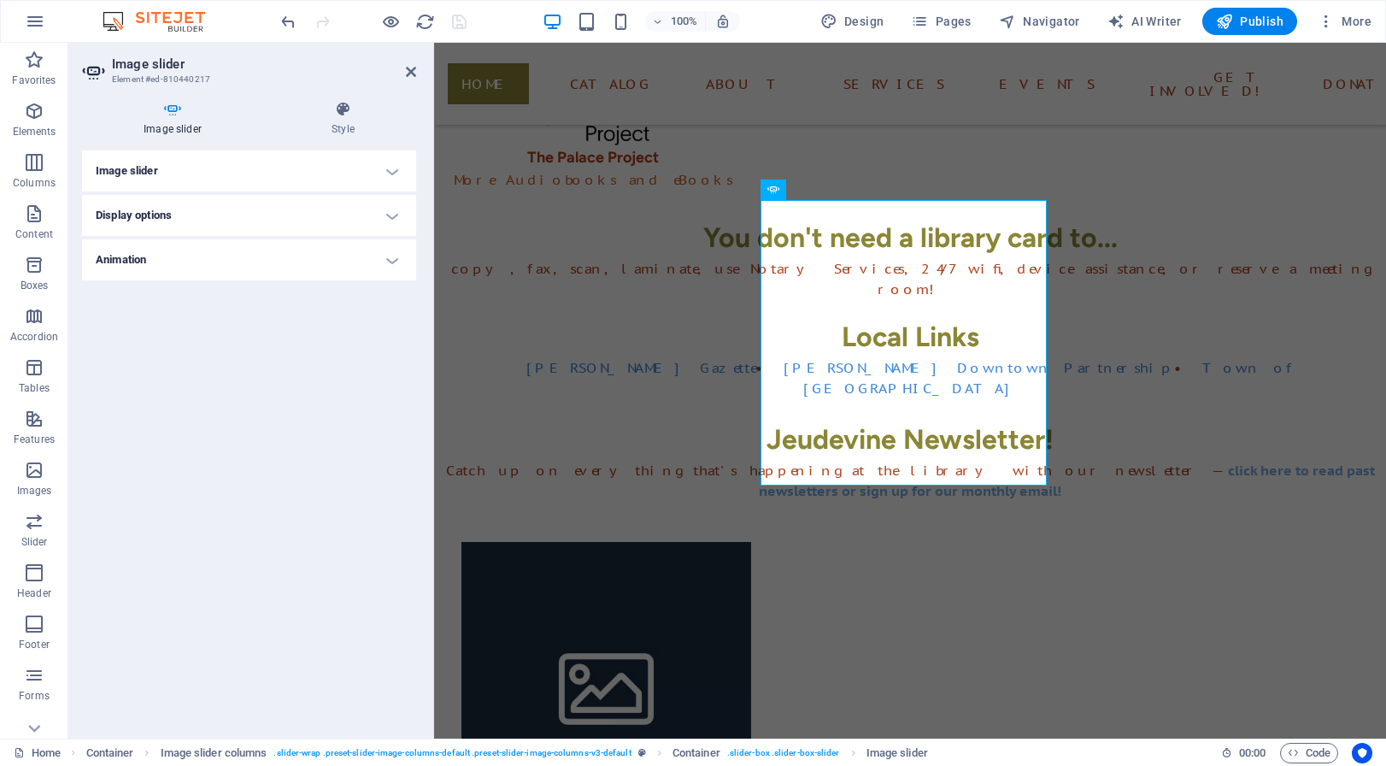
click at [389, 260] on h4 "Animation" at bounding box center [249, 259] width 334 height 41
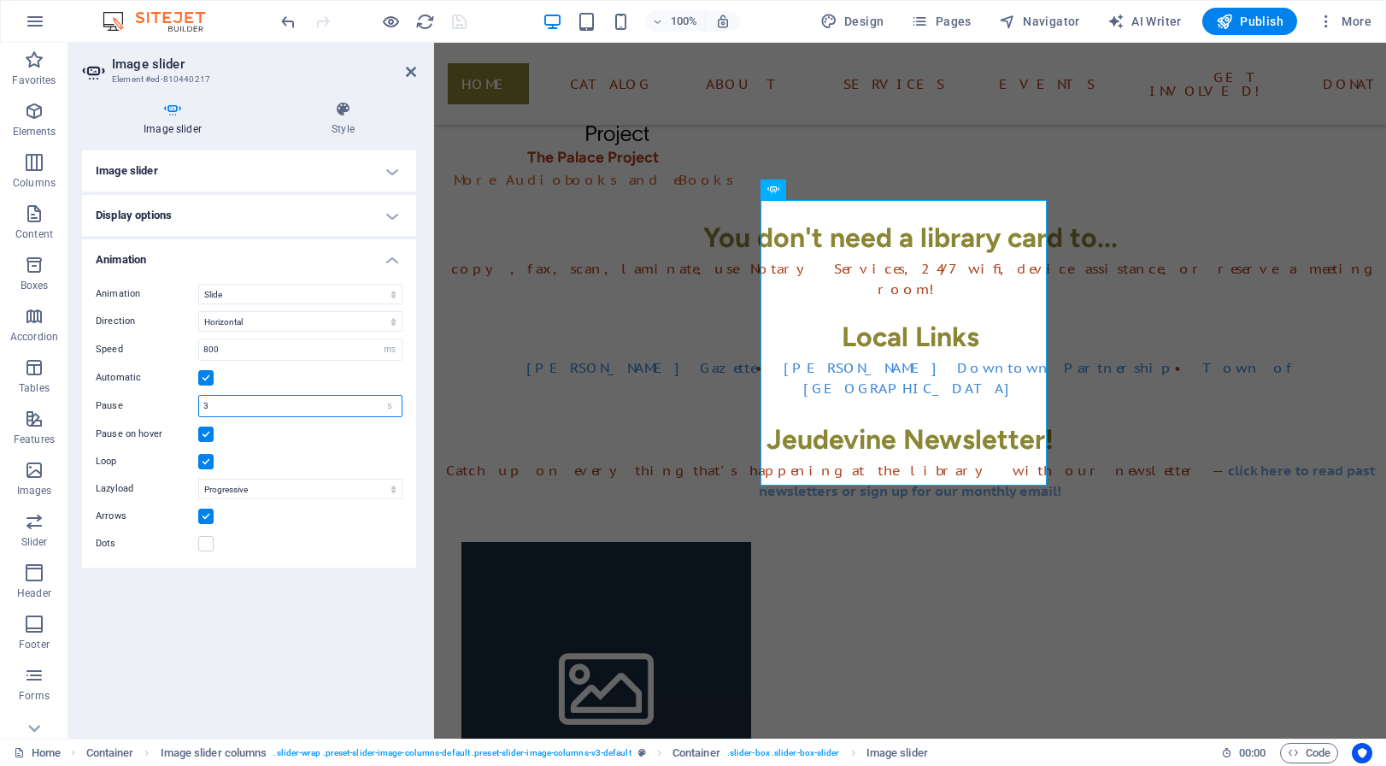
click at [216, 408] on input "3" at bounding box center [300, 406] width 203 height 21
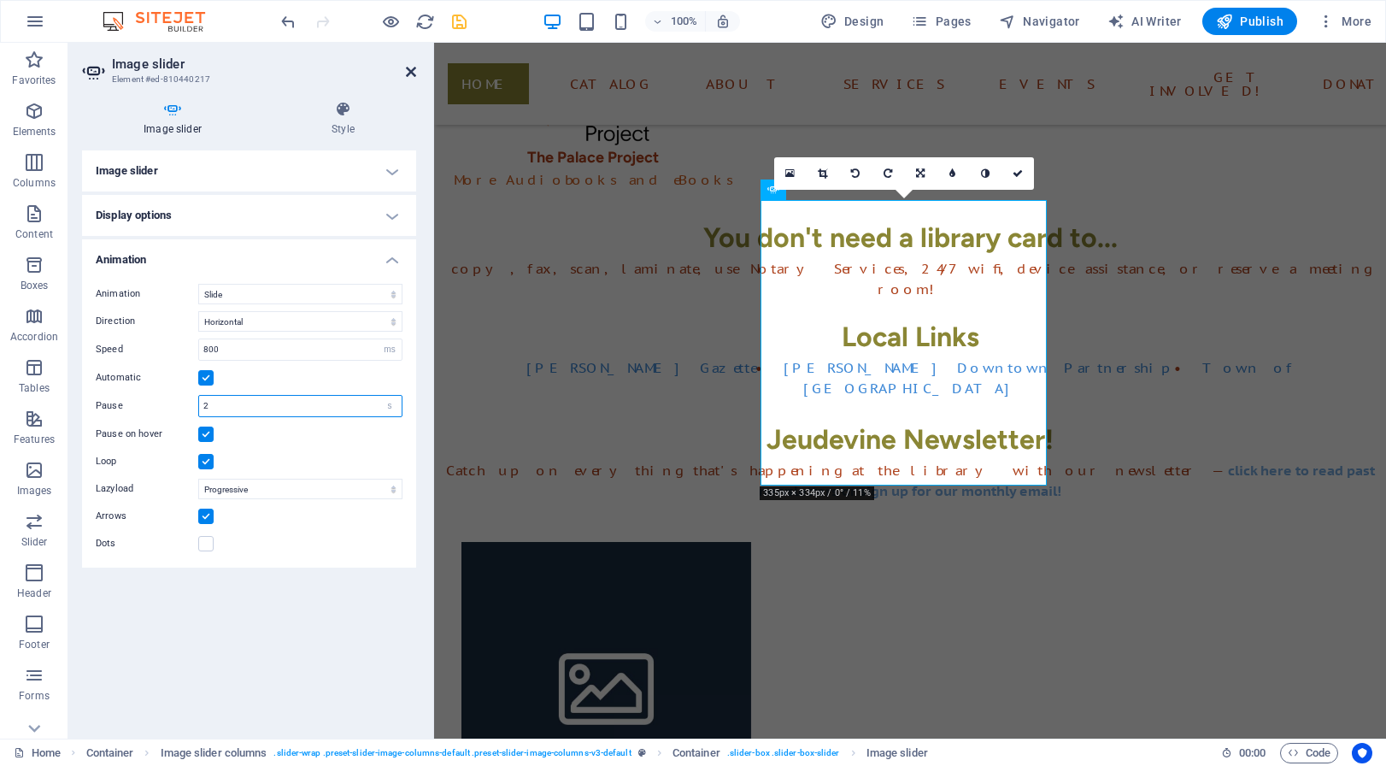
type input "2"
click at [415, 70] on icon at bounding box center [411, 72] width 10 height 14
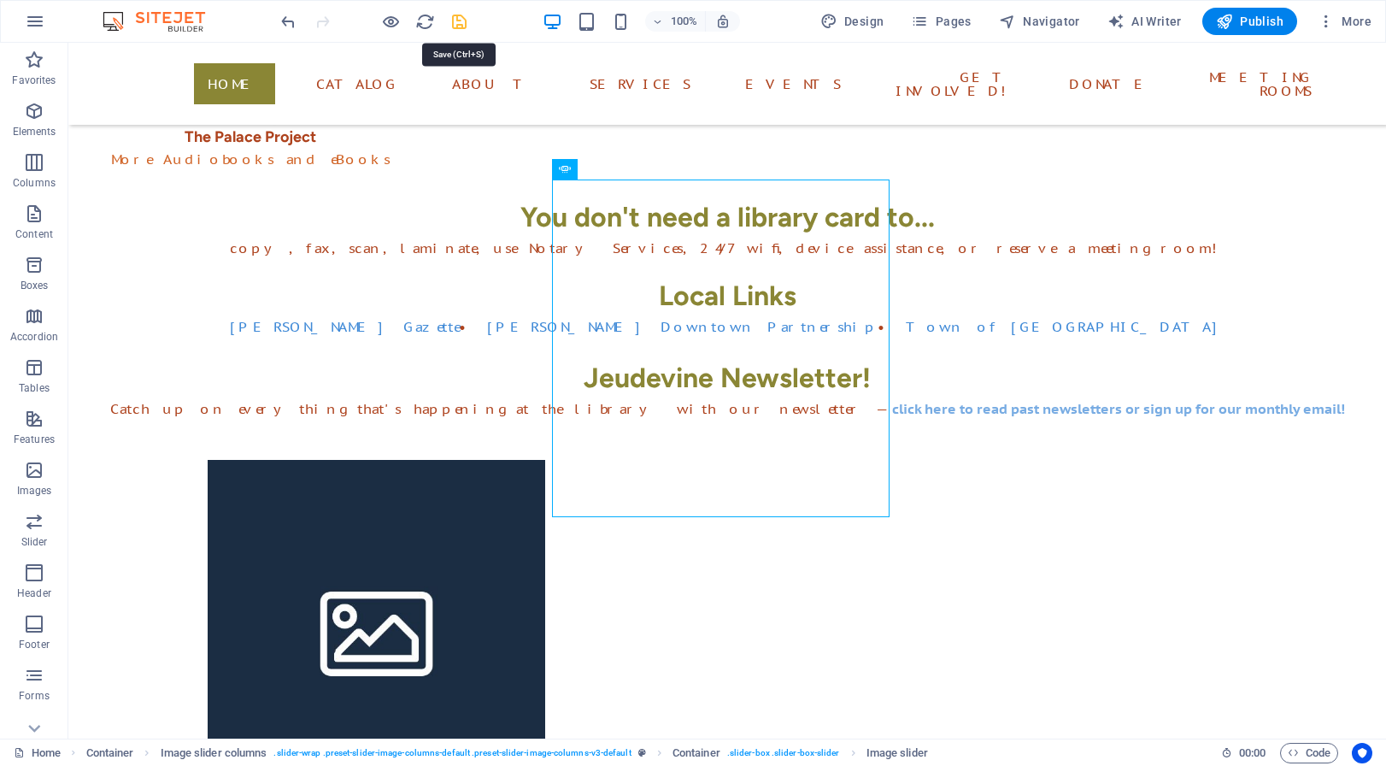
click at [455, 22] on icon "save" at bounding box center [460, 22] width 20 height 20
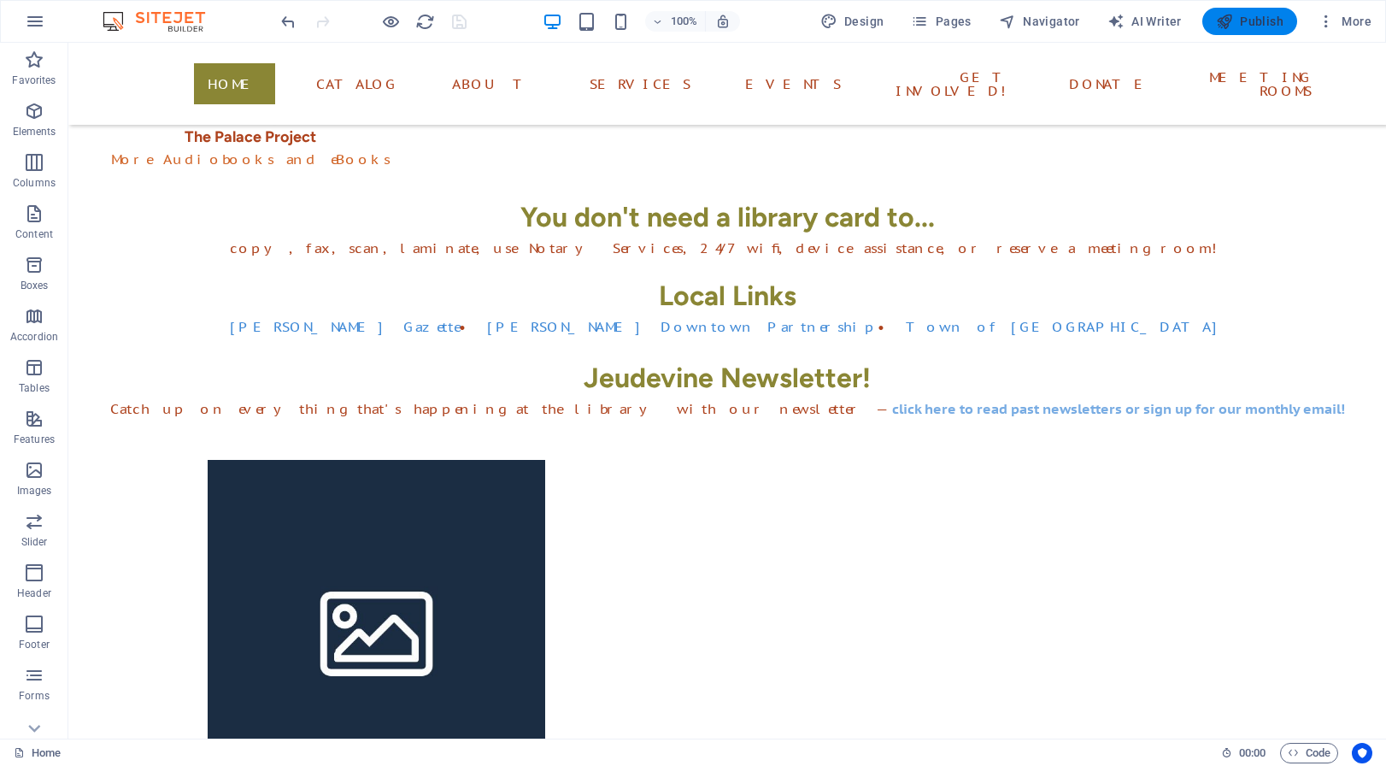
click at [1243, 22] on span "Publish" at bounding box center [1250, 21] width 68 height 17
